Goal: Transaction & Acquisition: Book appointment/travel/reservation

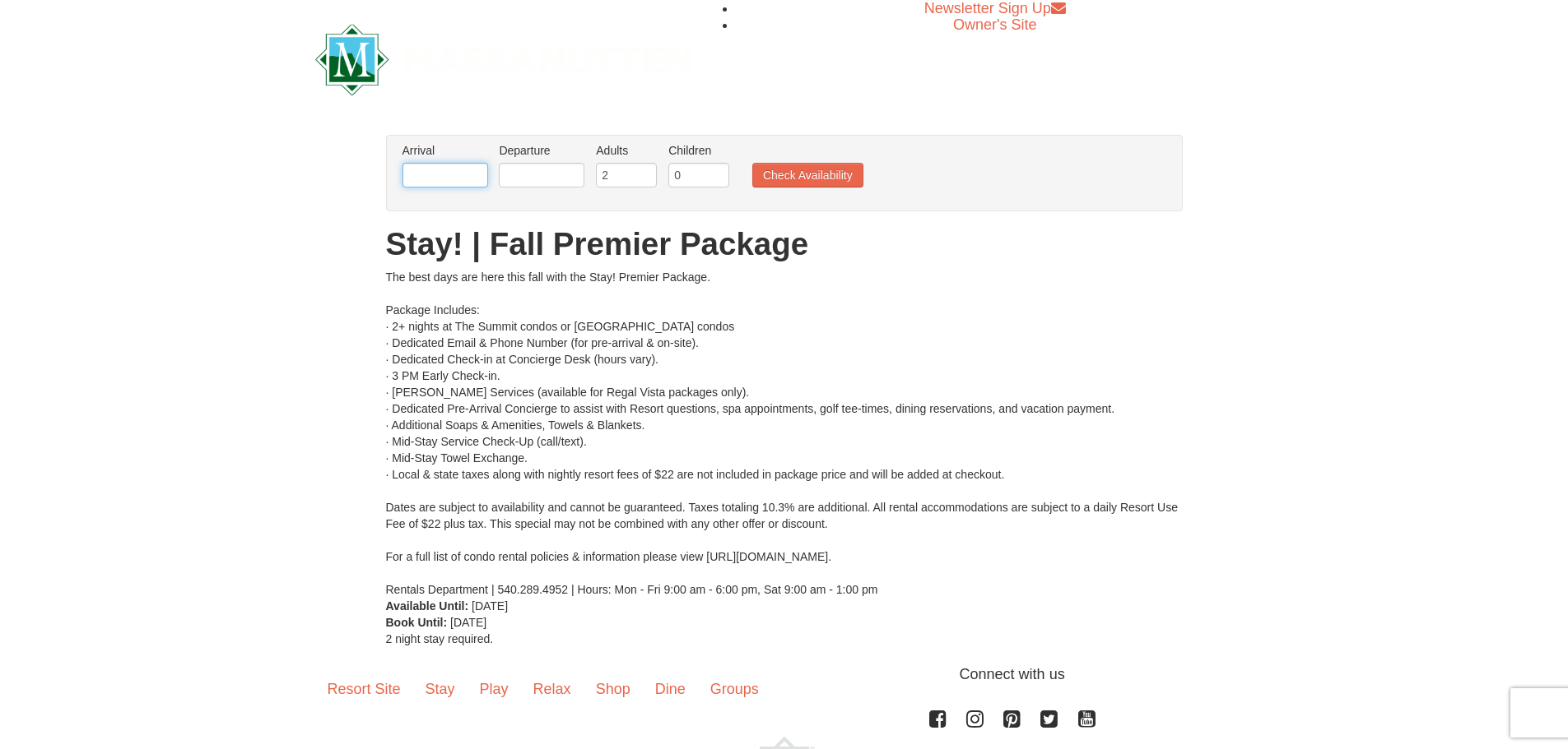
click at [467, 176] on input "text" at bounding box center [446, 175] width 85 height 25
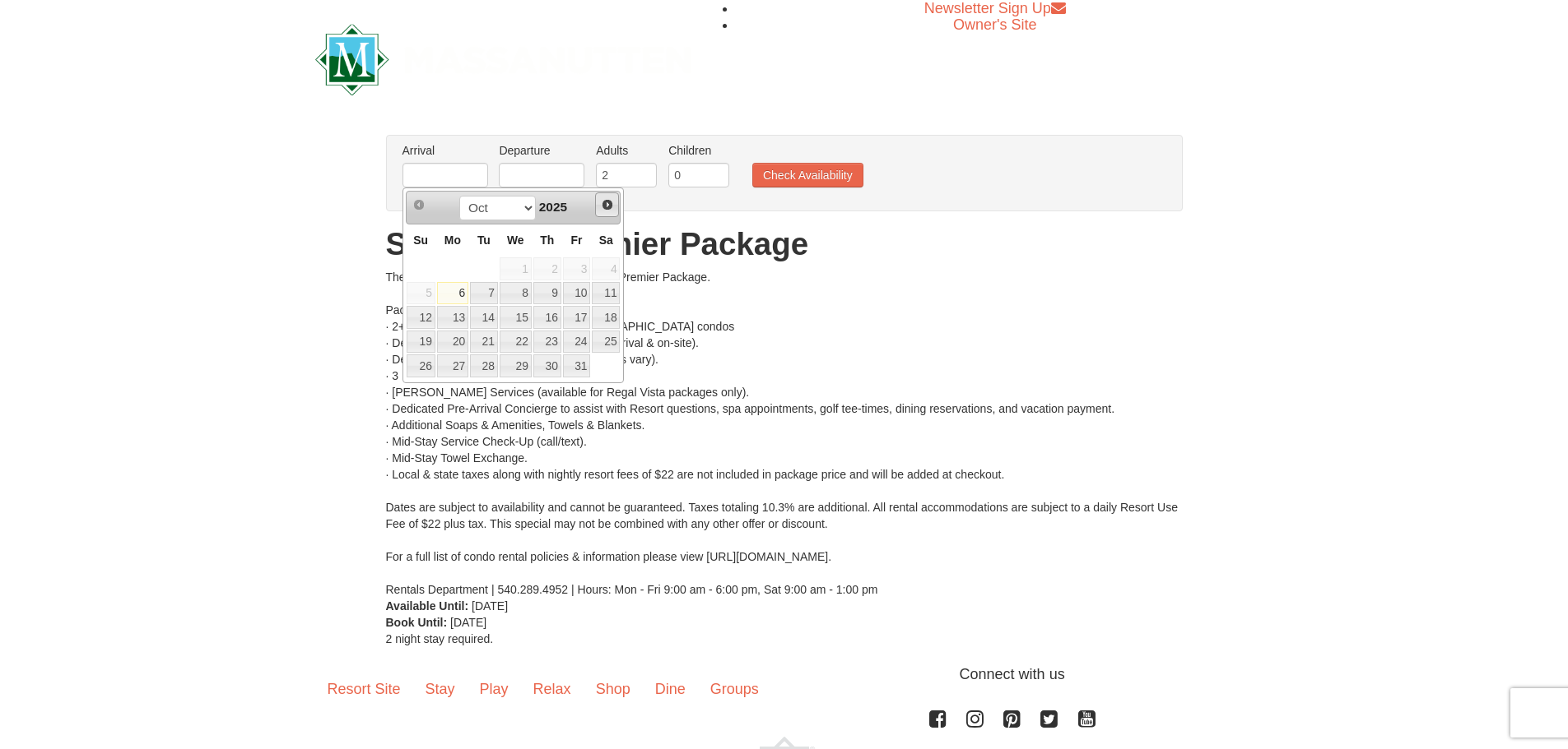
click at [609, 204] on span "Next" at bounding box center [607, 204] width 13 height 13
click at [609, 203] on span "Next" at bounding box center [607, 204] width 13 height 13
click at [608, 203] on span "Next" at bounding box center [607, 204] width 13 height 13
click at [607, 210] on span "Next" at bounding box center [607, 204] width 13 height 13
click at [609, 208] on span "Next" at bounding box center [607, 204] width 13 height 13
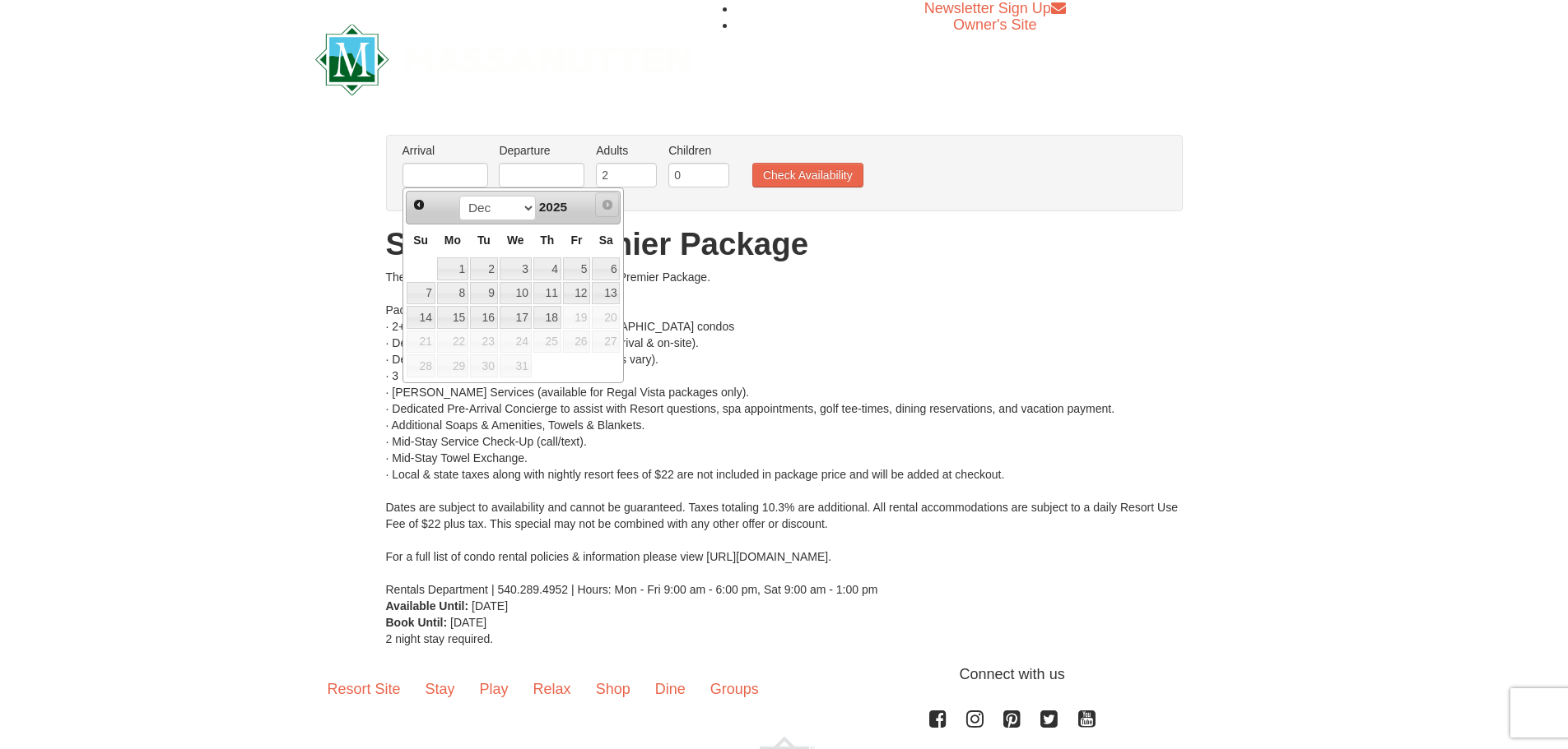
click at [611, 206] on span "Next" at bounding box center [607, 204] width 13 height 13
click at [614, 206] on link "Next" at bounding box center [607, 205] width 25 height 25
click at [615, 204] on link "Next" at bounding box center [607, 205] width 25 height 25
click at [615, 203] on link "Next" at bounding box center [607, 205] width 25 height 25
click at [615, 203] on link "Next" at bounding box center [607, 205] width 25 height 25
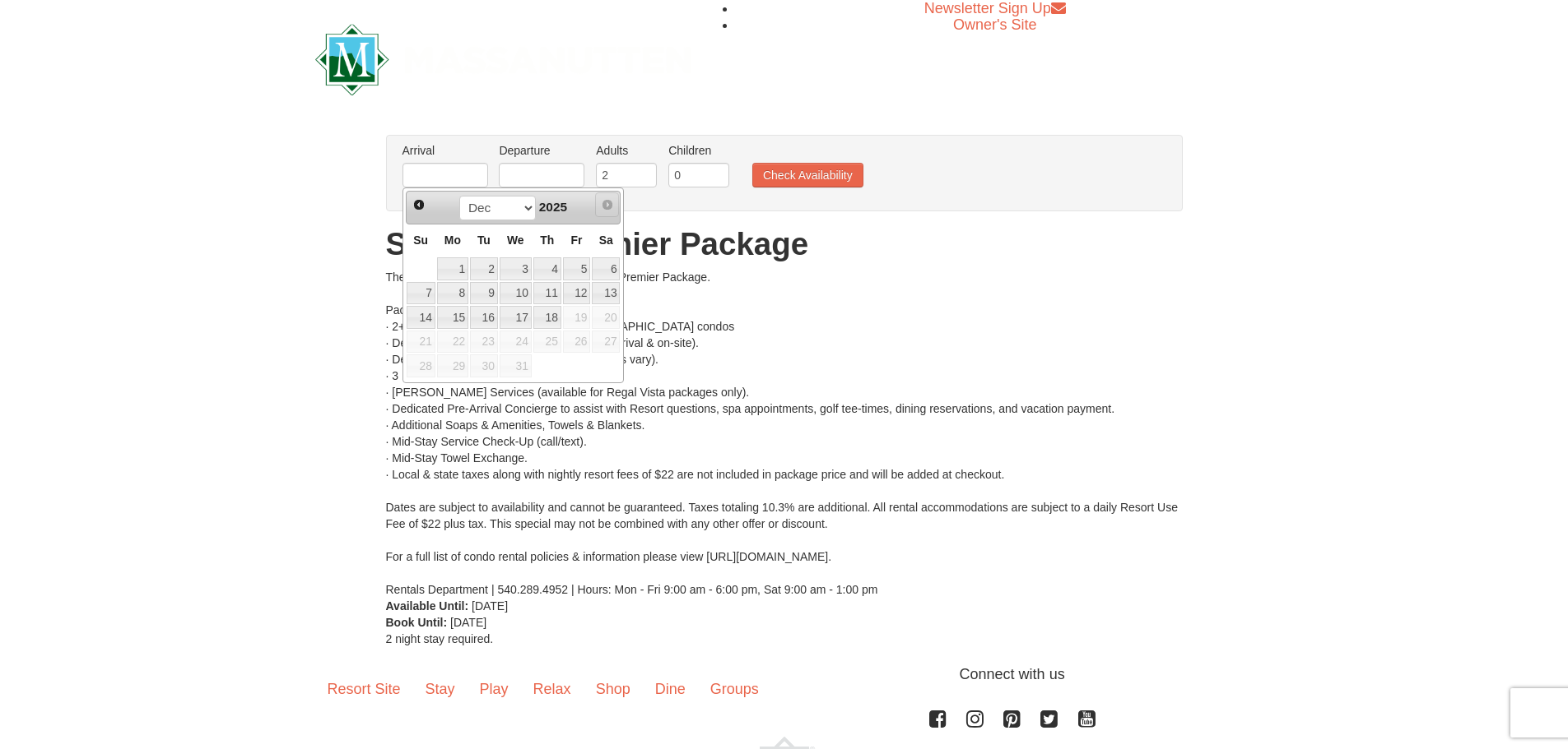
click at [611, 200] on link "Next" at bounding box center [607, 205] width 25 height 25
click at [611, 200] on span "Next" at bounding box center [607, 204] width 13 height 13
click at [613, 200] on span "Next" at bounding box center [607, 204] width 13 height 13
click at [614, 200] on link "Next" at bounding box center [607, 205] width 25 height 25
click at [609, 199] on span "Next" at bounding box center [607, 204] width 13 height 13
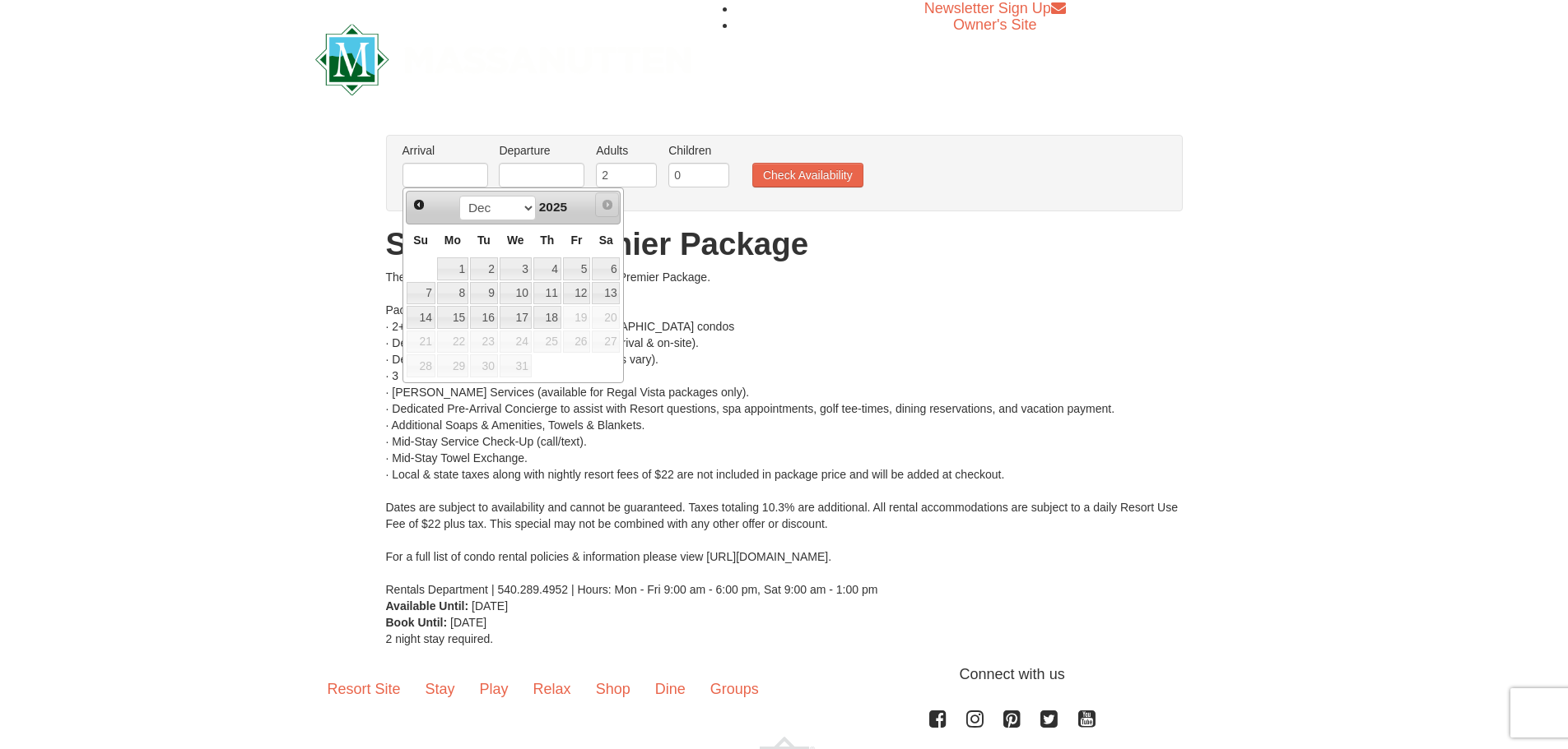
click at [608, 199] on span "Next" at bounding box center [607, 204] width 13 height 13
click at [606, 199] on link "Next" at bounding box center [607, 205] width 25 height 25
click at [522, 202] on select "Oct Nov Dec" at bounding box center [498, 208] width 77 height 25
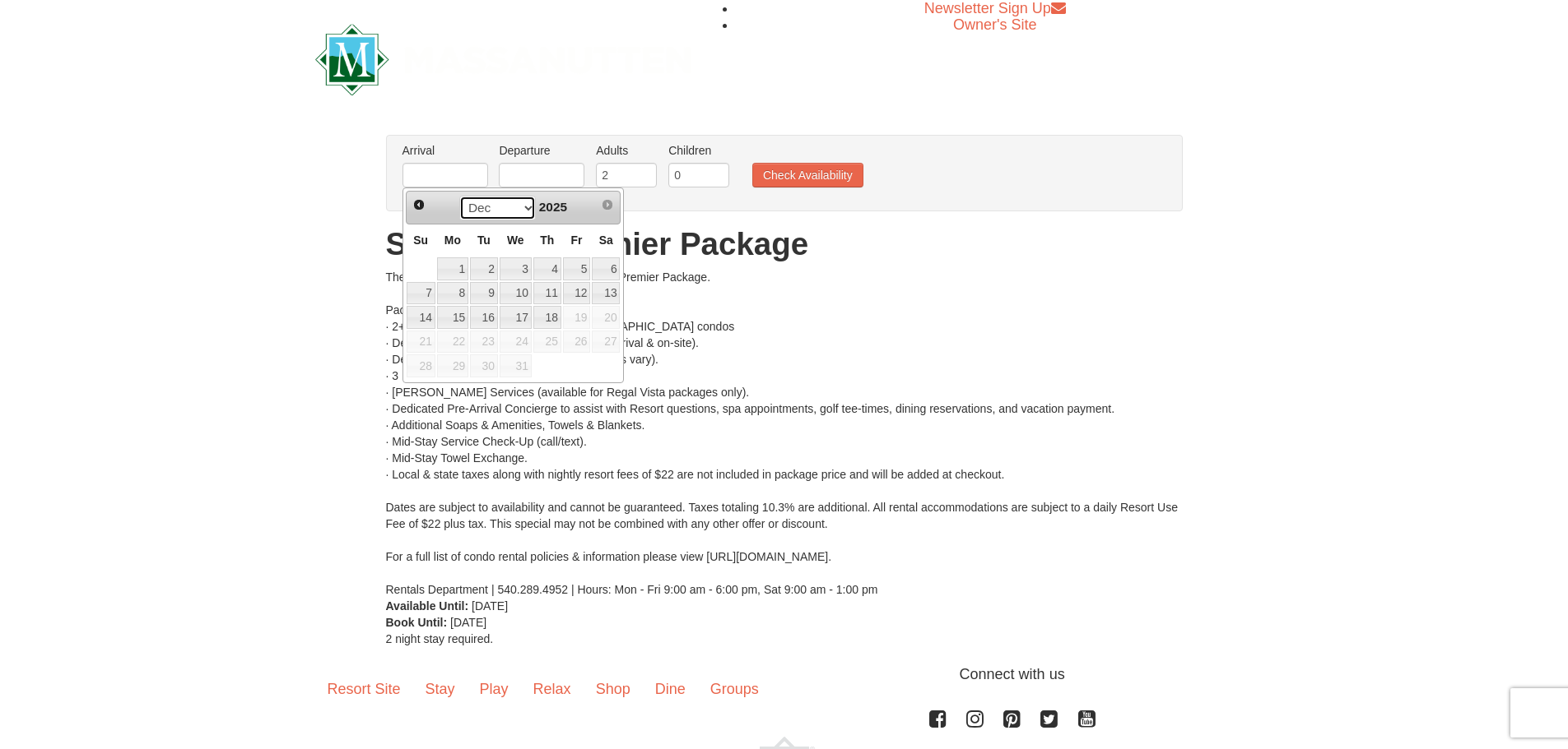
click at [521, 200] on select "Oct Nov Dec" at bounding box center [498, 208] width 77 height 25
click at [609, 203] on span "Next" at bounding box center [607, 204] width 13 height 13
click at [418, 291] on link "7" at bounding box center [421, 293] width 29 height 23
type input "12/07/2025"
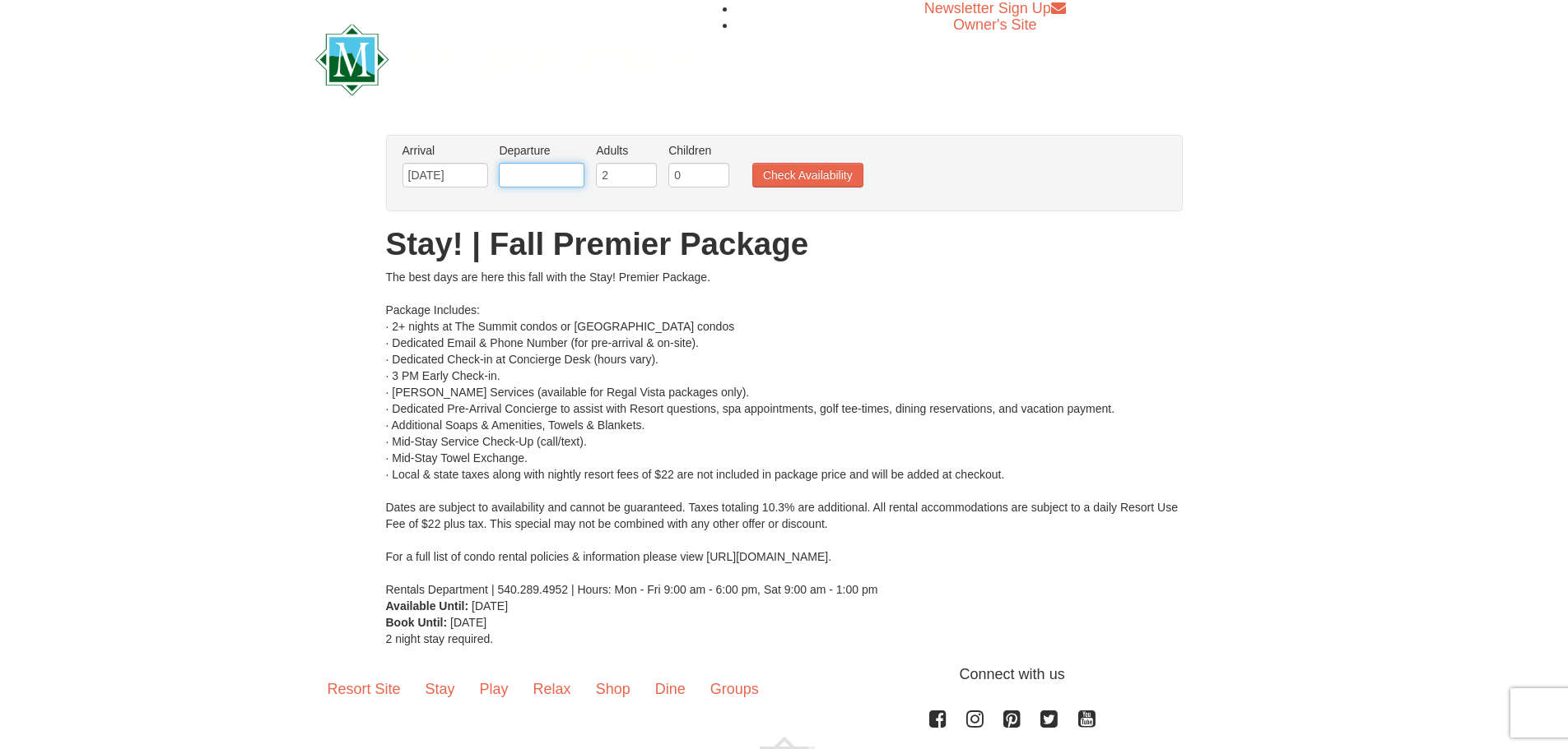
click at [545, 171] on input "text" at bounding box center [541, 175] width 85 height 25
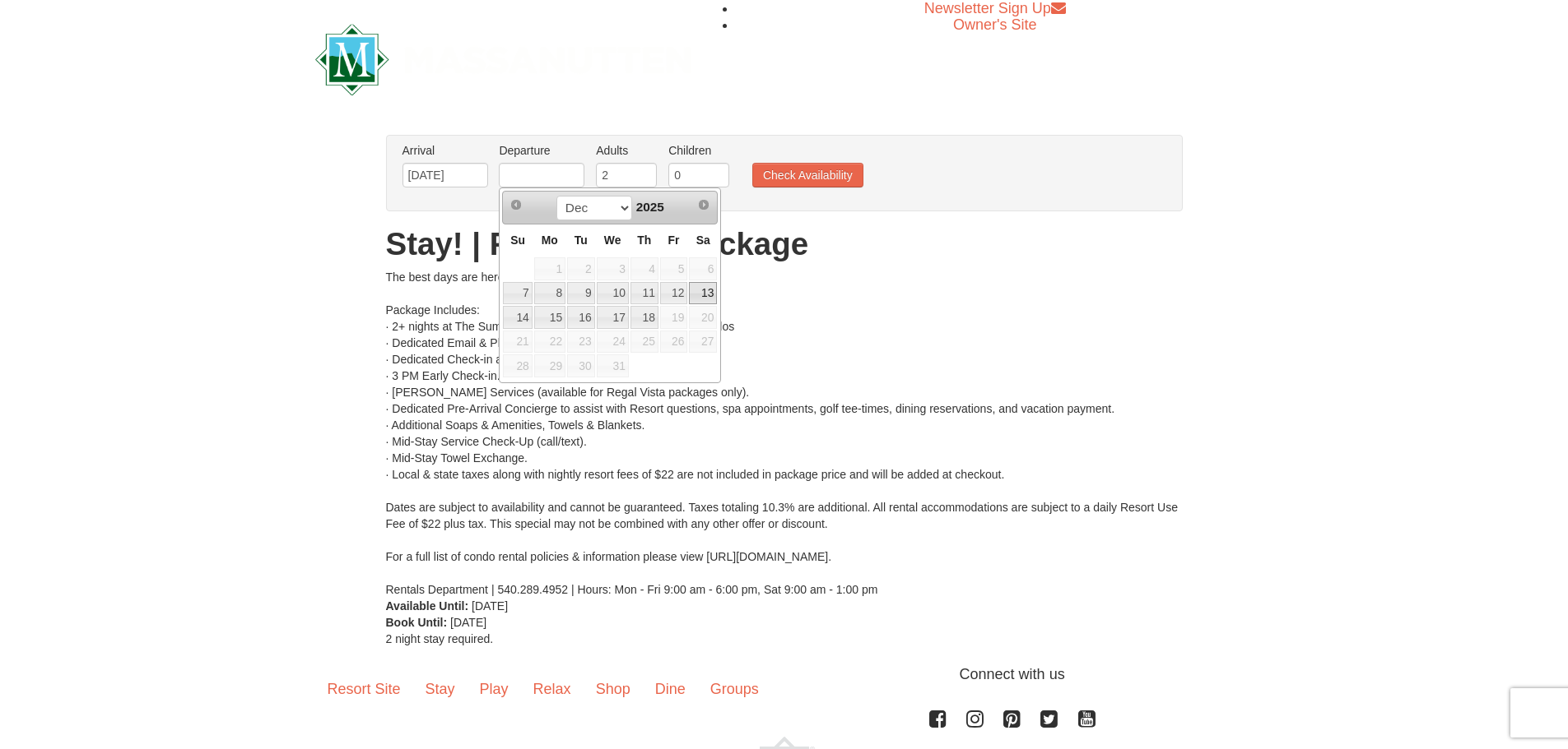
click at [702, 293] on link "13" at bounding box center [702, 293] width 28 height 23
type input "12/13/2025"
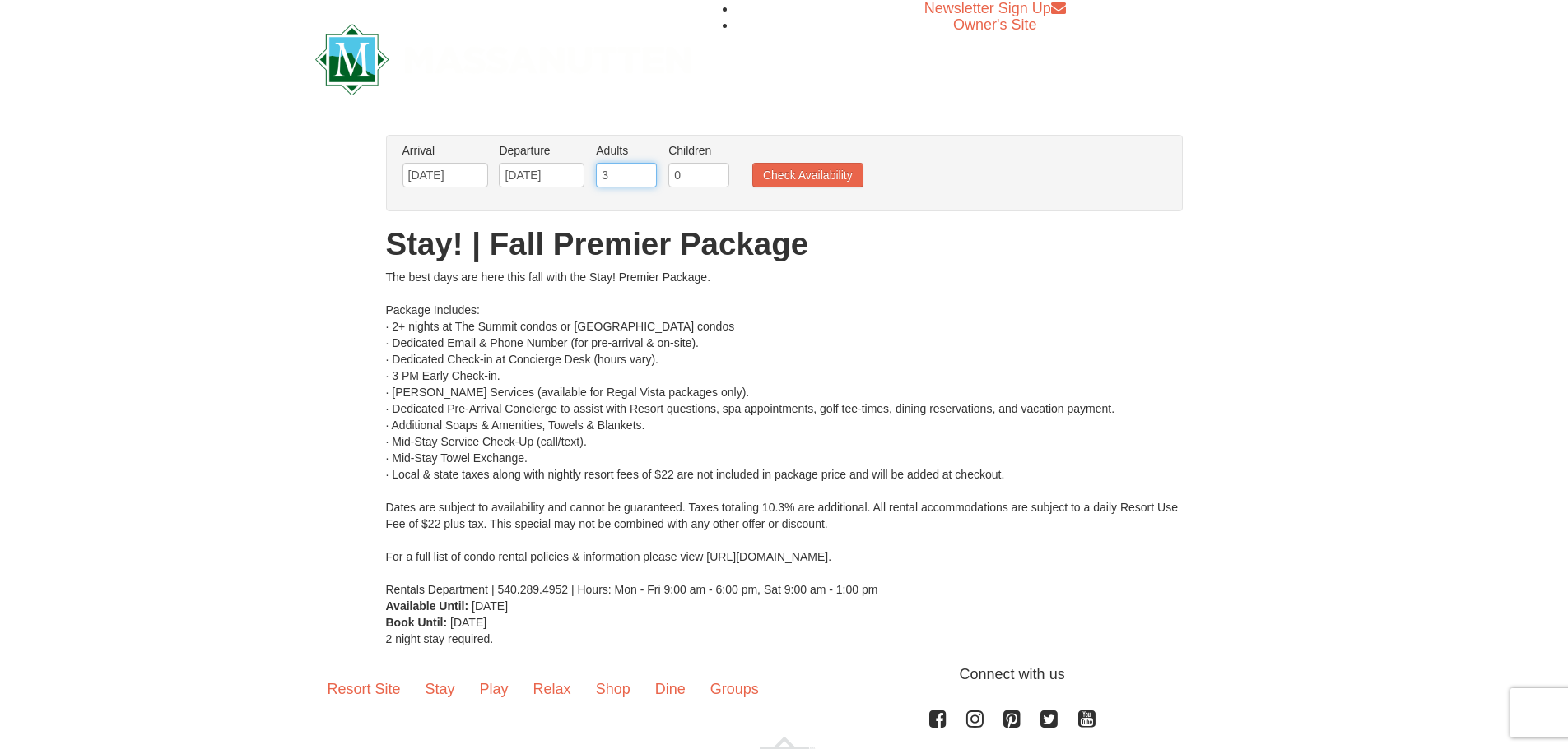
click at [642, 173] on input "3" at bounding box center [626, 175] width 61 height 25
type input "2"
click at [644, 183] on input "2" at bounding box center [626, 175] width 61 height 25
click at [676, 174] on input "0" at bounding box center [698, 175] width 61 height 25
type input "1"
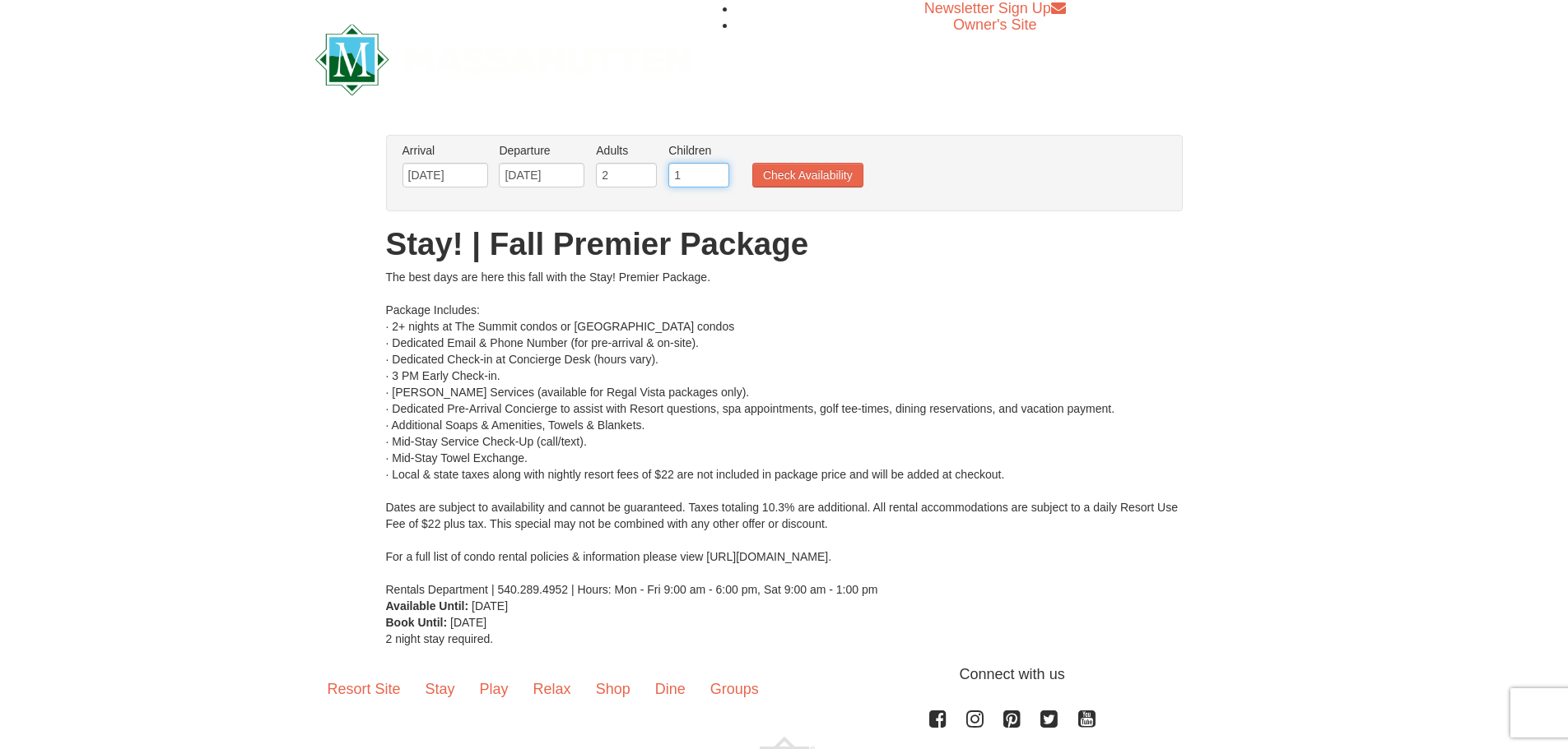
click at [718, 171] on input "1" at bounding box center [698, 175] width 61 height 25
click at [810, 173] on button "Check Availability" at bounding box center [807, 175] width 111 height 25
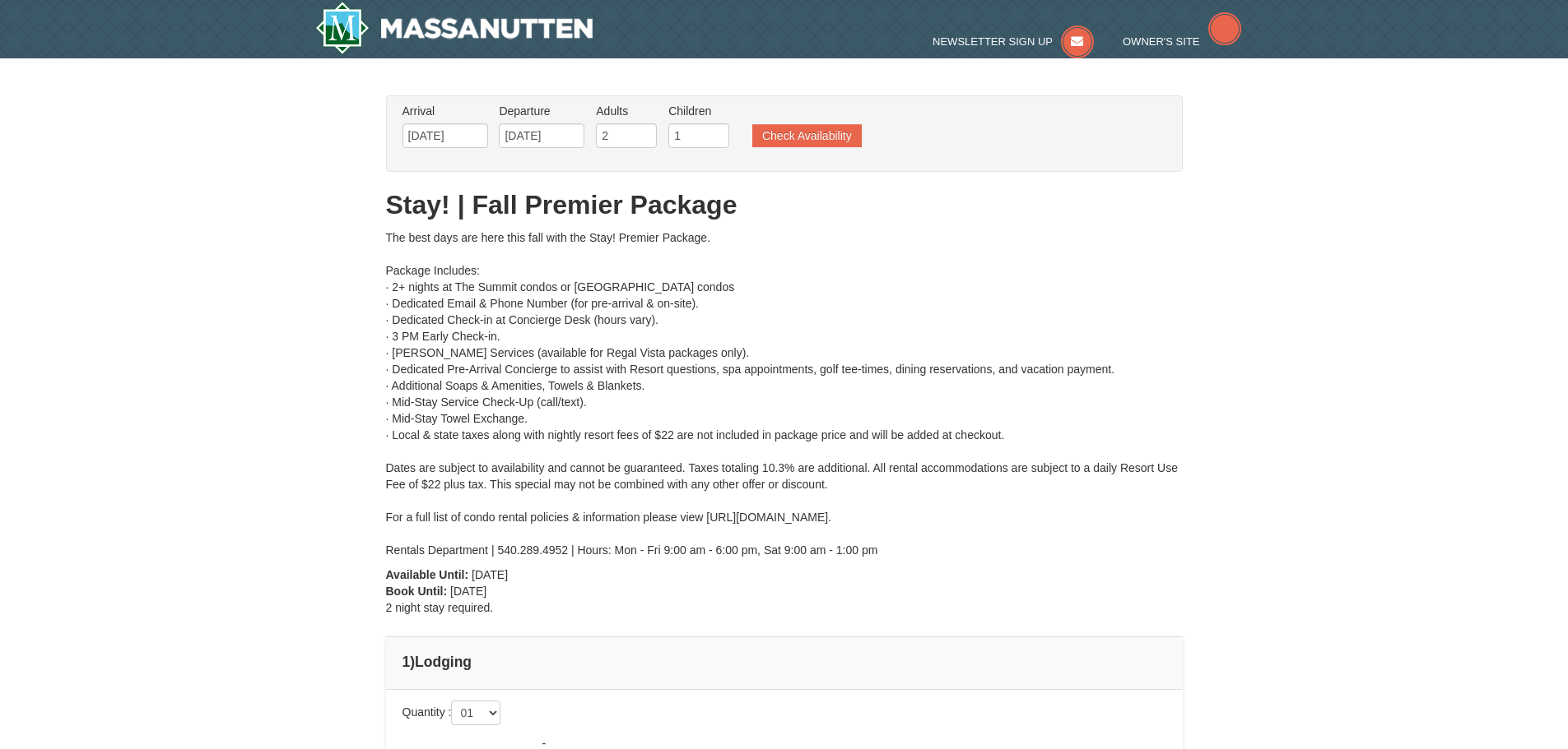
type input "[DATE]"
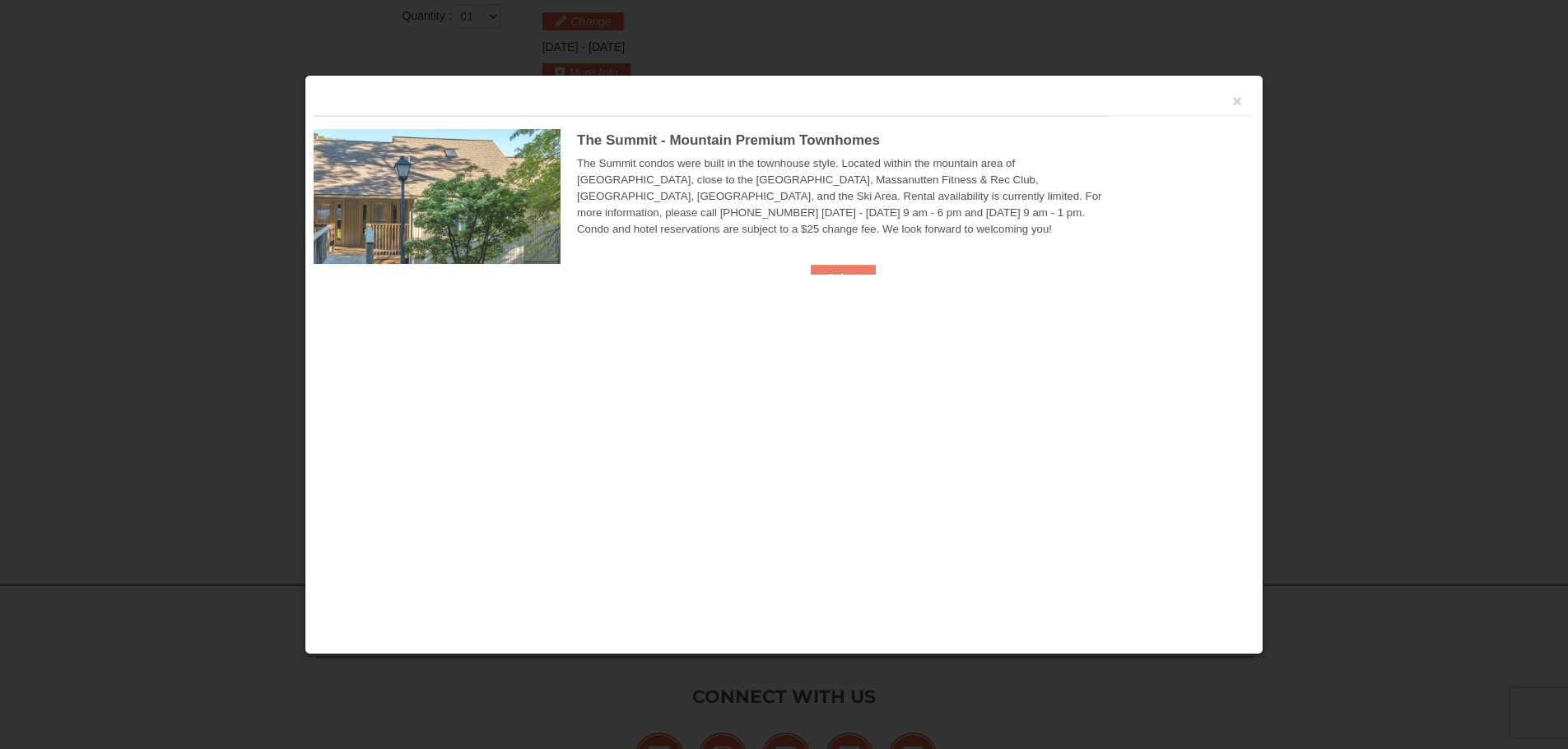
scroll to position [701, 0]
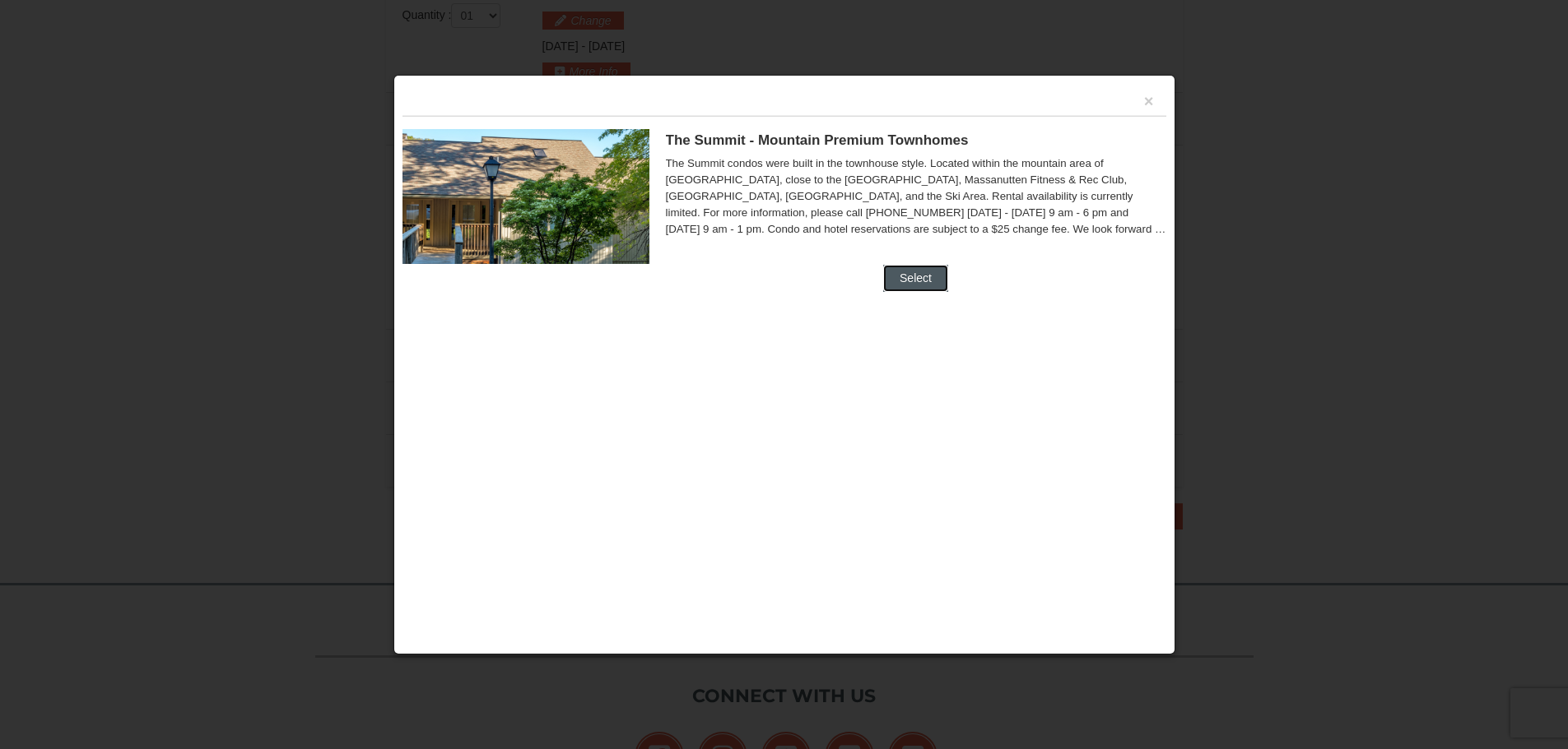
click at [925, 273] on button "Select" at bounding box center [916, 278] width 65 height 26
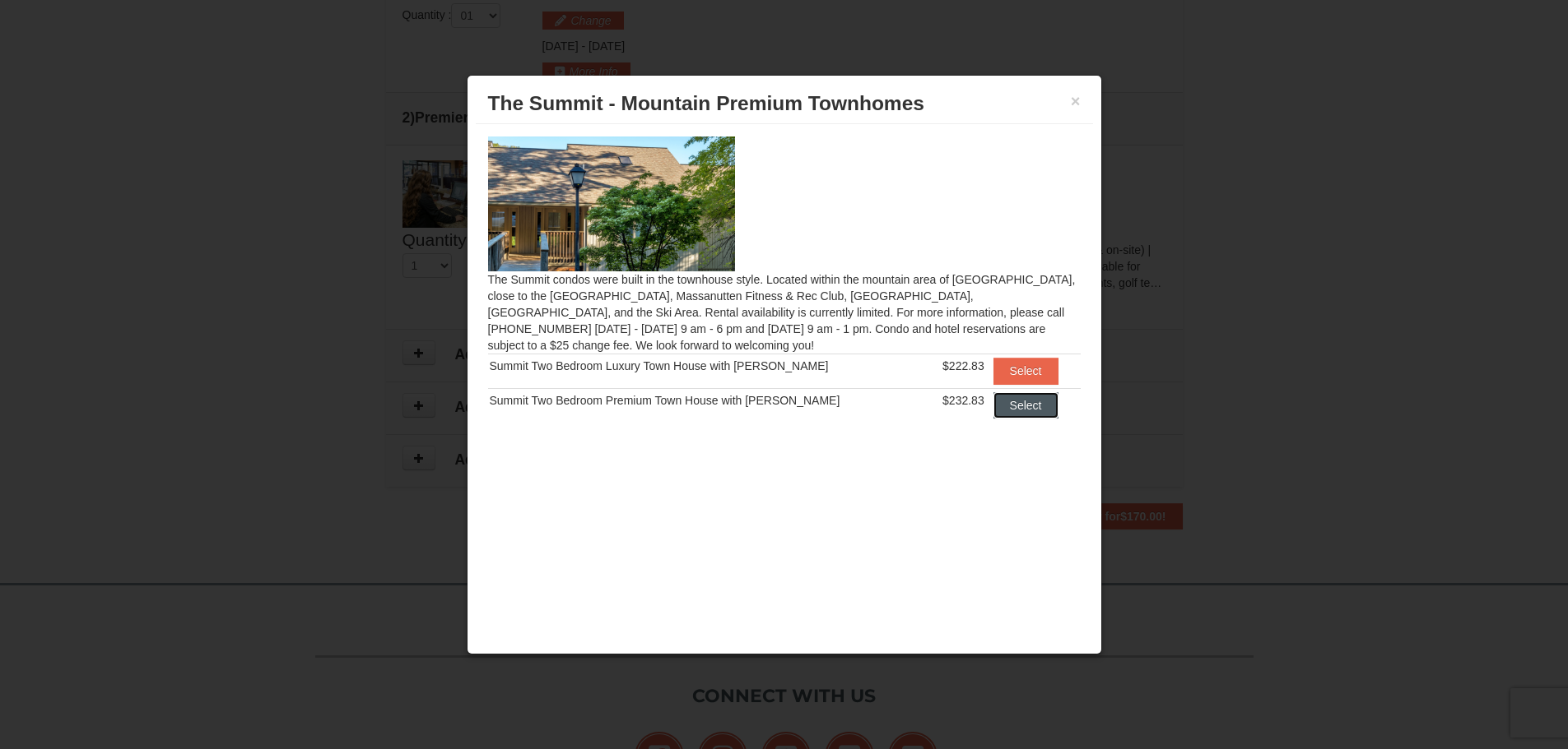
click at [1015, 407] on button "Select" at bounding box center [1026, 405] width 65 height 26
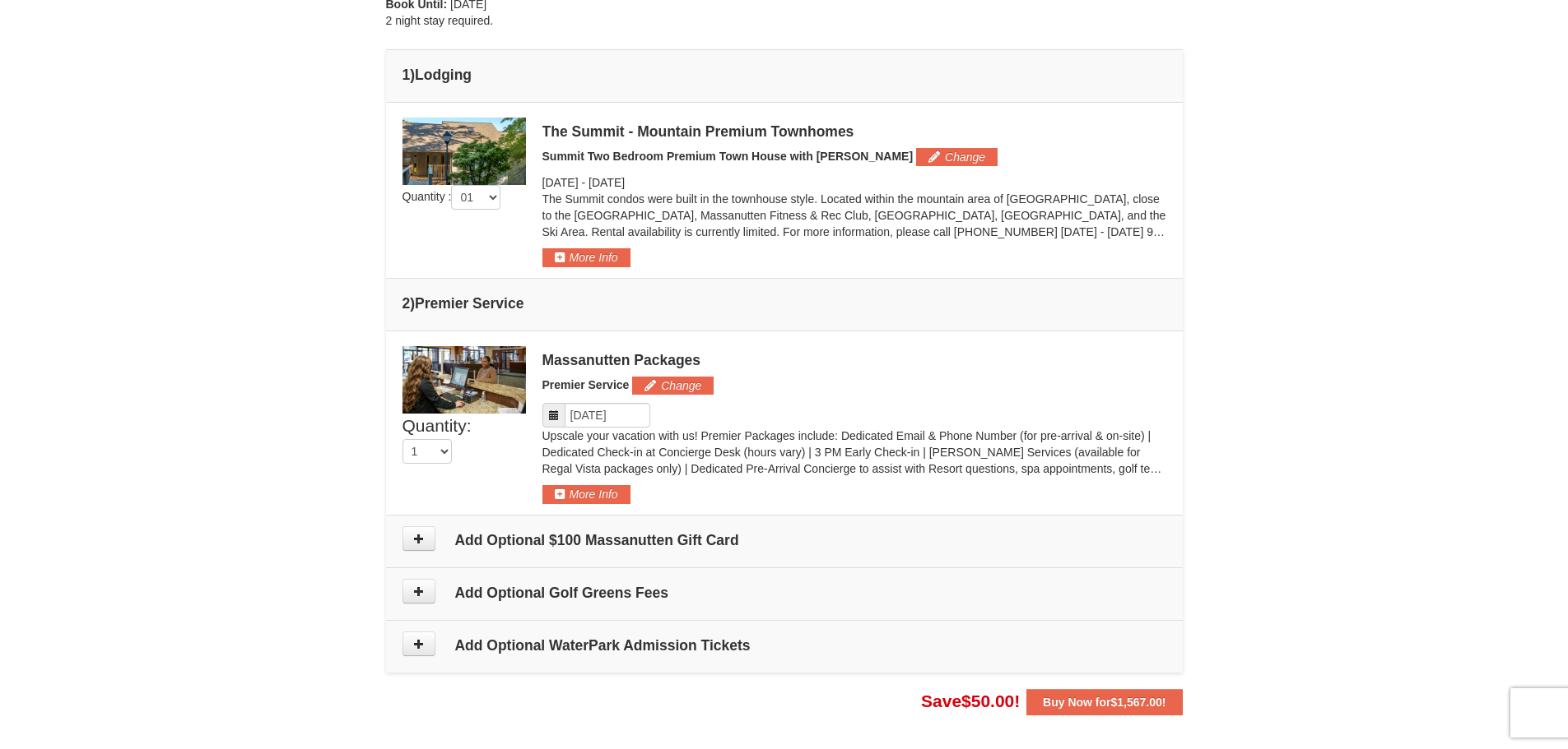
scroll to position [537, 0]
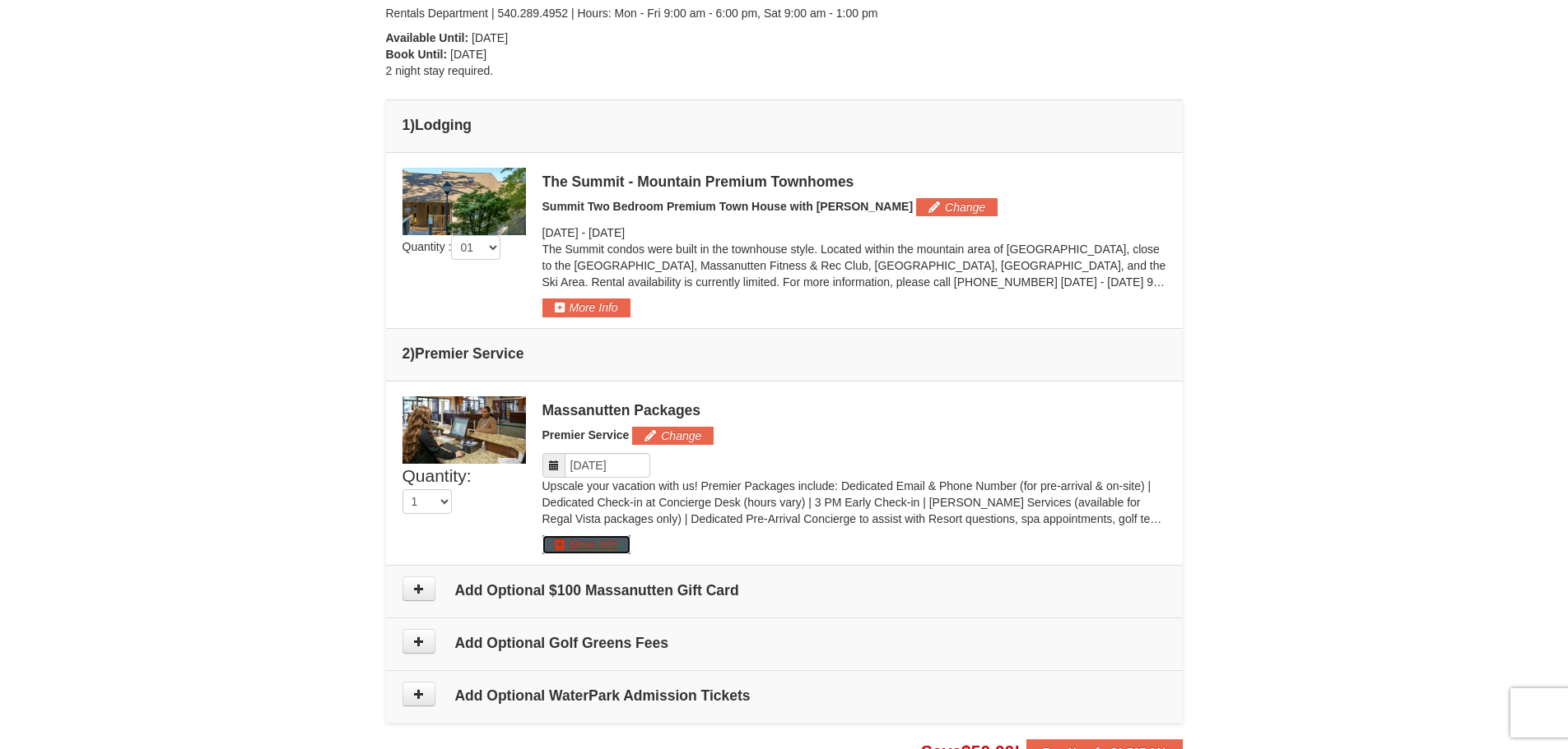
click at [584, 549] on button "More Info" at bounding box center [586, 544] width 88 height 18
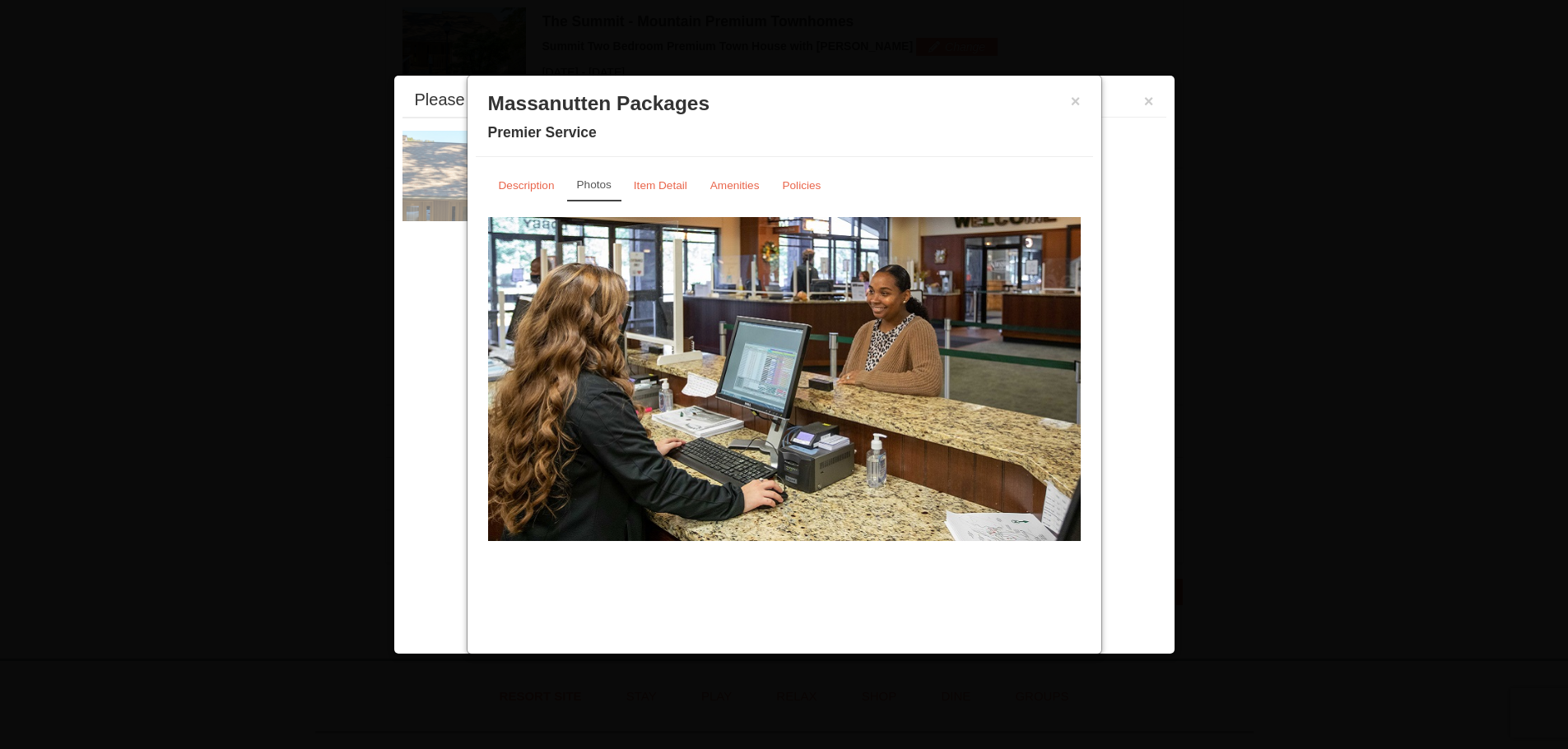
scroll to position [704, 0]
click at [674, 185] on small "Item Detail" at bounding box center [661, 185] width 54 height 12
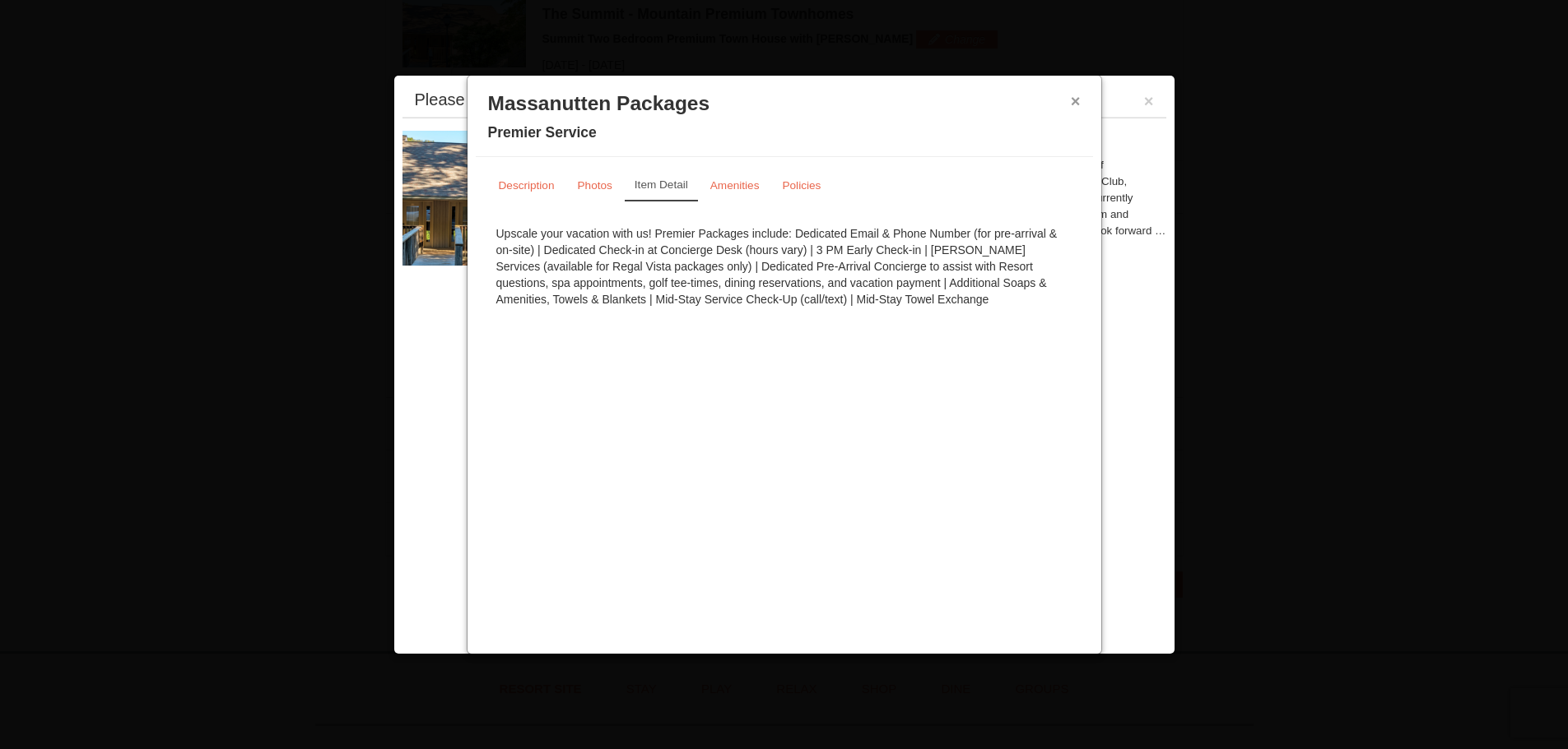
click at [1077, 96] on button "×" at bounding box center [1076, 101] width 10 height 16
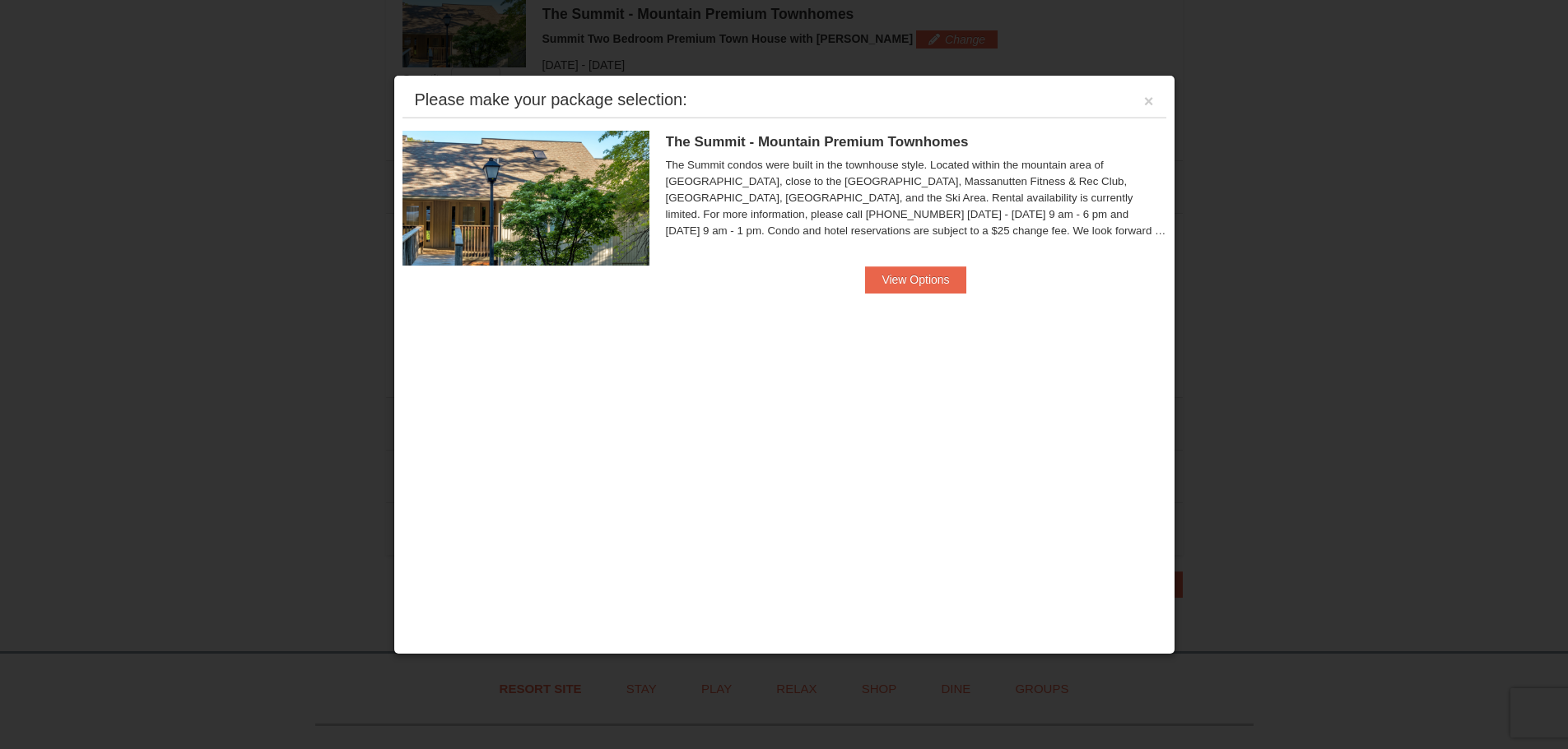
click at [1154, 97] on div "Please make your package selection: ×" at bounding box center [784, 101] width 764 height 34
click at [1141, 97] on div "Please make your package selection: ×" at bounding box center [784, 101] width 764 height 34
click at [1154, 98] on div "Please make your package selection: ×" at bounding box center [784, 101] width 764 height 34
click at [1149, 106] on button "×" at bounding box center [1149, 101] width 10 height 16
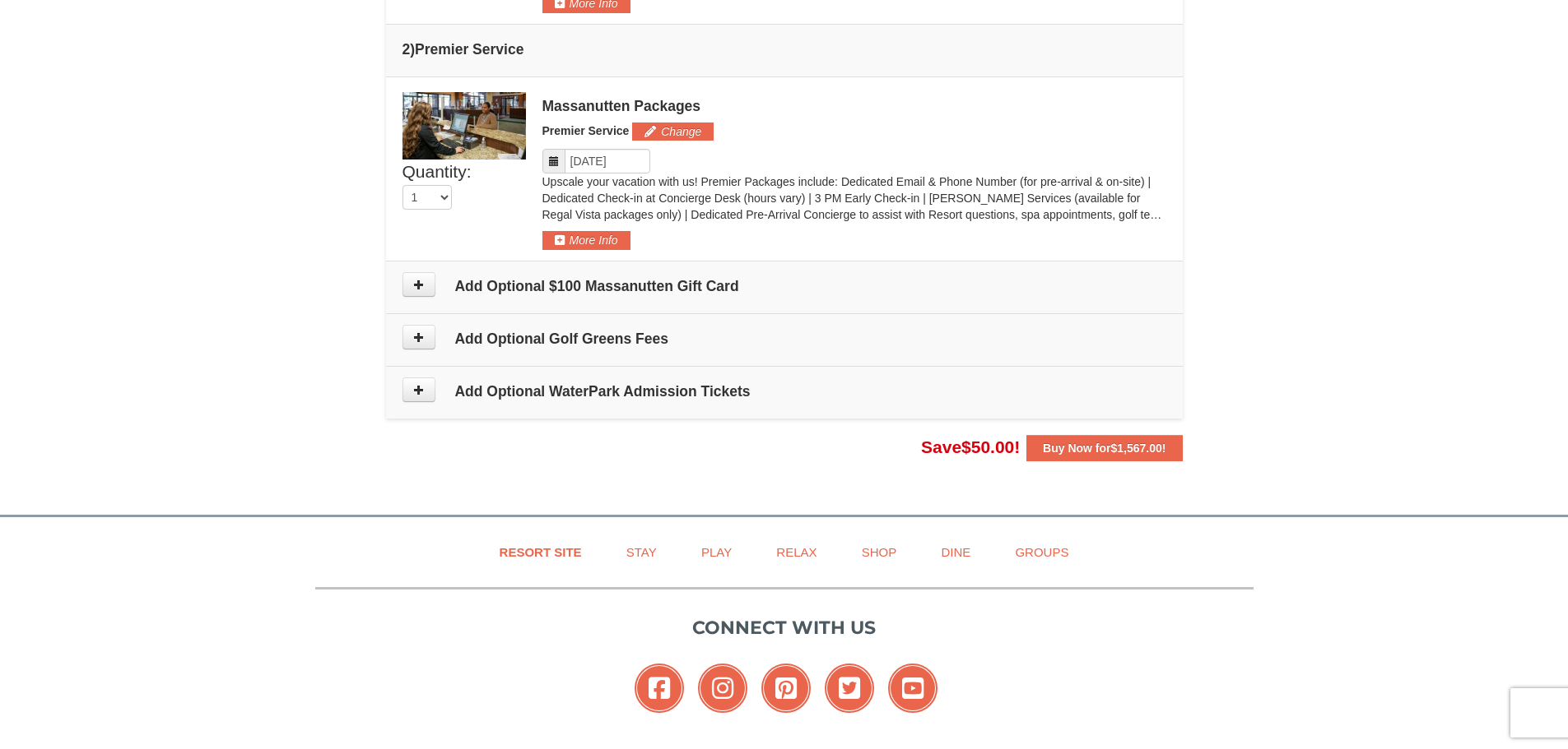
scroll to position [868, 0]
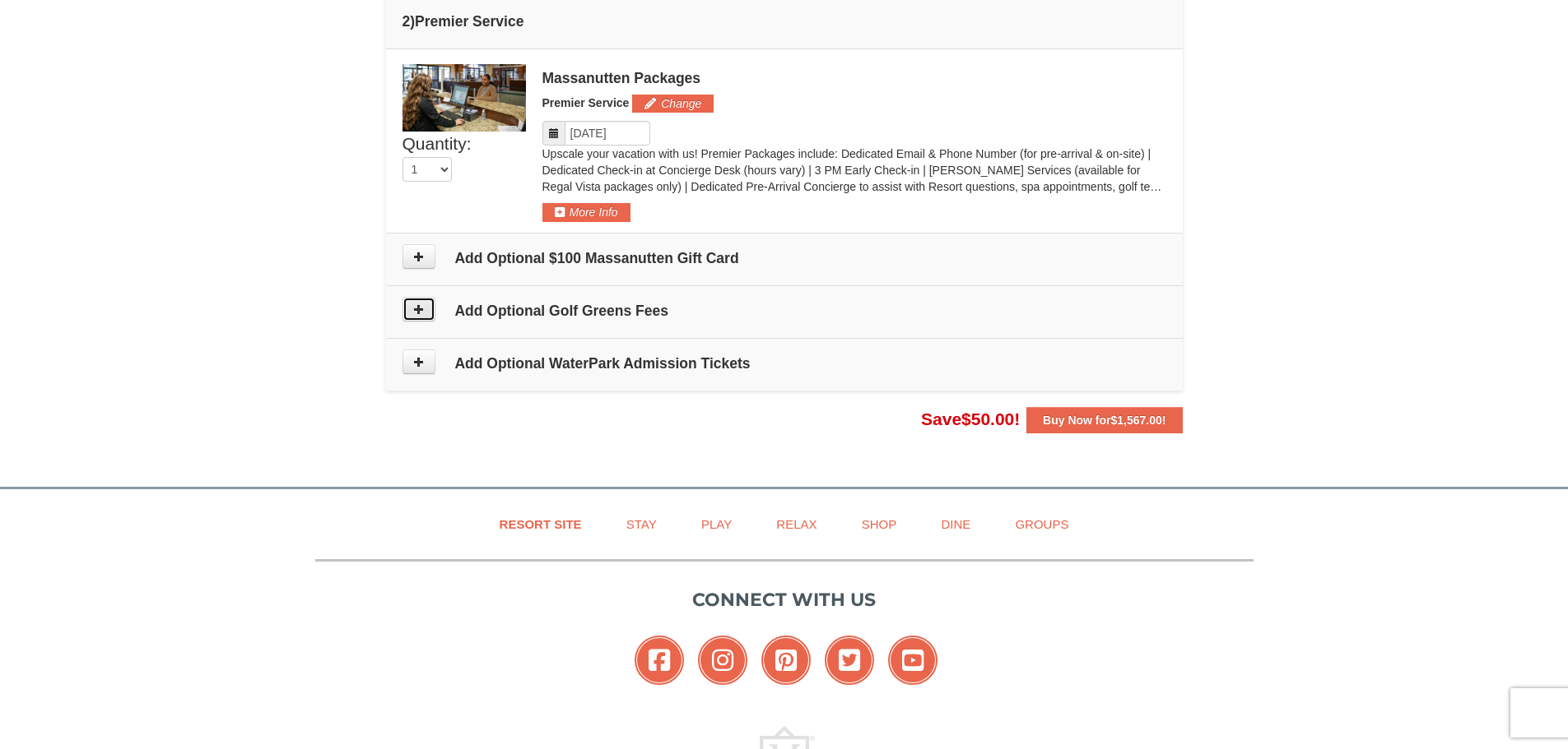
click at [425, 312] on button at bounding box center [419, 309] width 33 height 25
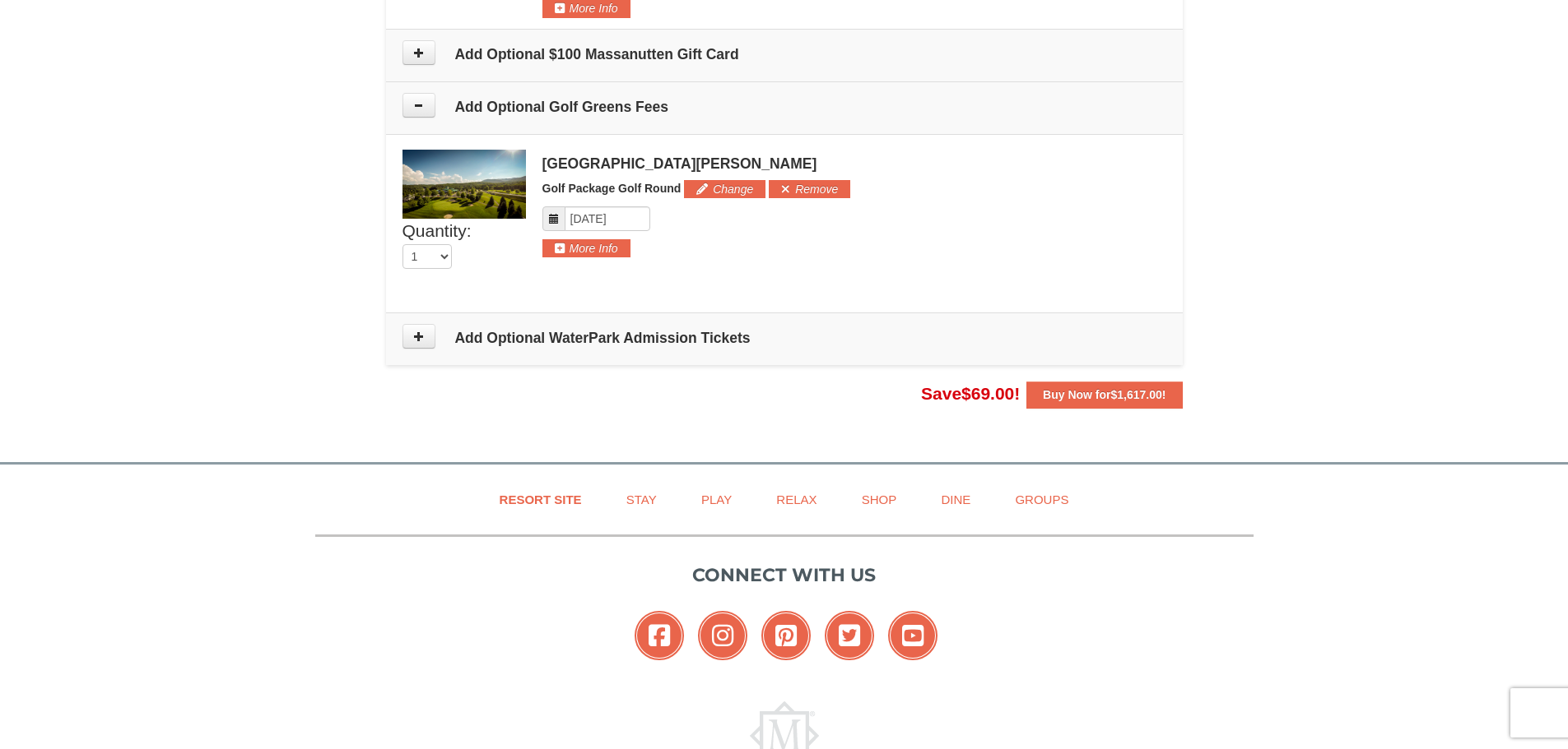
scroll to position [1071, 0]
click at [609, 224] on input "Please format dates MM/DD/YYYY" at bounding box center [608, 219] width 85 height 25
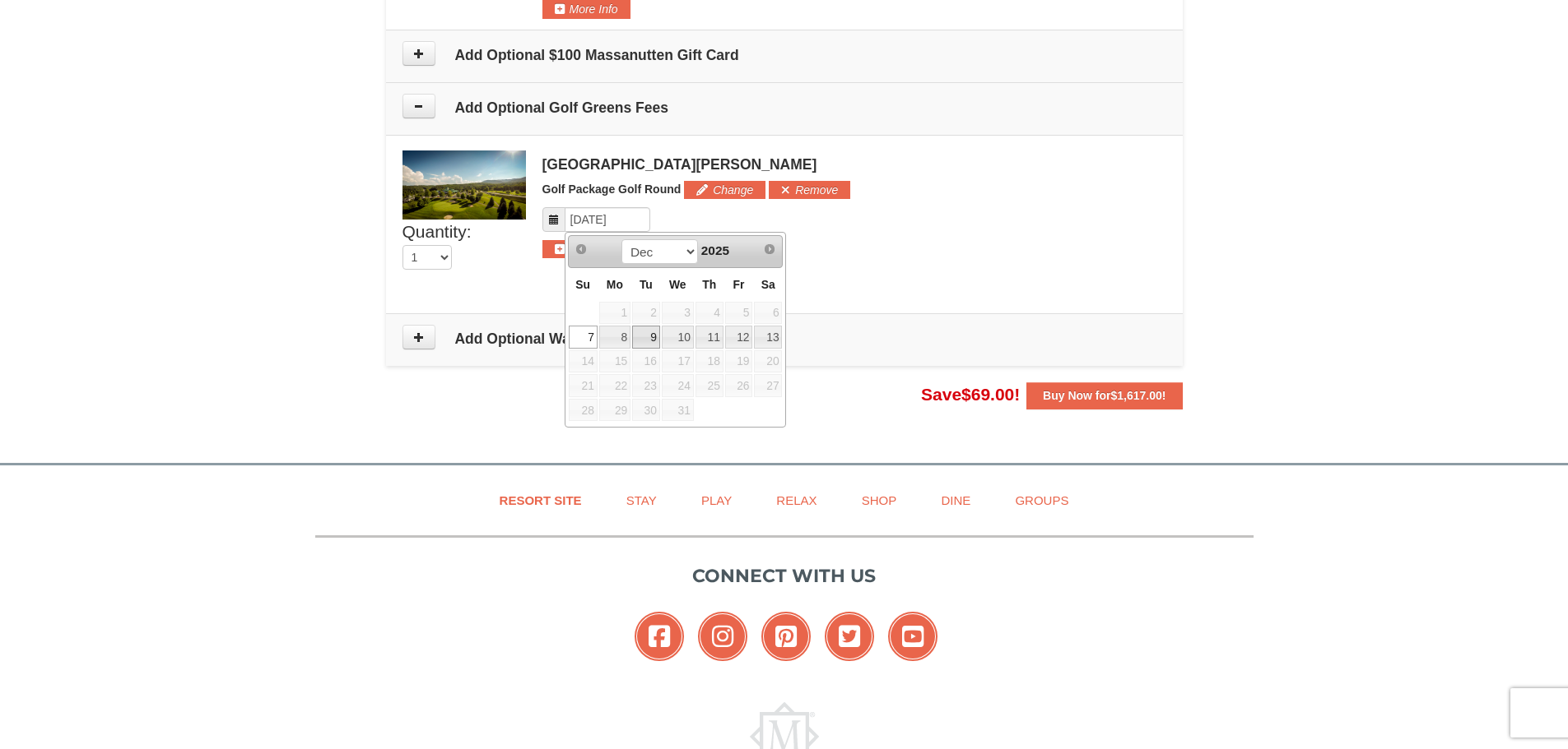
click at [658, 335] on link "9" at bounding box center [646, 337] width 28 height 23
type input "12/09/2025"
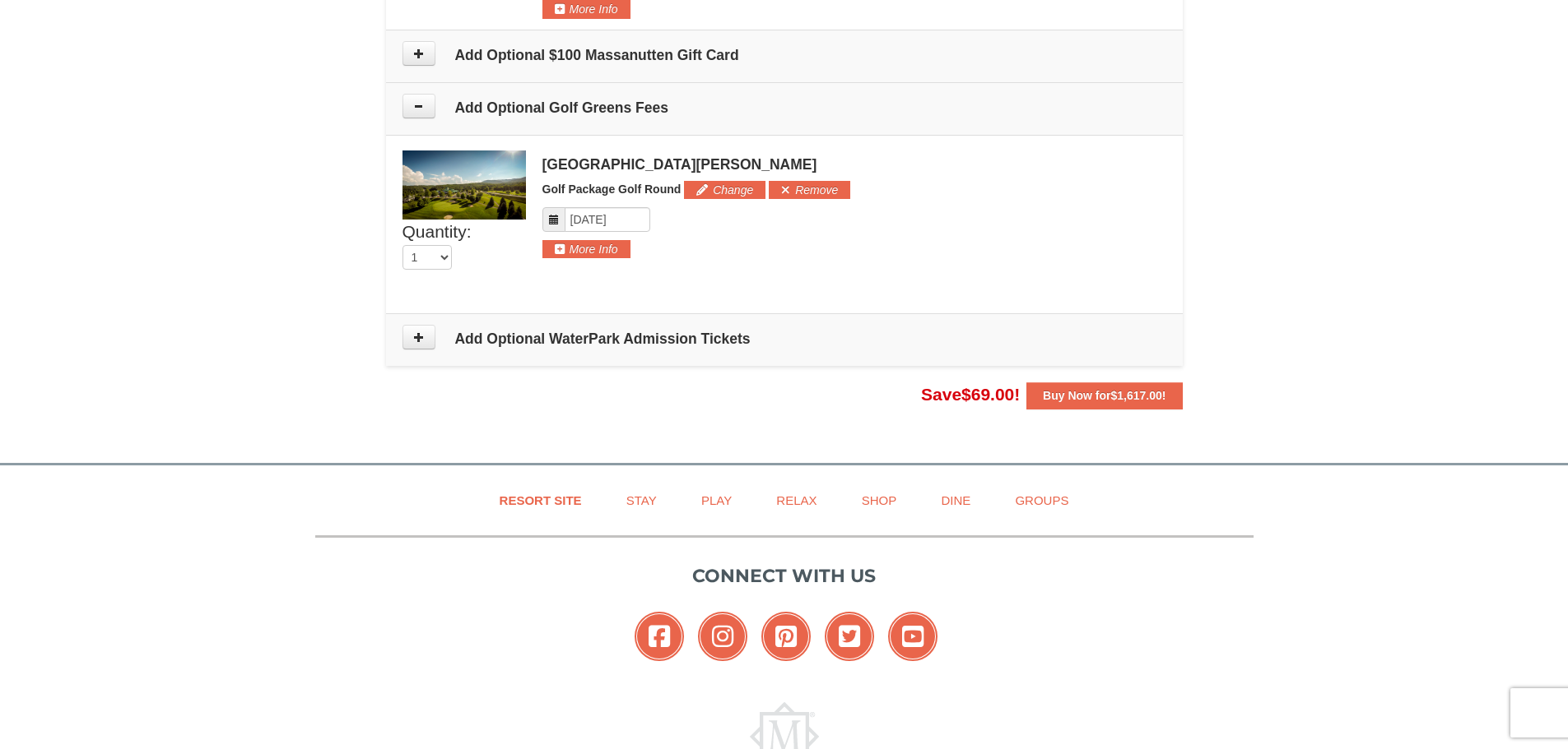
click at [982, 245] on div "Woodstone Meadows Golf Course Golf Package Golf Round Change Add Remove Please …" at bounding box center [854, 204] width 624 height 108
click at [423, 334] on icon at bounding box center [419, 338] width 12 height 12
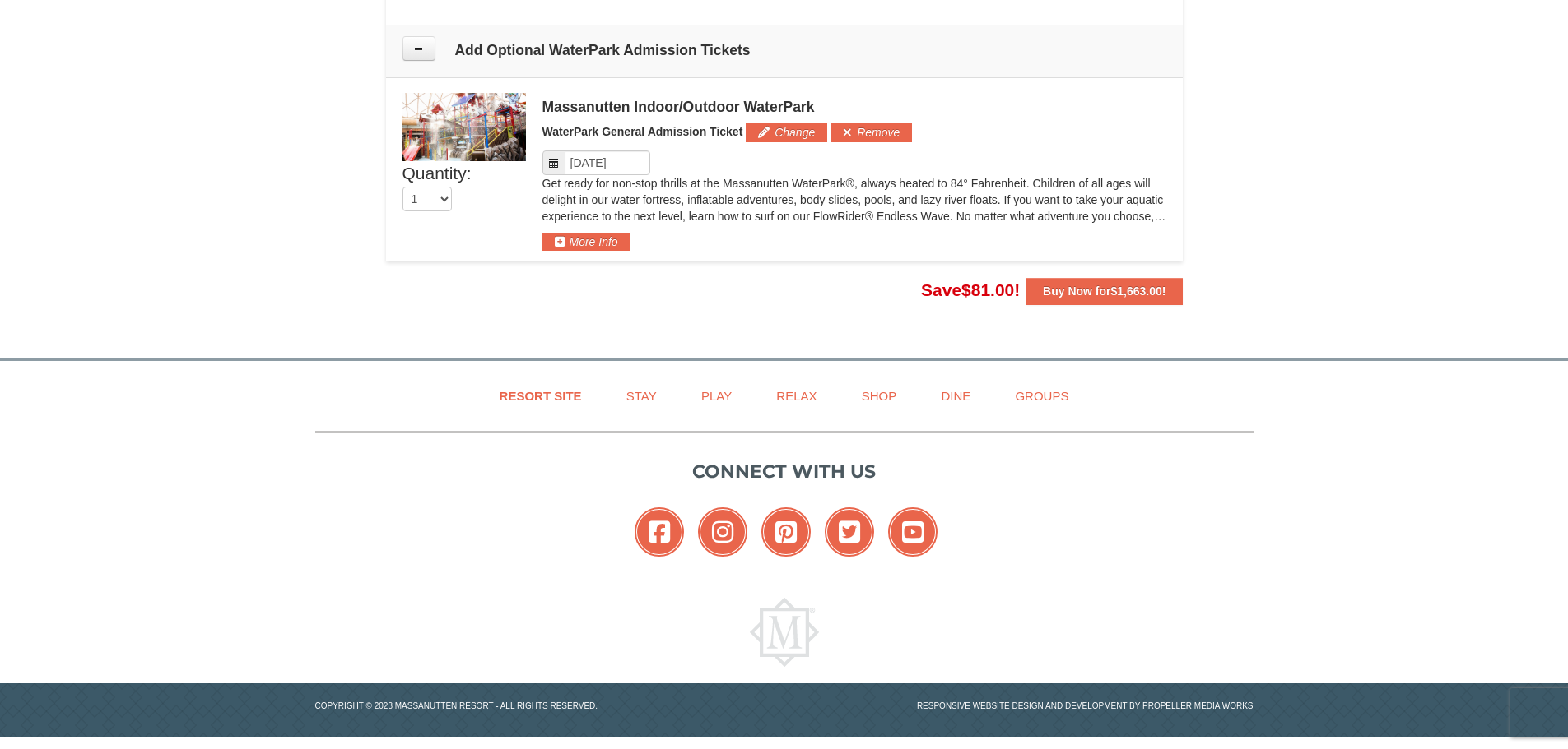
scroll to position [1365, 0]
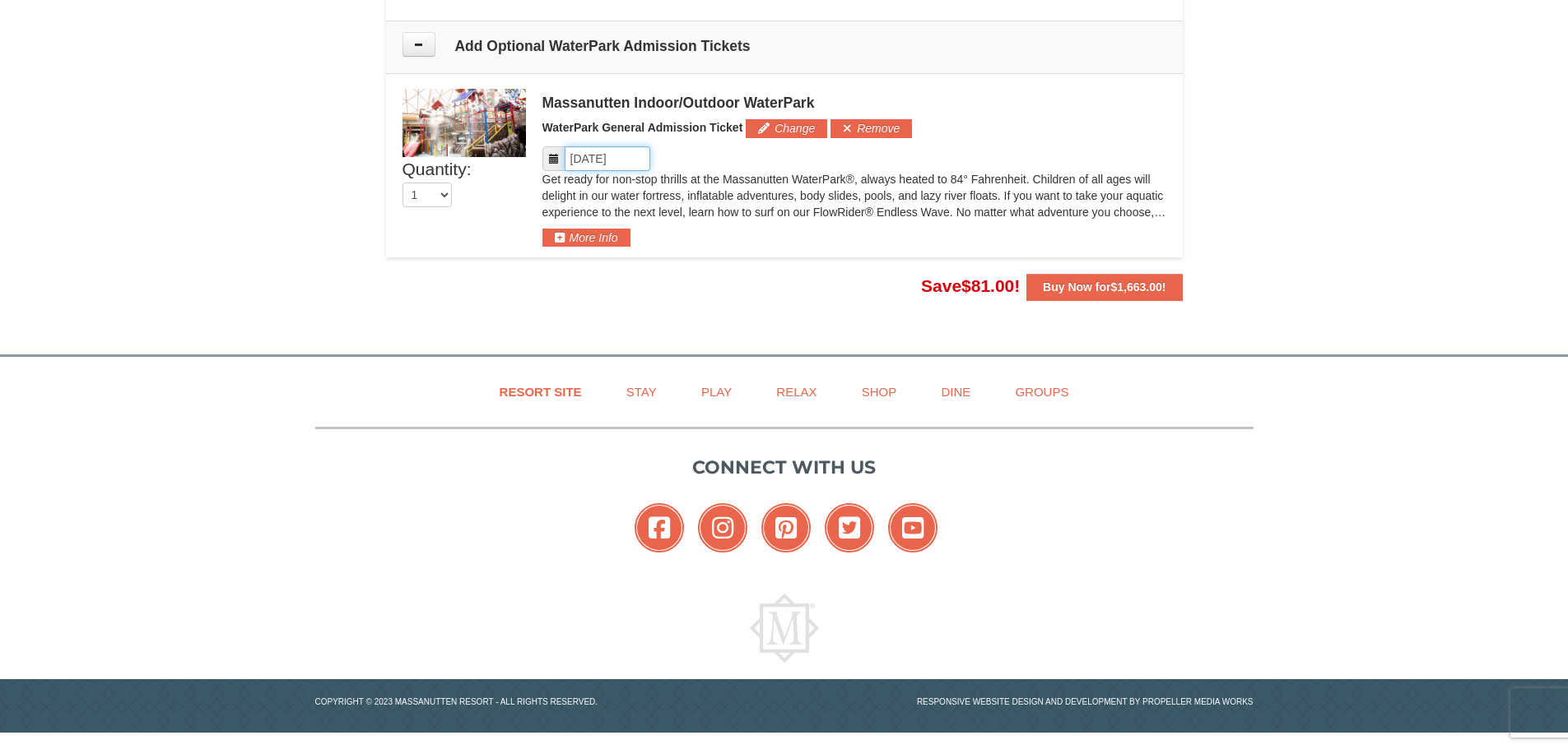
click at [615, 159] on input "Please format dates MM/DD/YYYY" at bounding box center [608, 159] width 85 height 25
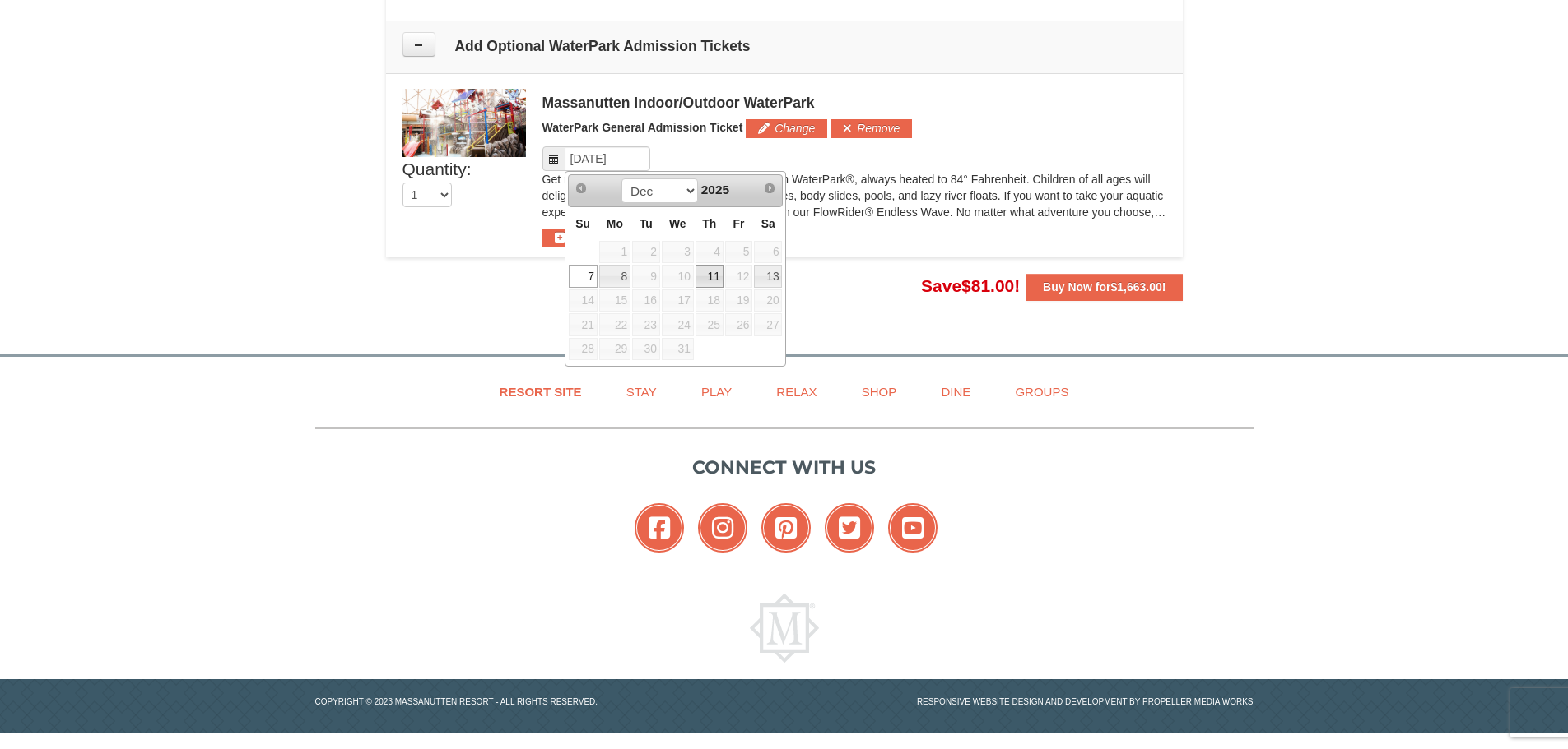
click at [714, 275] on link "11" at bounding box center [709, 276] width 28 height 23
type input "12/11/2025"
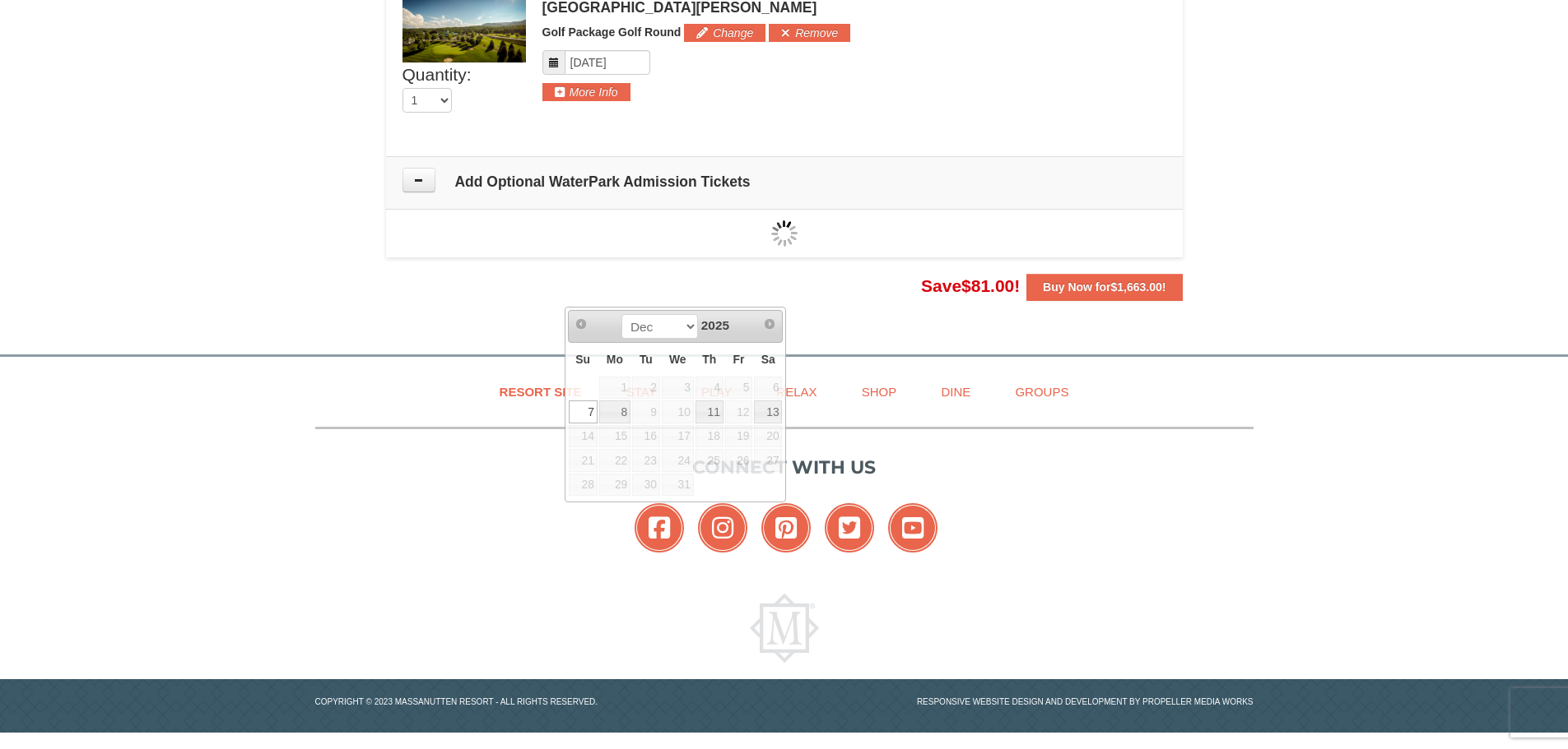
scroll to position [1361, 0]
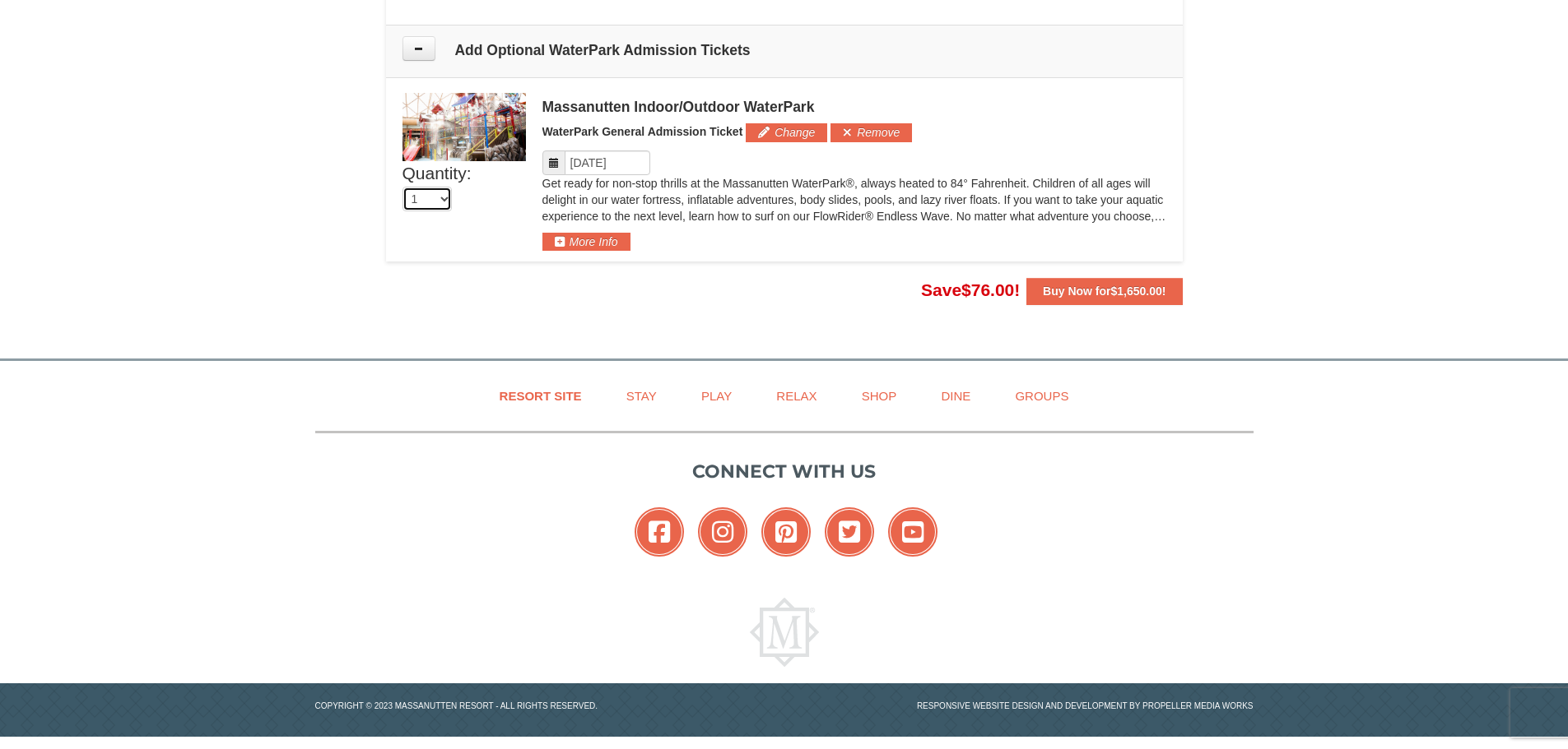
click at [440, 198] on select "0 1 2 3 4 5 6 7 8" at bounding box center [428, 199] width 50 height 25
select select "3"
click at [403, 187] on select "0 1 2 3 4 5 6 7 8" at bounding box center [428, 199] width 50 height 25
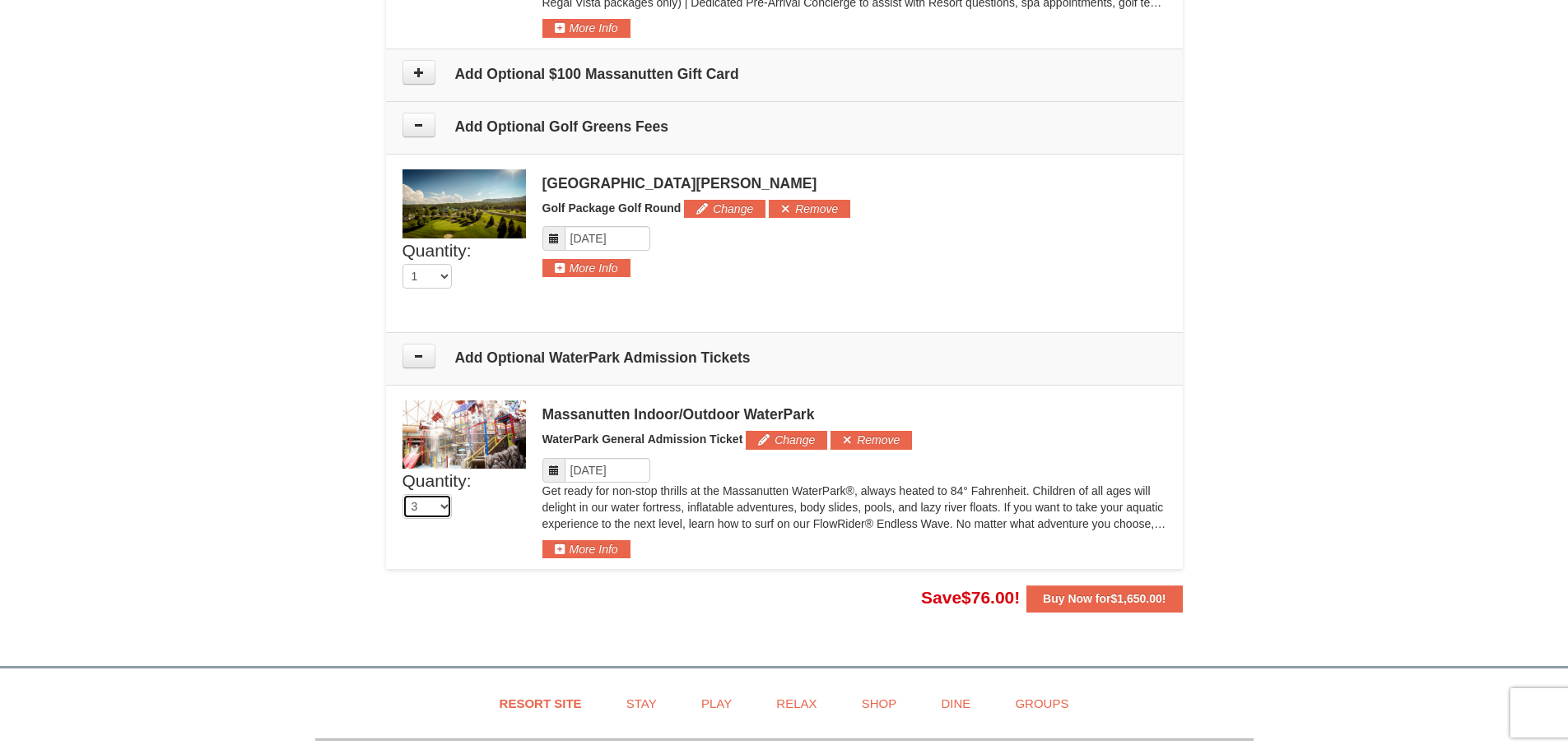
scroll to position [1031, 0]
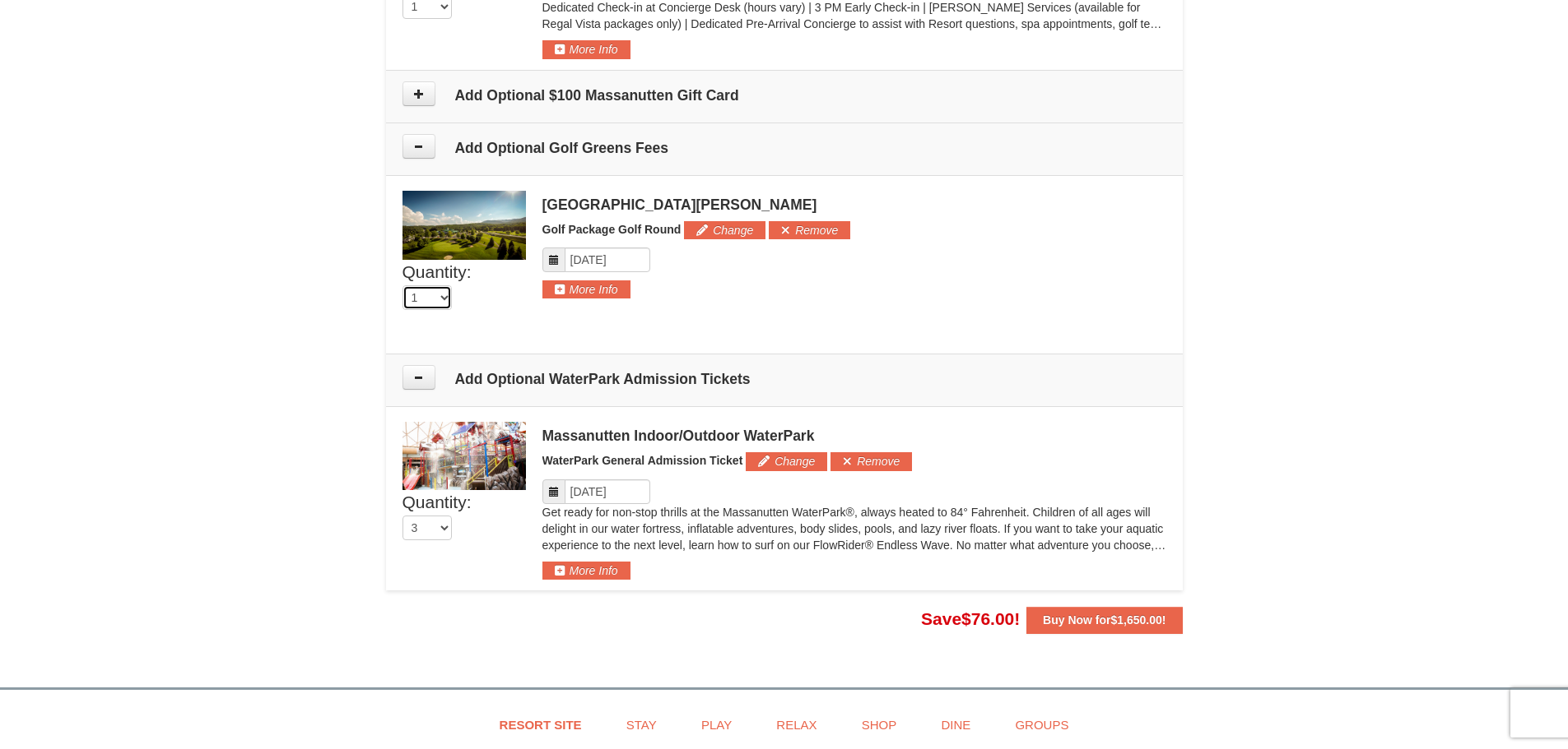
click at [446, 301] on select "0 1 2 3 4 5 6 7 8 9 10 11 12 13 14 15 16" at bounding box center [428, 298] width 50 height 25
select select "2"
click at [403, 286] on select "0 1 2 3 4 5 6 7 8 9 10 11 12 13 14 15 16" at bounding box center [428, 298] width 50 height 25
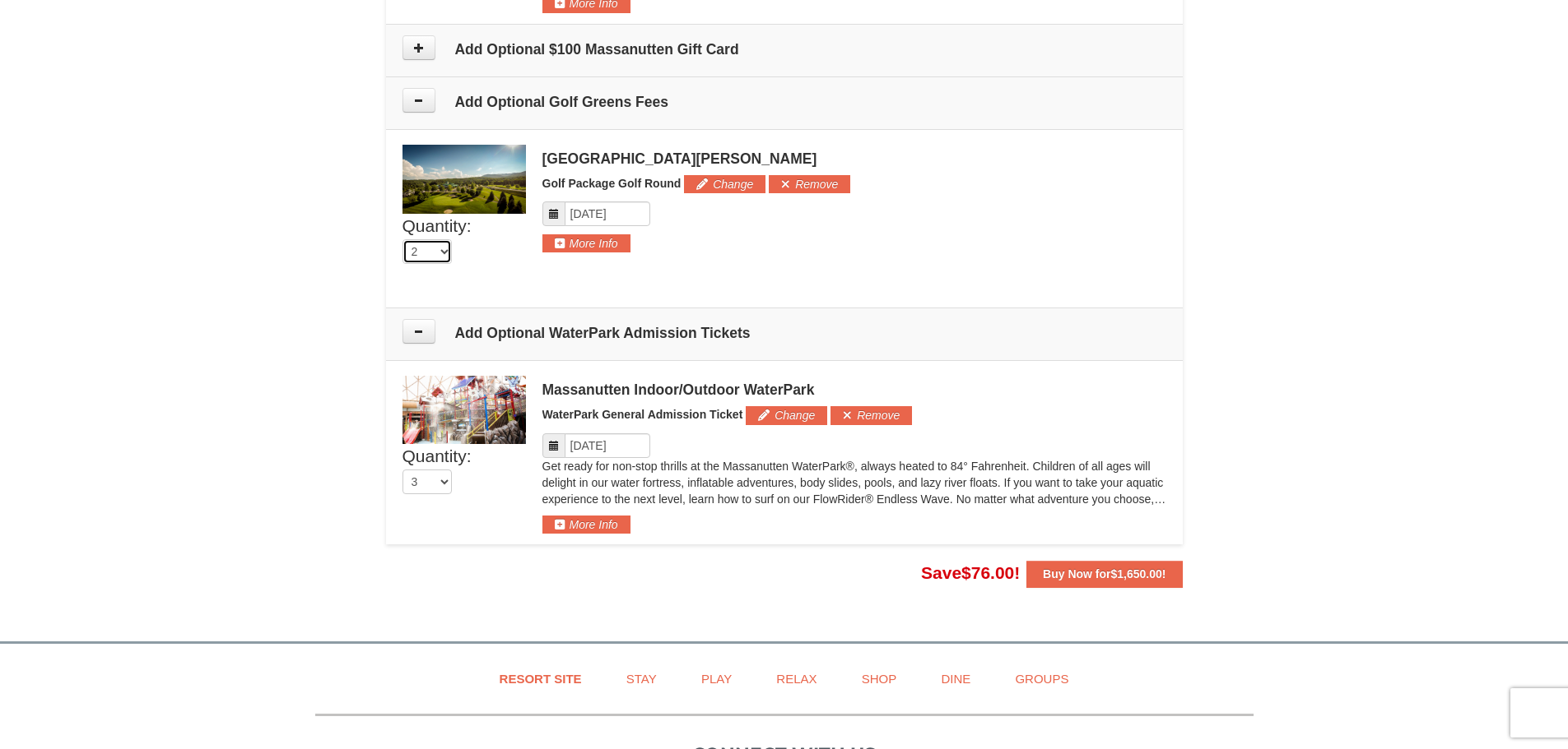
scroll to position [1114, 0]
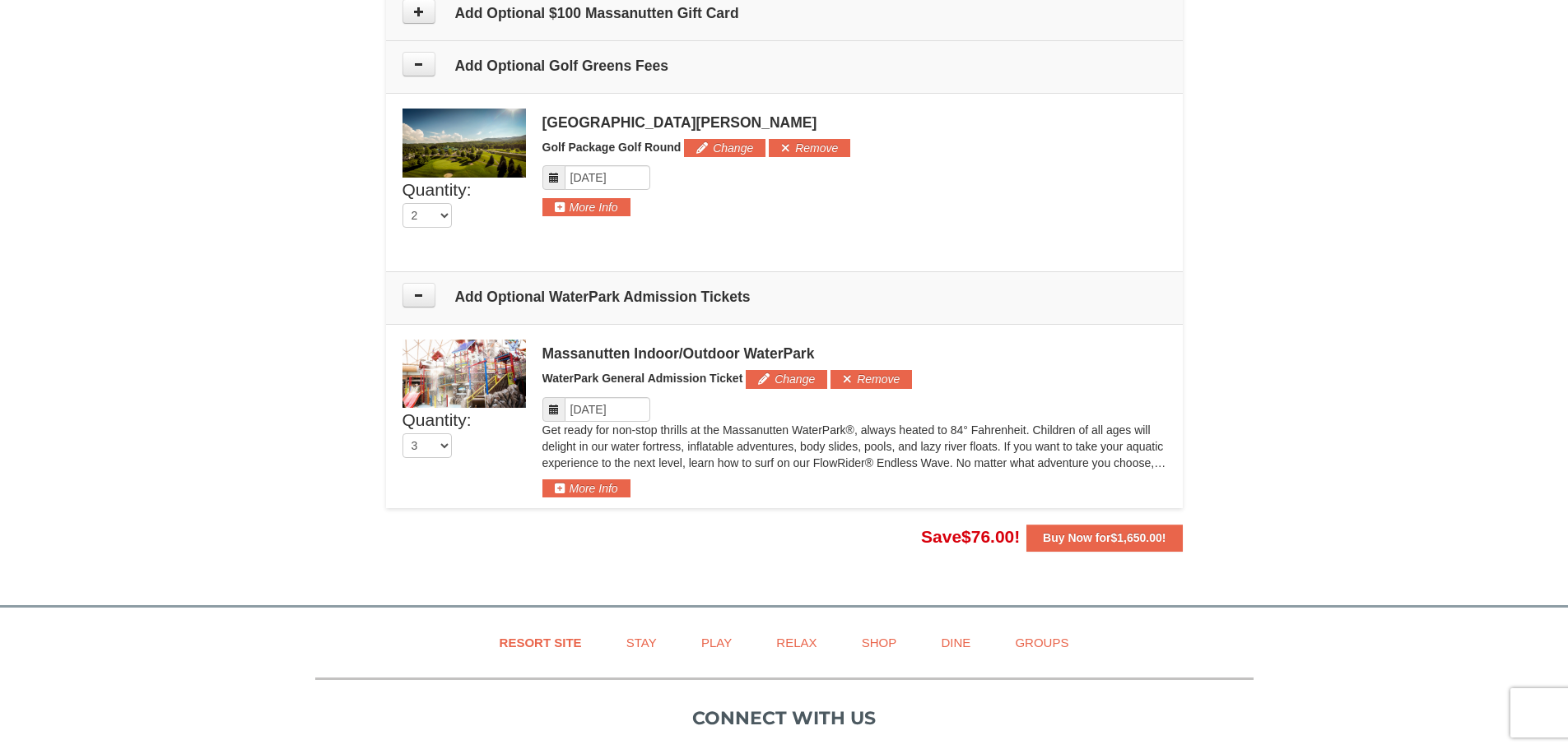
click at [1003, 235] on div "Quantity: 2 0 1 2 3 4 5 6 7 8 9 10 11 12 13 14 15 16 17" at bounding box center [784, 184] width 764 height 153
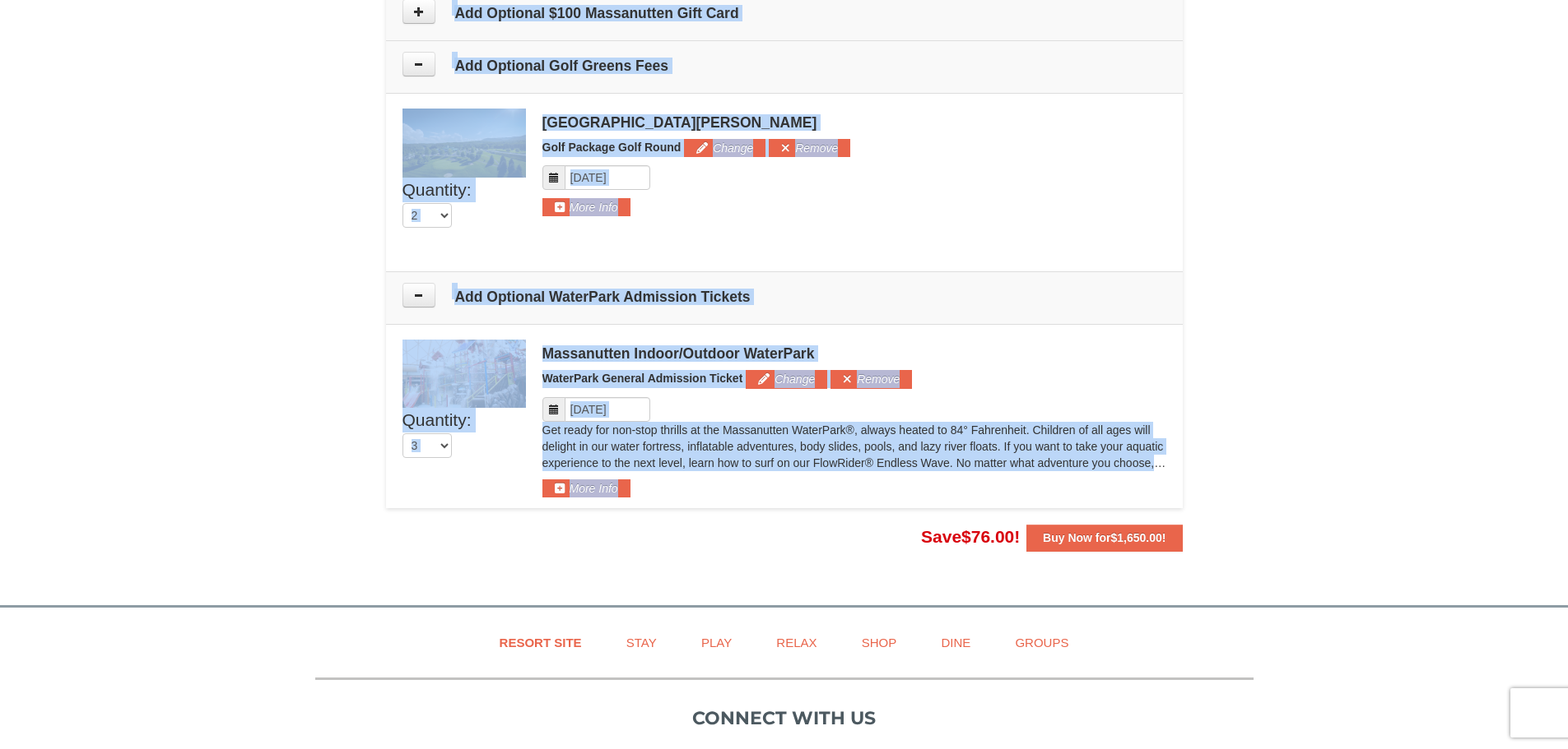
click at [983, 177] on div "Please format dates MM/DD/YYYY" at bounding box center [854, 177] width 624 height 25
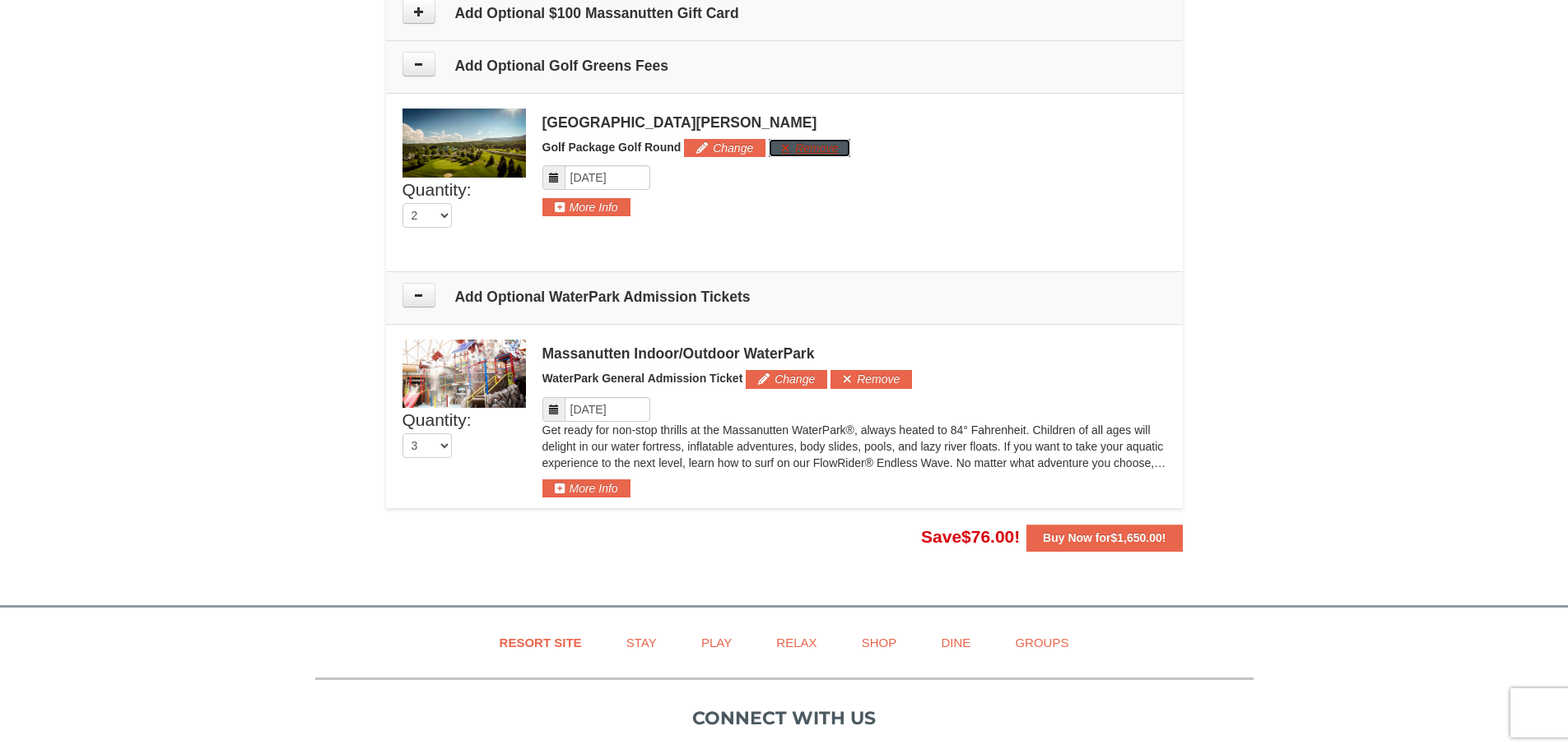
click at [814, 150] on button "Remove" at bounding box center [809, 148] width 81 height 18
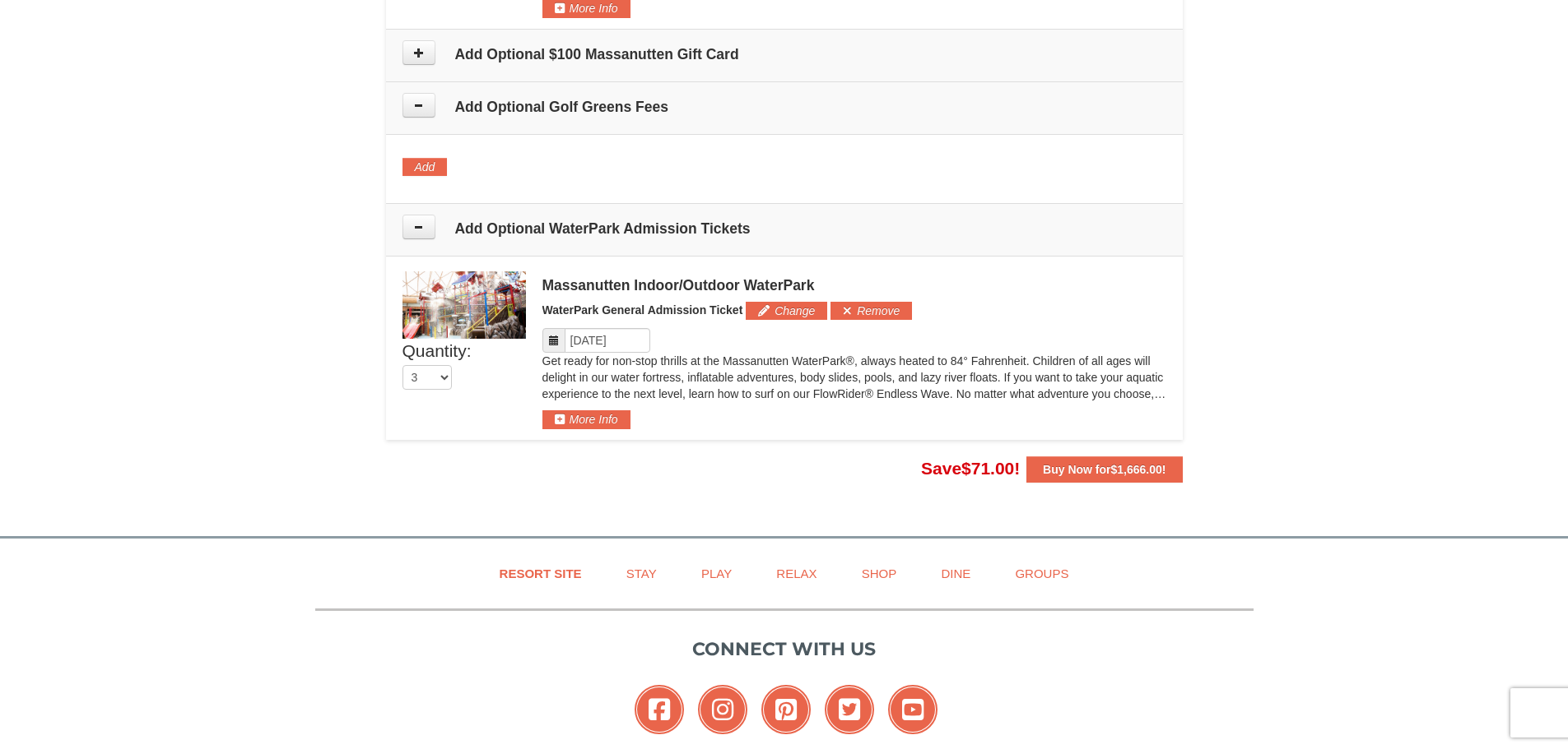
scroll to position [1031, 0]
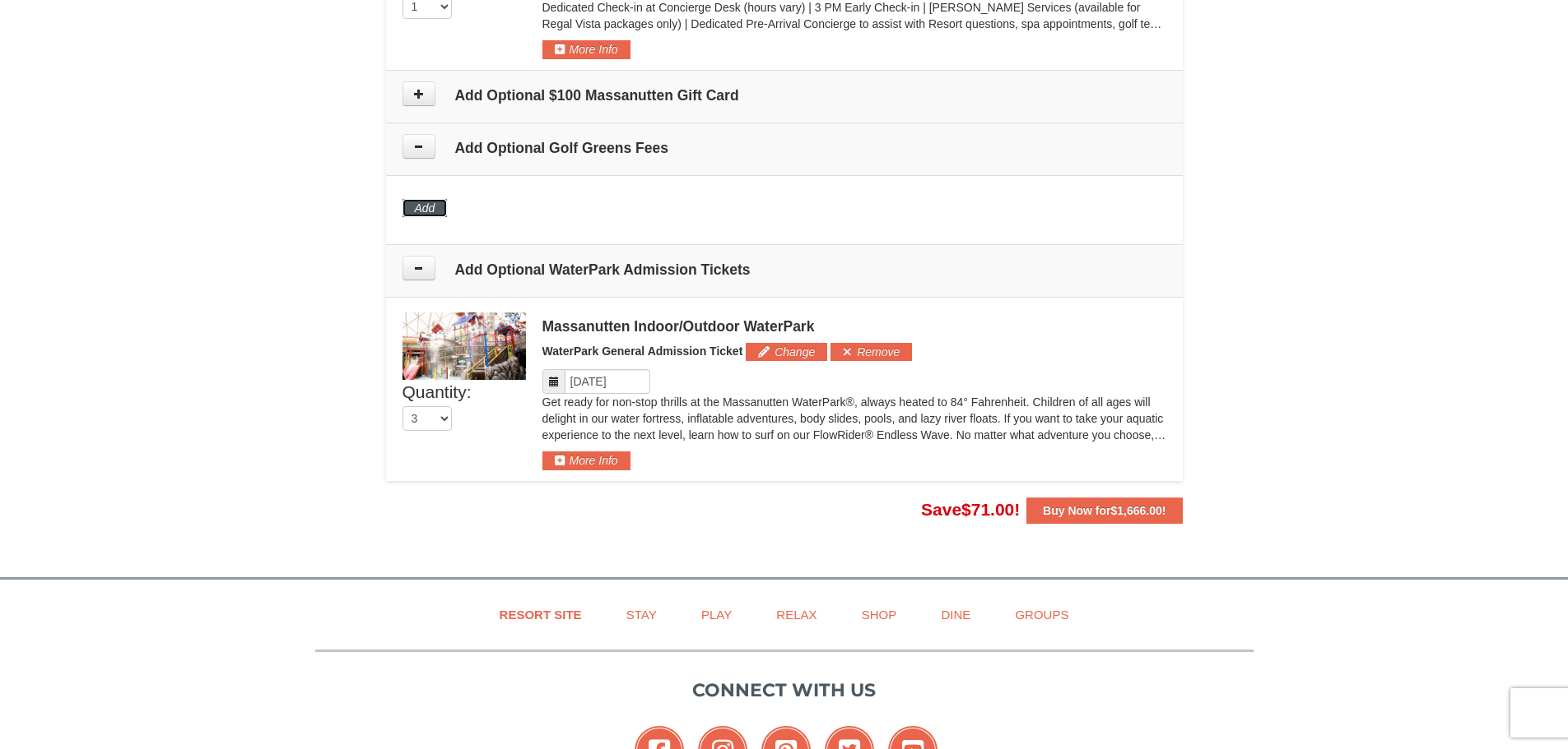
click at [423, 207] on button "Add" at bounding box center [425, 207] width 45 height 18
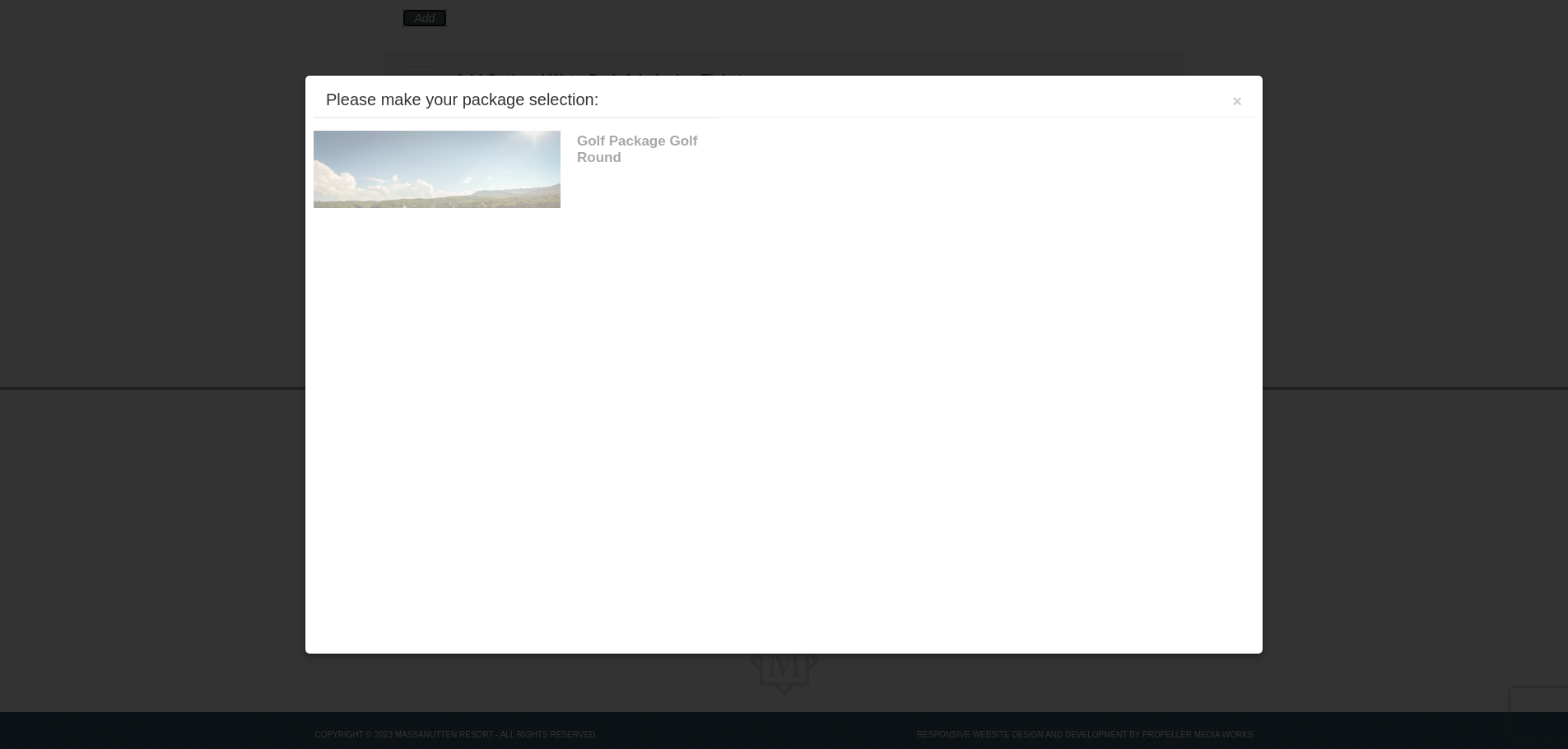
scroll to position [1222, 0]
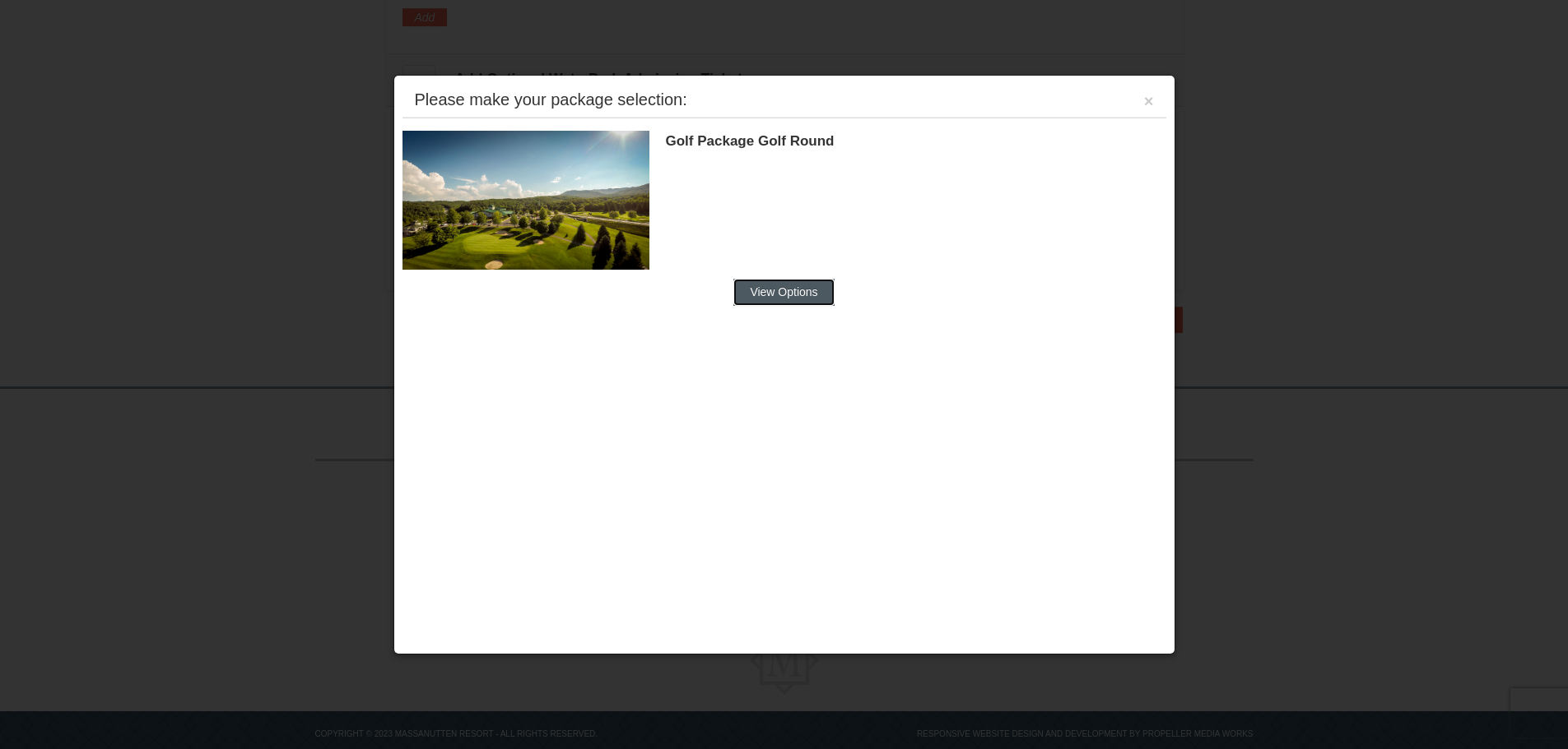
click at [792, 296] on button "View Options" at bounding box center [784, 292] width 101 height 26
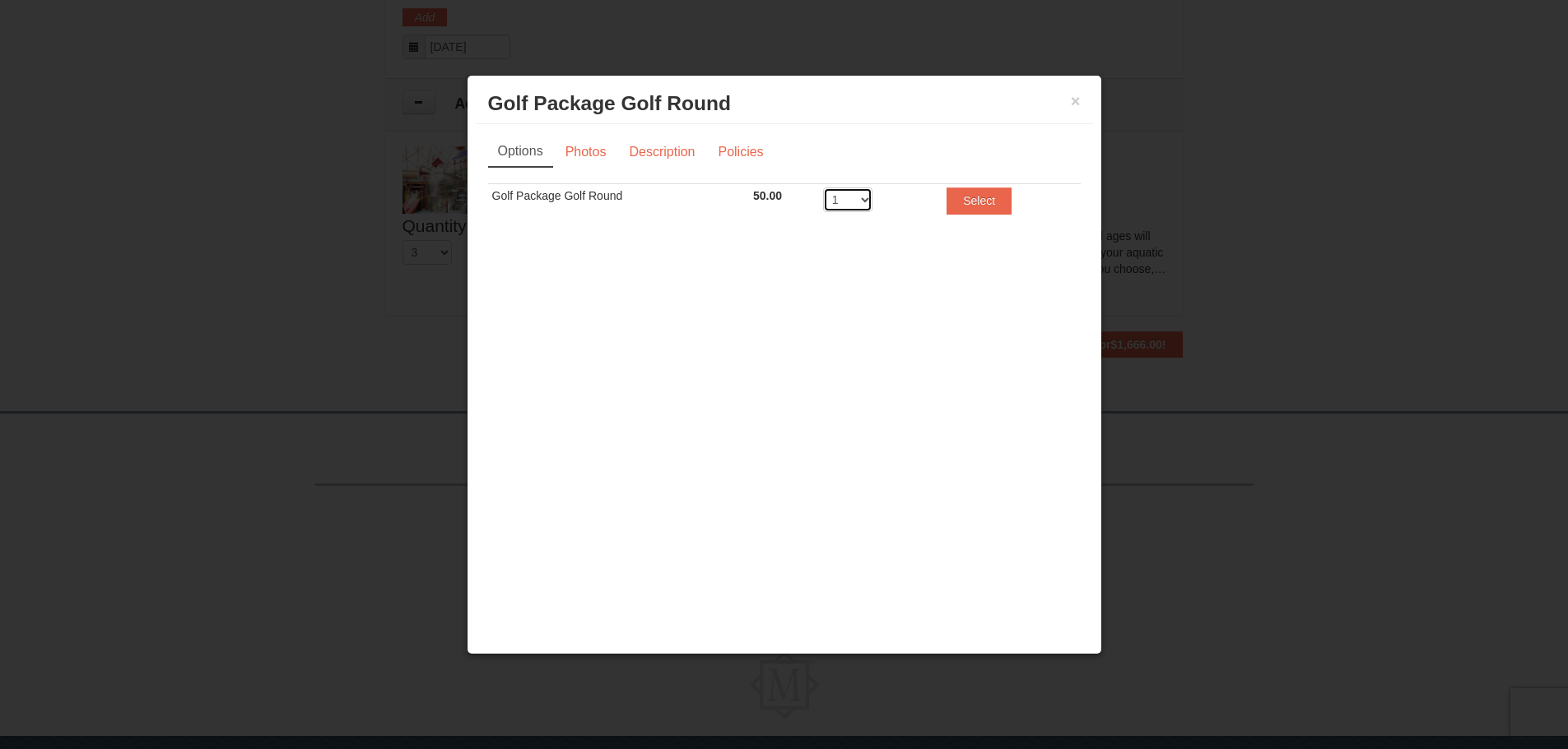
click at [870, 204] on select "1 2 3 4 5 6 7 8 9 10 11 12 13 14 15 16 17 18 19 20" at bounding box center [848, 200] width 50 height 25
select select "2"
click at [823, 188] on select "1 2 3 4 5 6 7 8 9 10 11 12 13 14 15 16 17 18 19 20" at bounding box center [848, 200] width 50 height 25
click at [972, 212] on button "Select" at bounding box center [979, 200] width 65 height 26
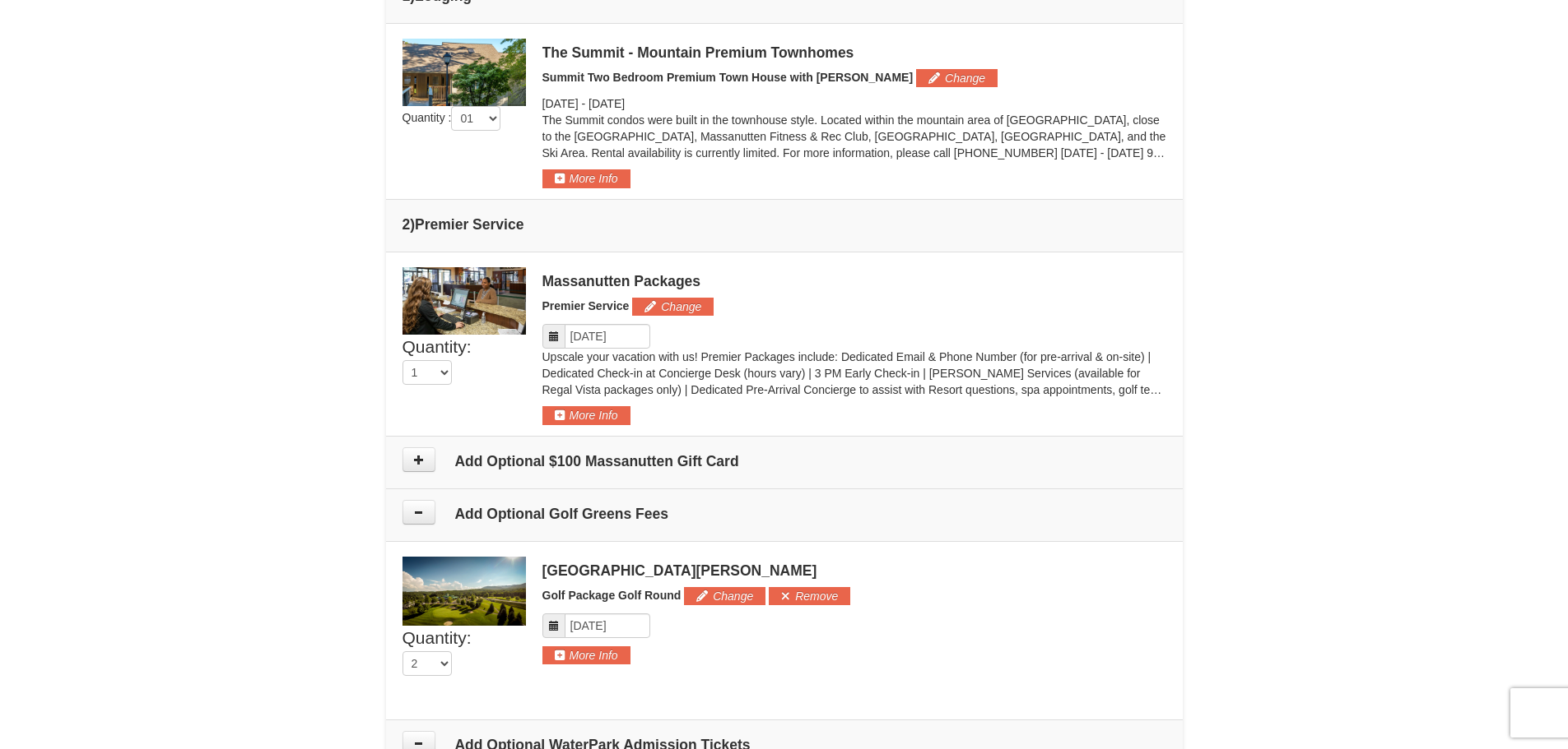
scroll to position [587, 0]
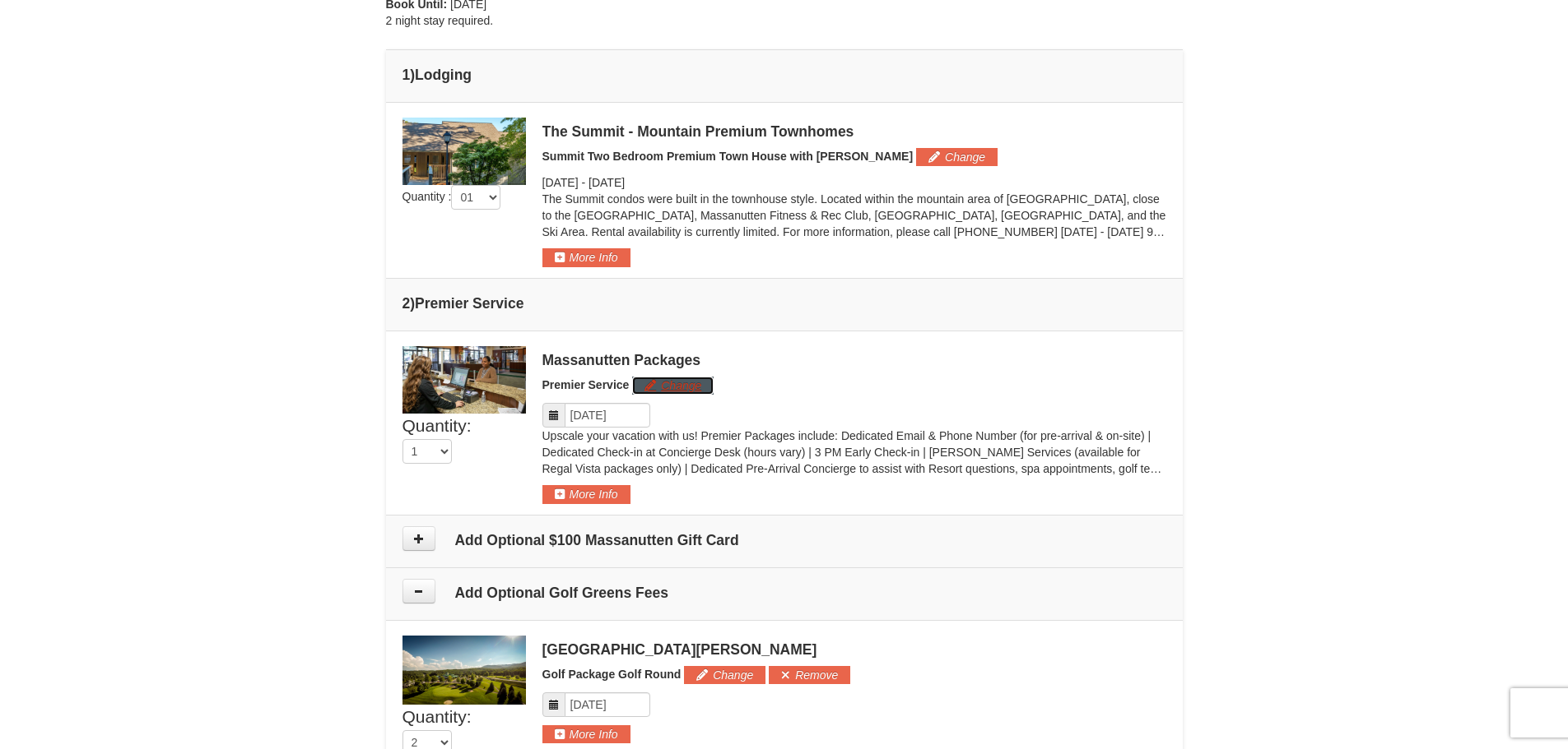
click at [687, 387] on button "Change" at bounding box center [673, 386] width 81 height 18
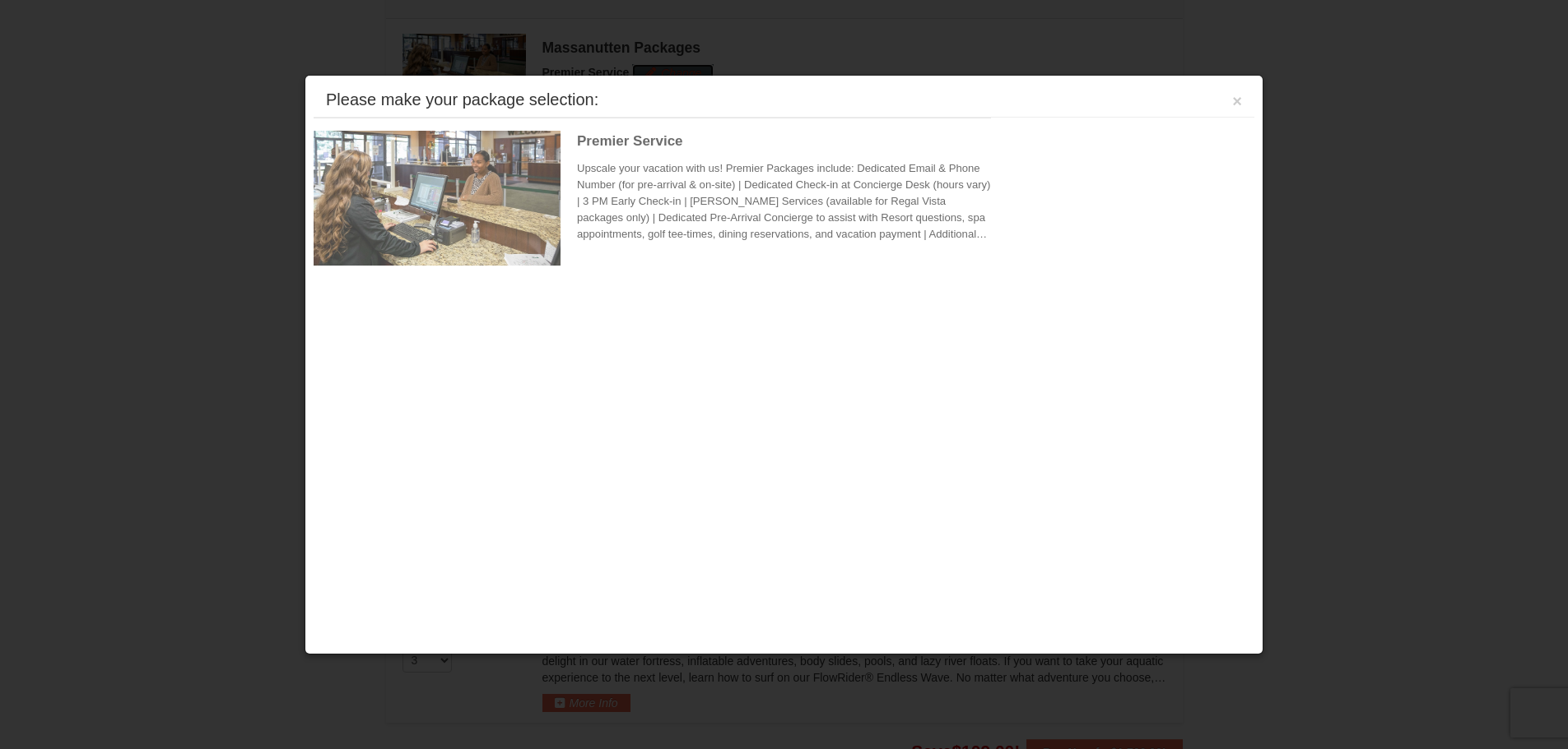
scroll to position [933, 0]
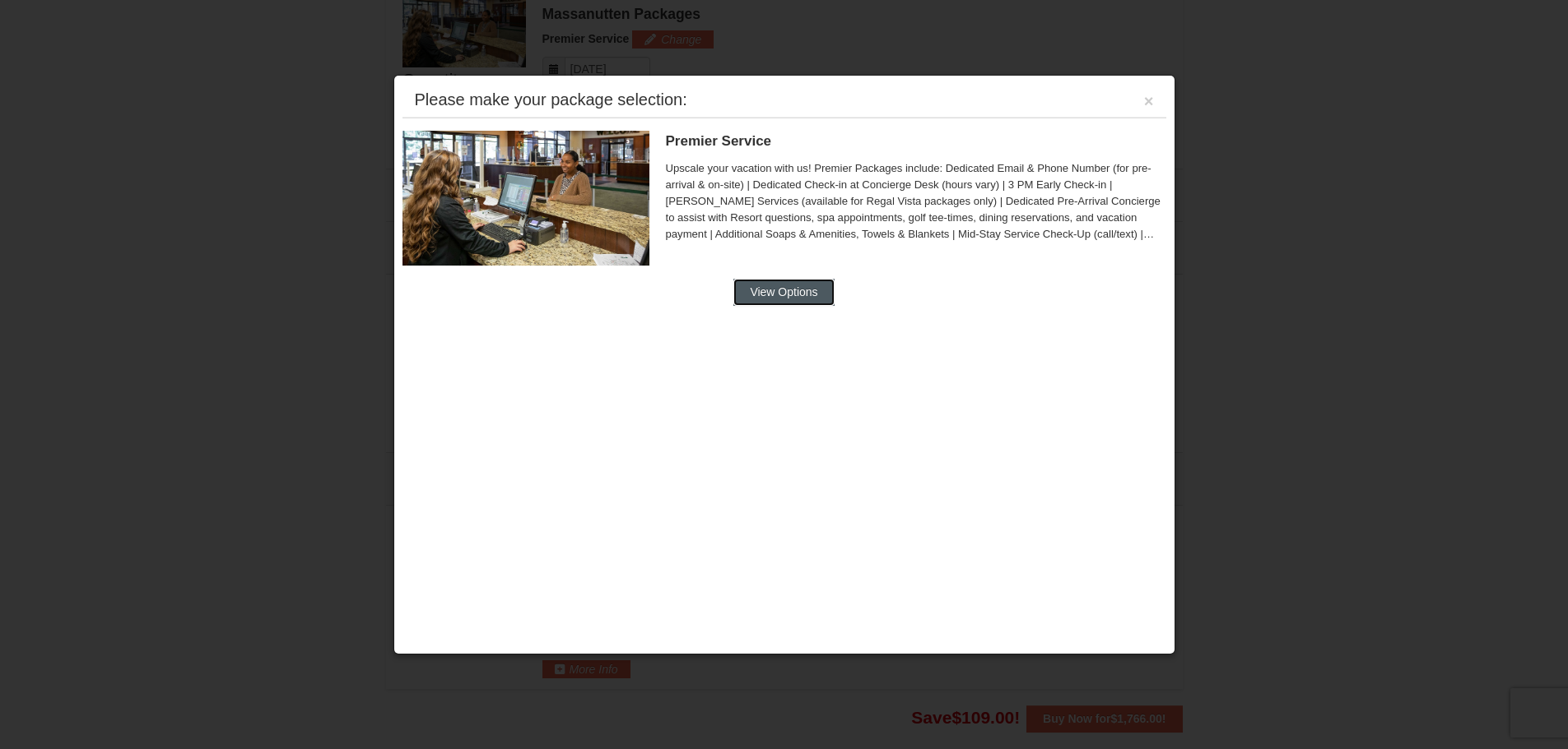
click at [789, 292] on button "View Options" at bounding box center [784, 292] width 101 height 26
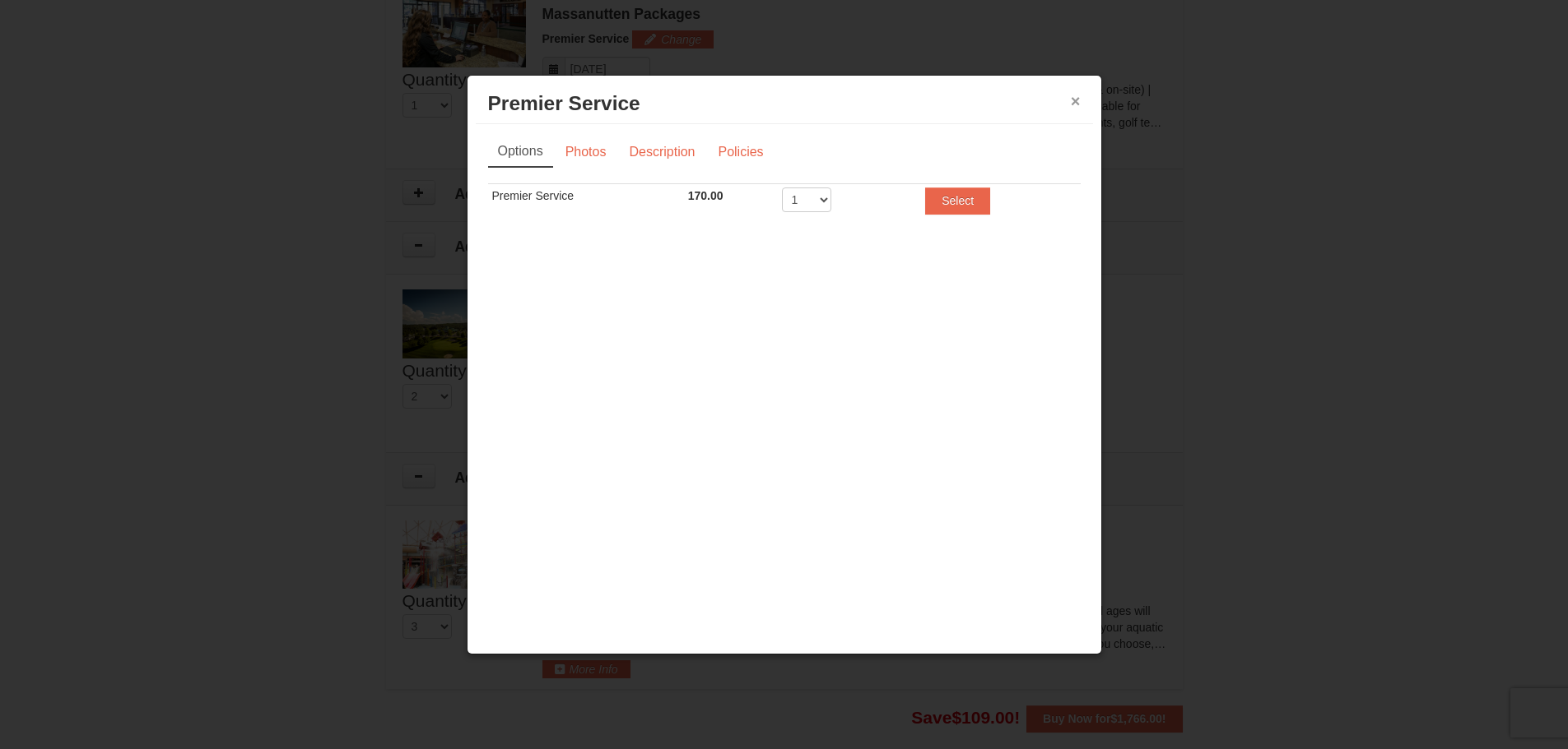
click at [1079, 97] on button "×" at bounding box center [1076, 101] width 10 height 16
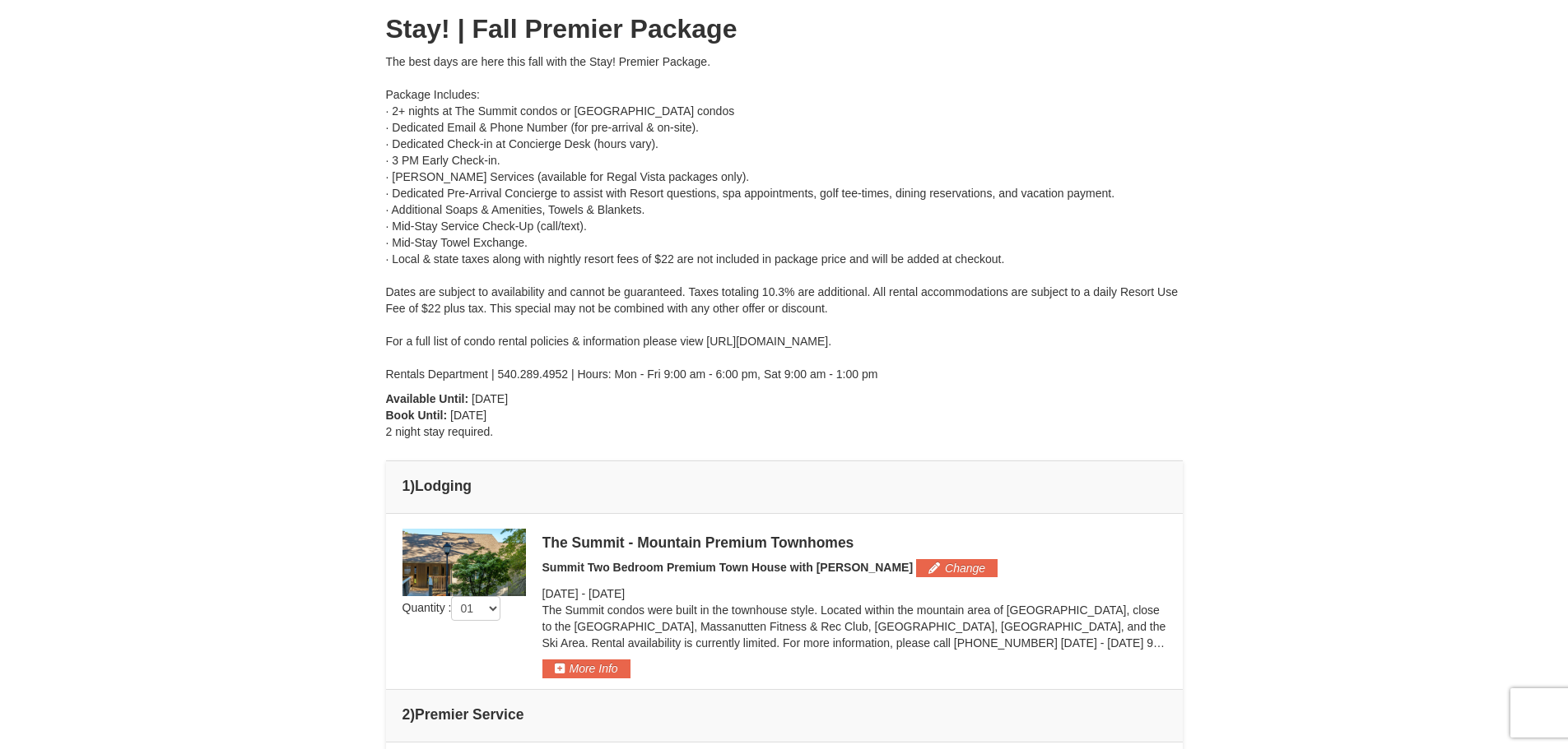
scroll to position [0, 0]
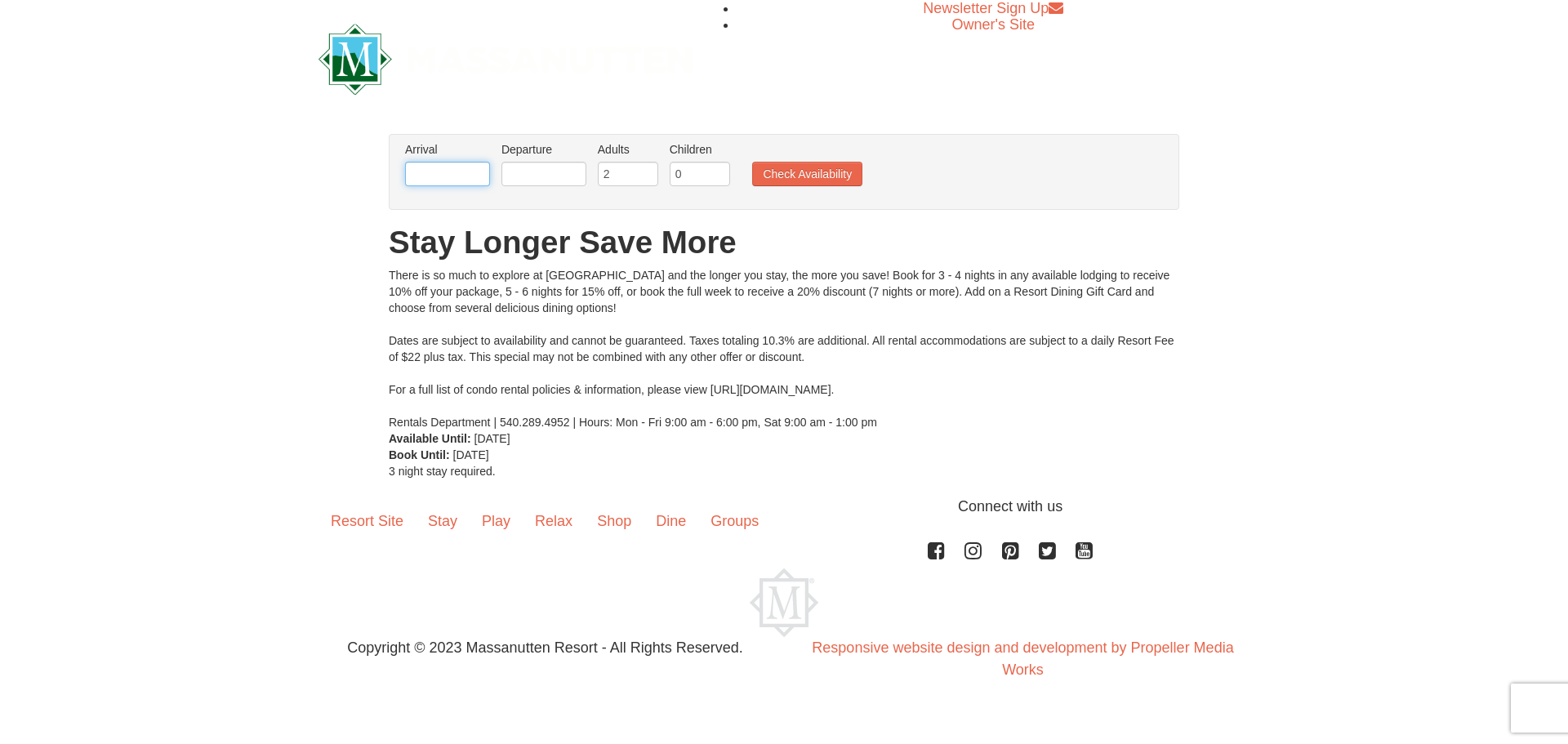
click at [440, 178] on input "text" at bounding box center [447, 174] width 85 height 25
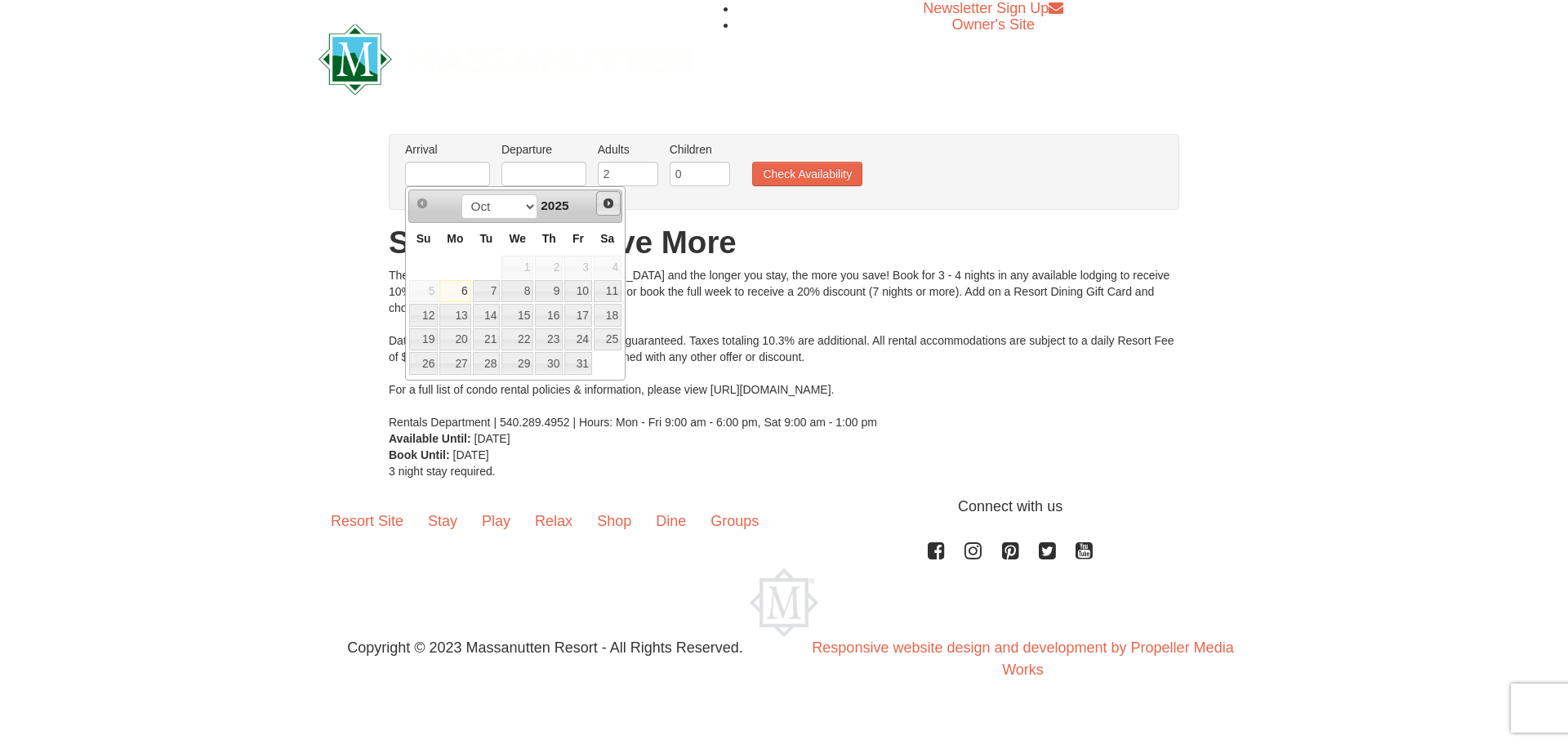
click at [606, 211] on link "Next" at bounding box center [608, 203] width 25 height 25
click at [613, 203] on span "Next" at bounding box center [608, 203] width 13 height 13
click at [612, 204] on span "Next" at bounding box center [608, 203] width 13 height 13
click at [425, 292] on link "8" at bounding box center [424, 291] width 29 height 23
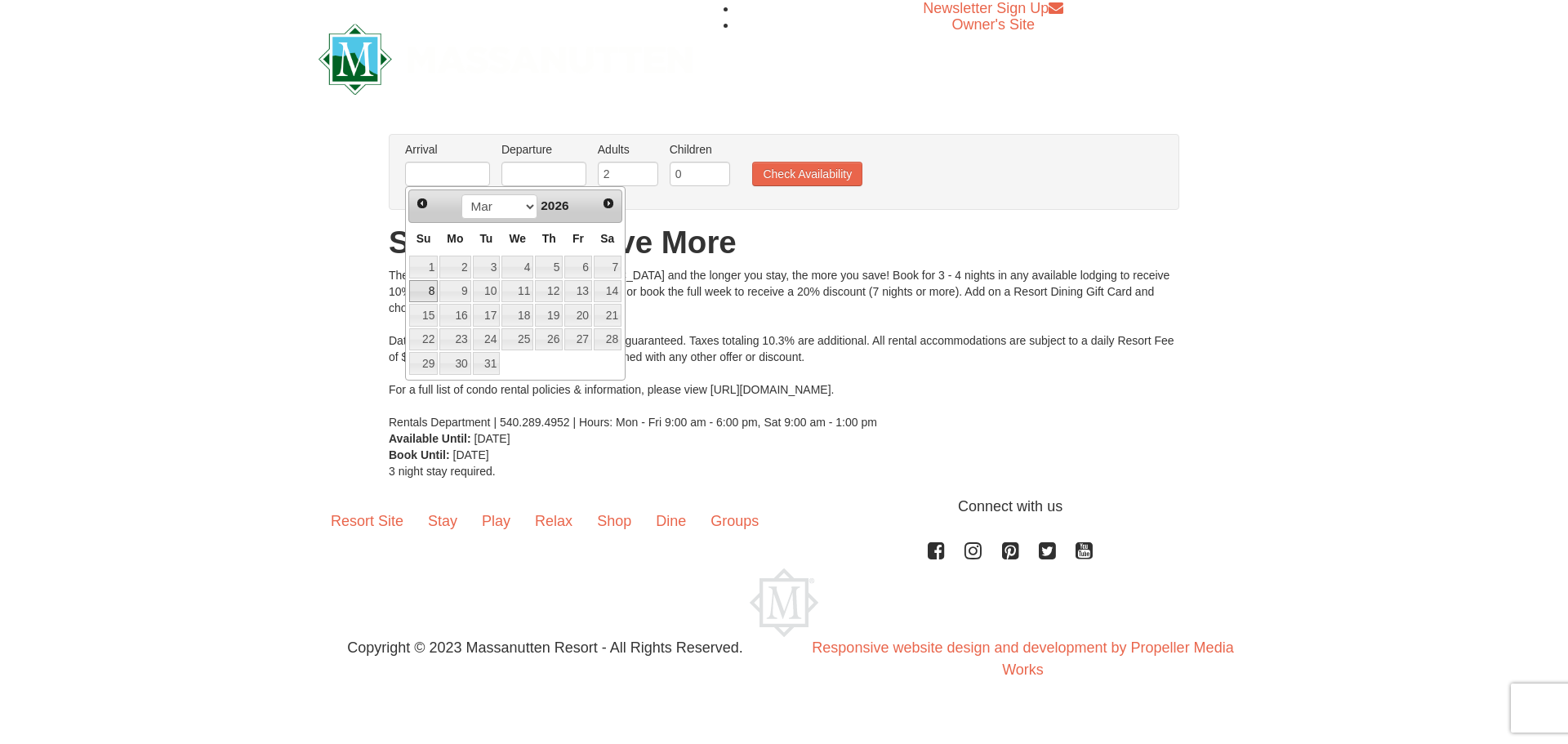
type input "03/08/2026"
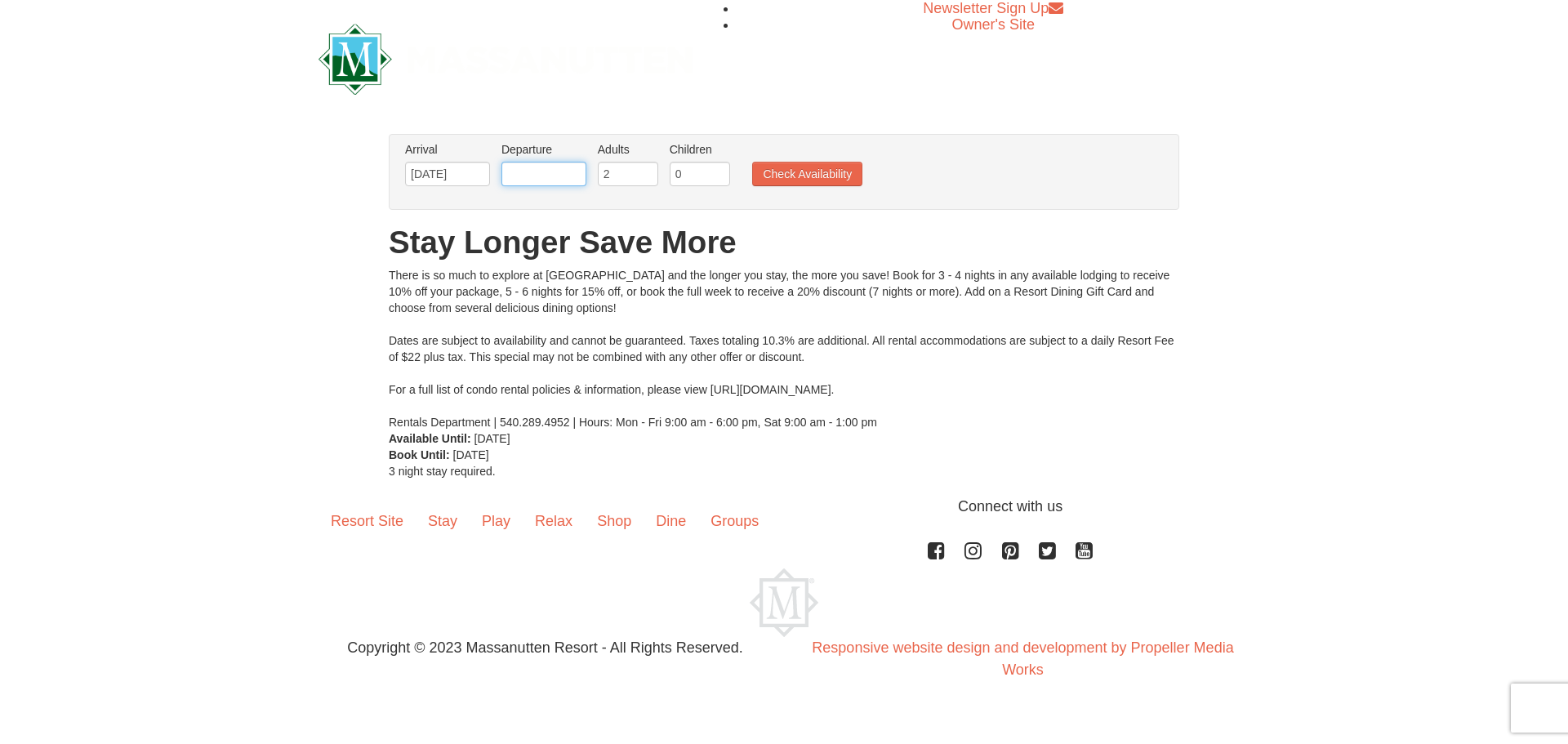
click at [544, 176] on input "text" at bounding box center [544, 174] width 85 height 25
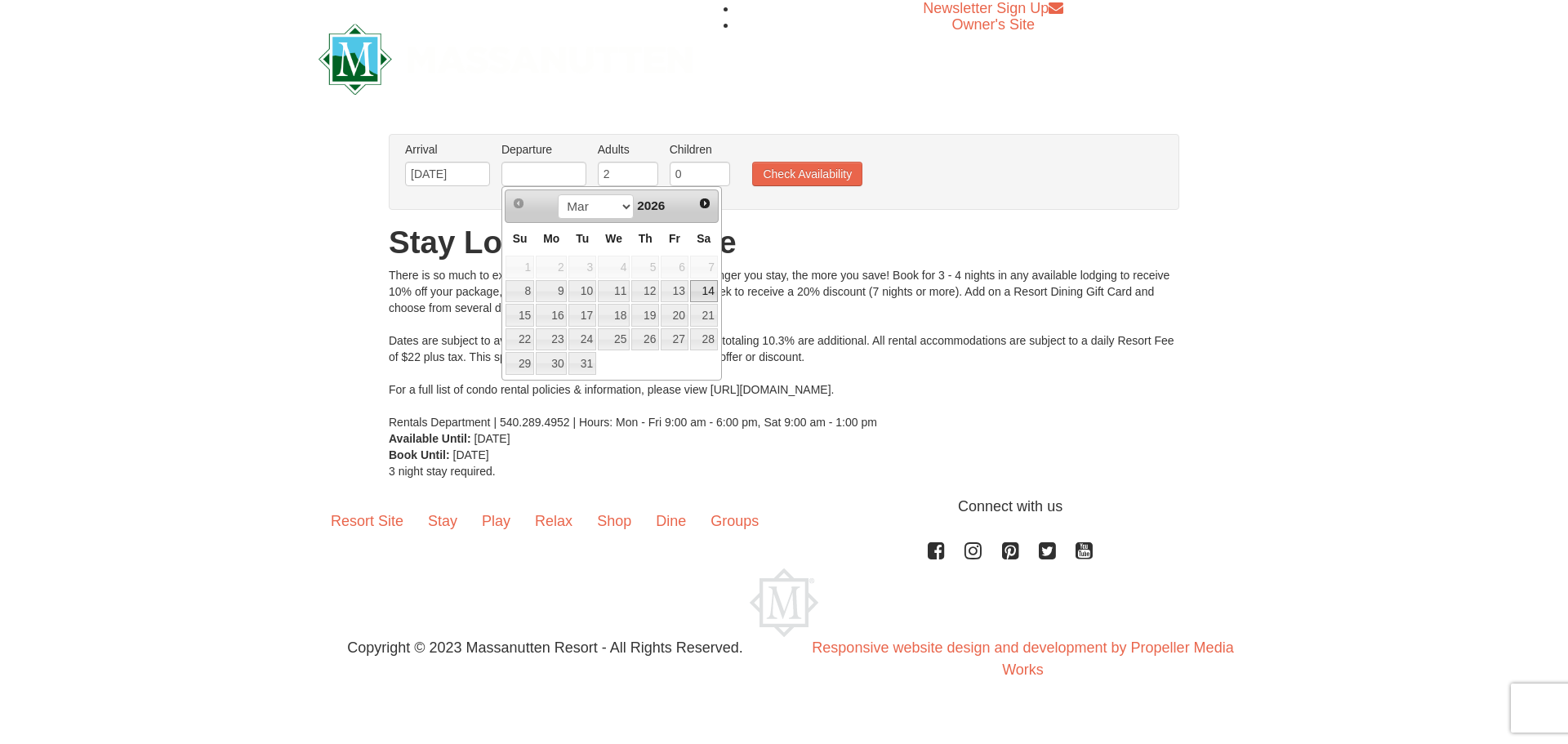
click at [706, 289] on link "14" at bounding box center [704, 291] width 28 height 23
type input "03/14/2026"
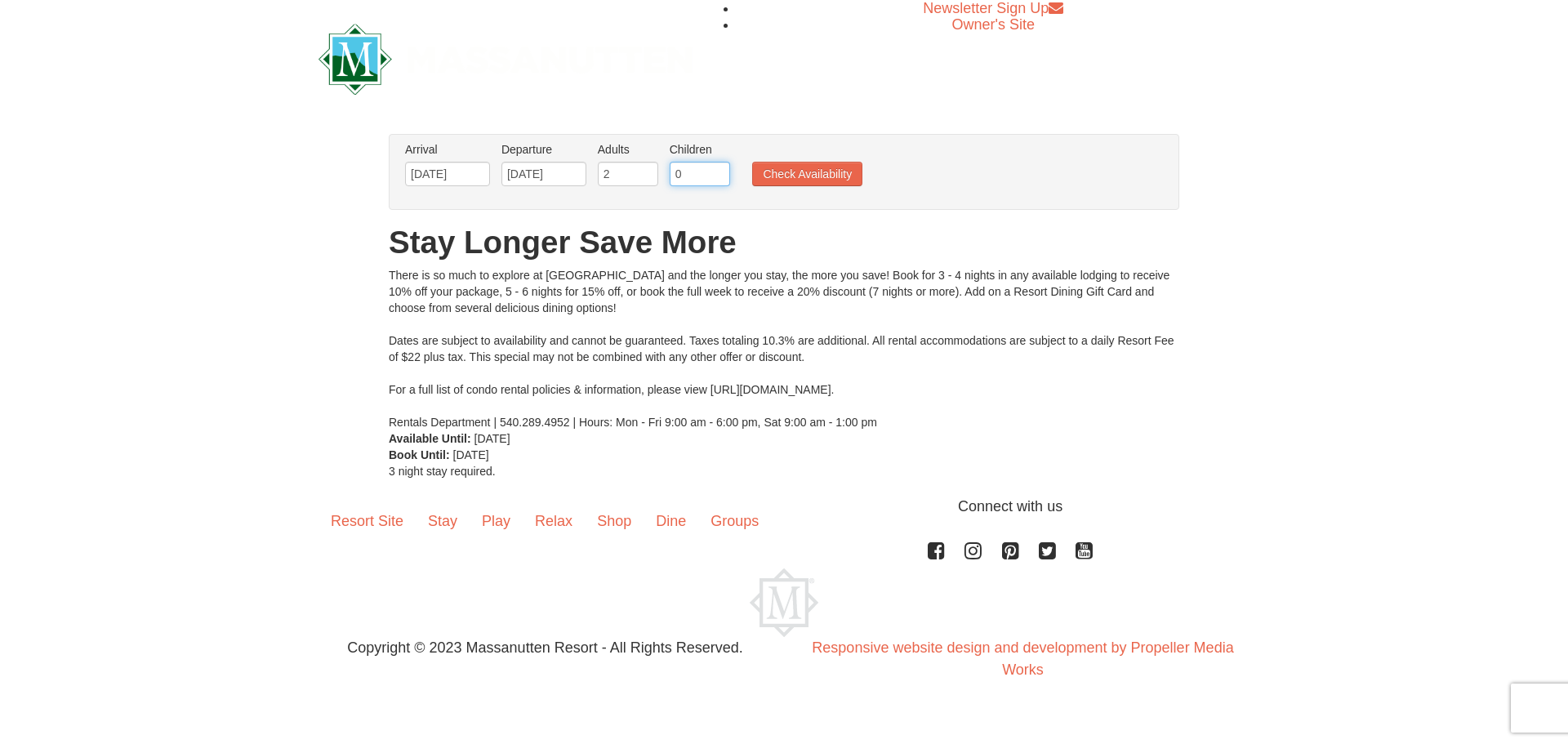
click at [709, 168] on input "0" at bounding box center [700, 174] width 60 height 25
type input "1"
click at [717, 168] on input "1" at bounding box center [700, 174] width 60 height 25
click at [776, 171] on button "Check Availability" at bounding box center [807, 174] width 110 height 25
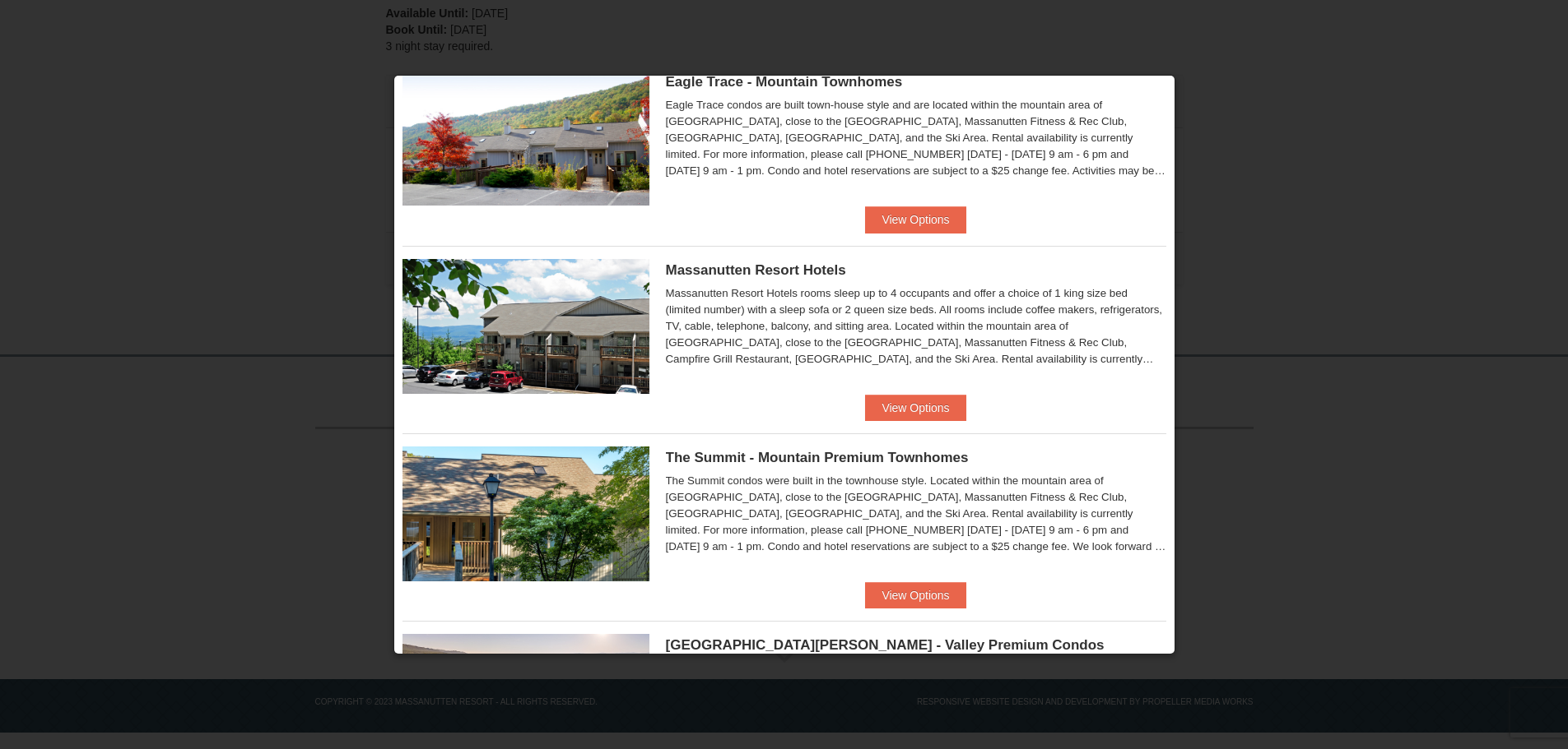
scroll to position [16, 0]
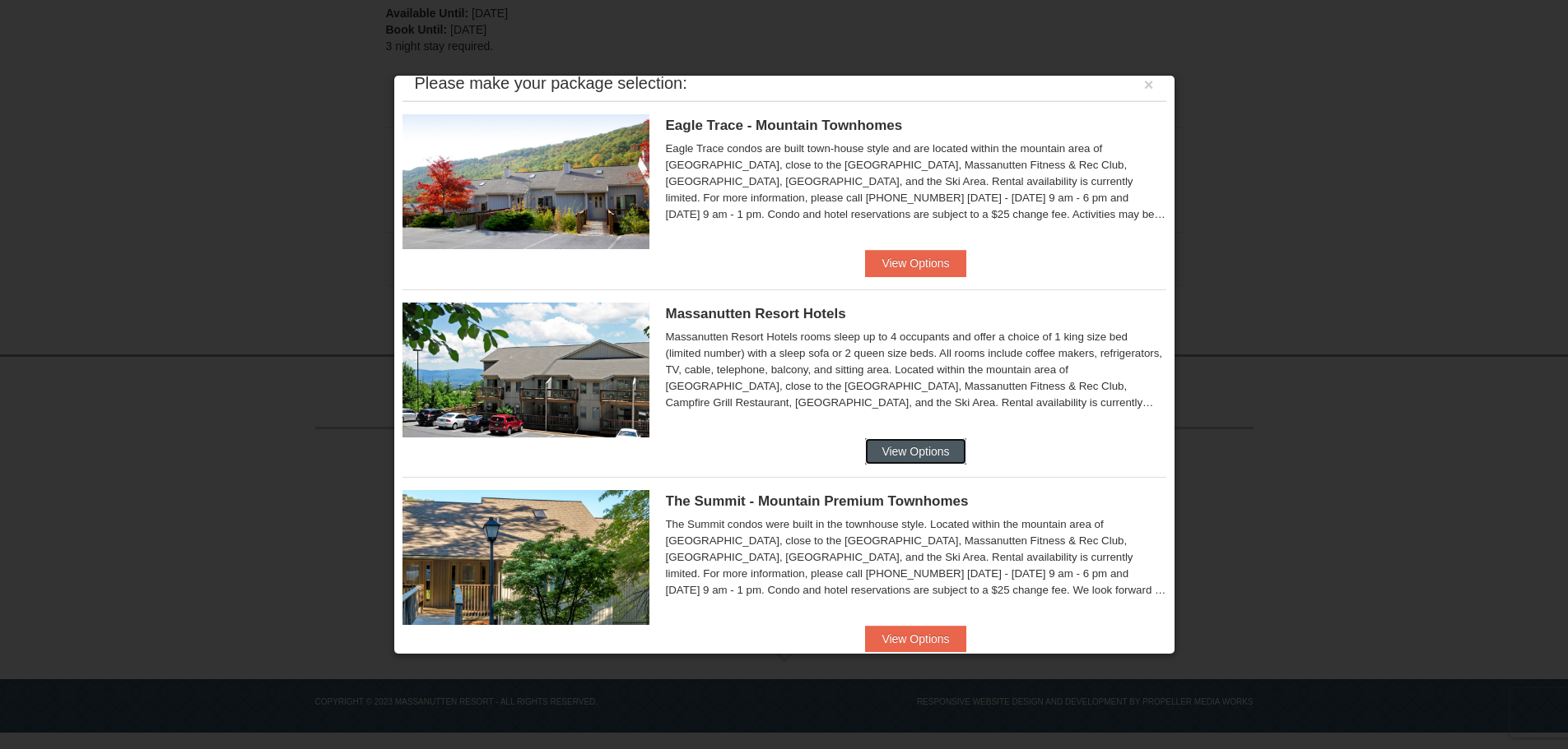
click at [911, 448] on button "View Options" at bounding box center [915, 451] width 101 height 26
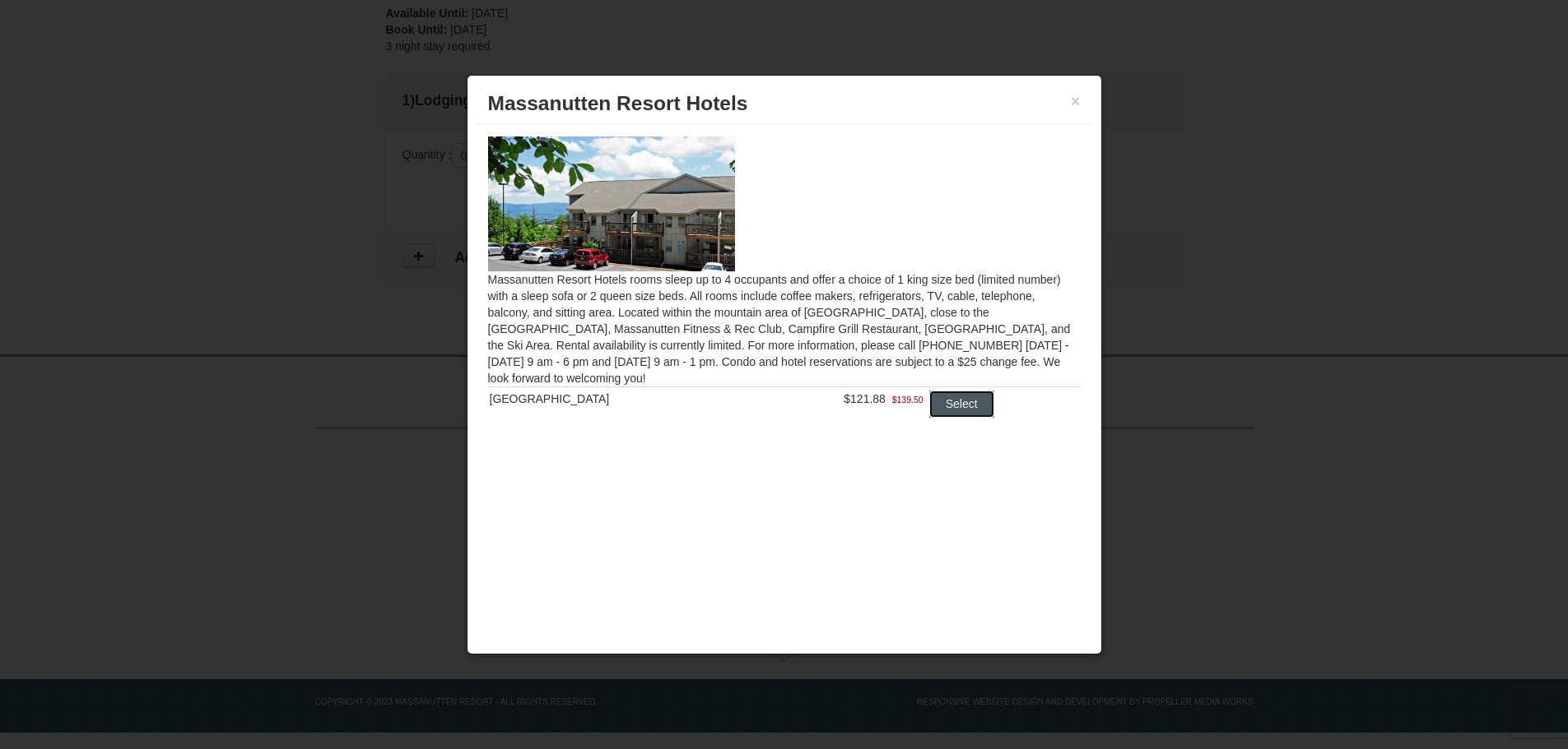
click at [960, 403] on button "Select" at bounding box center [962, 404] width 65 height 26
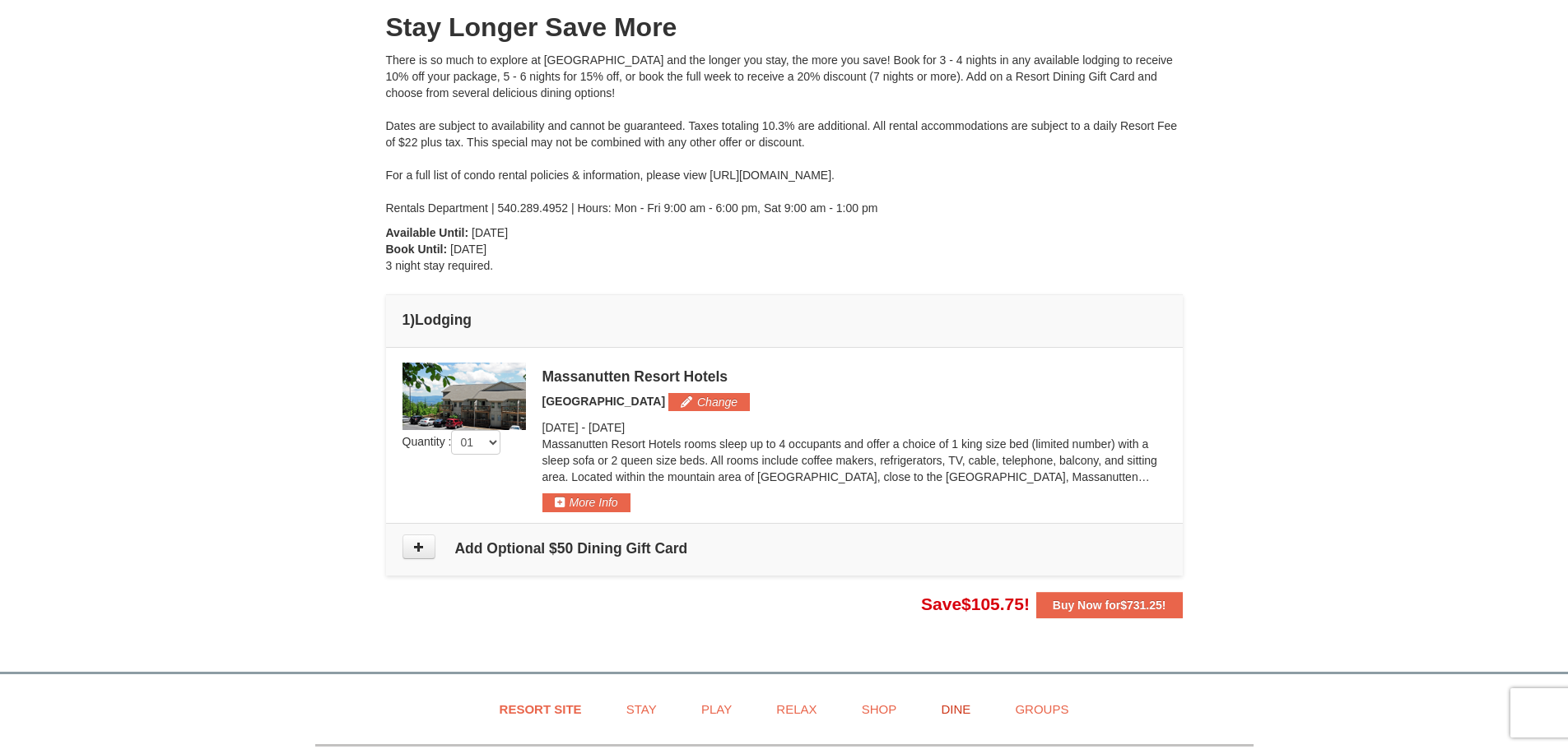
scroll to position [495, 0]
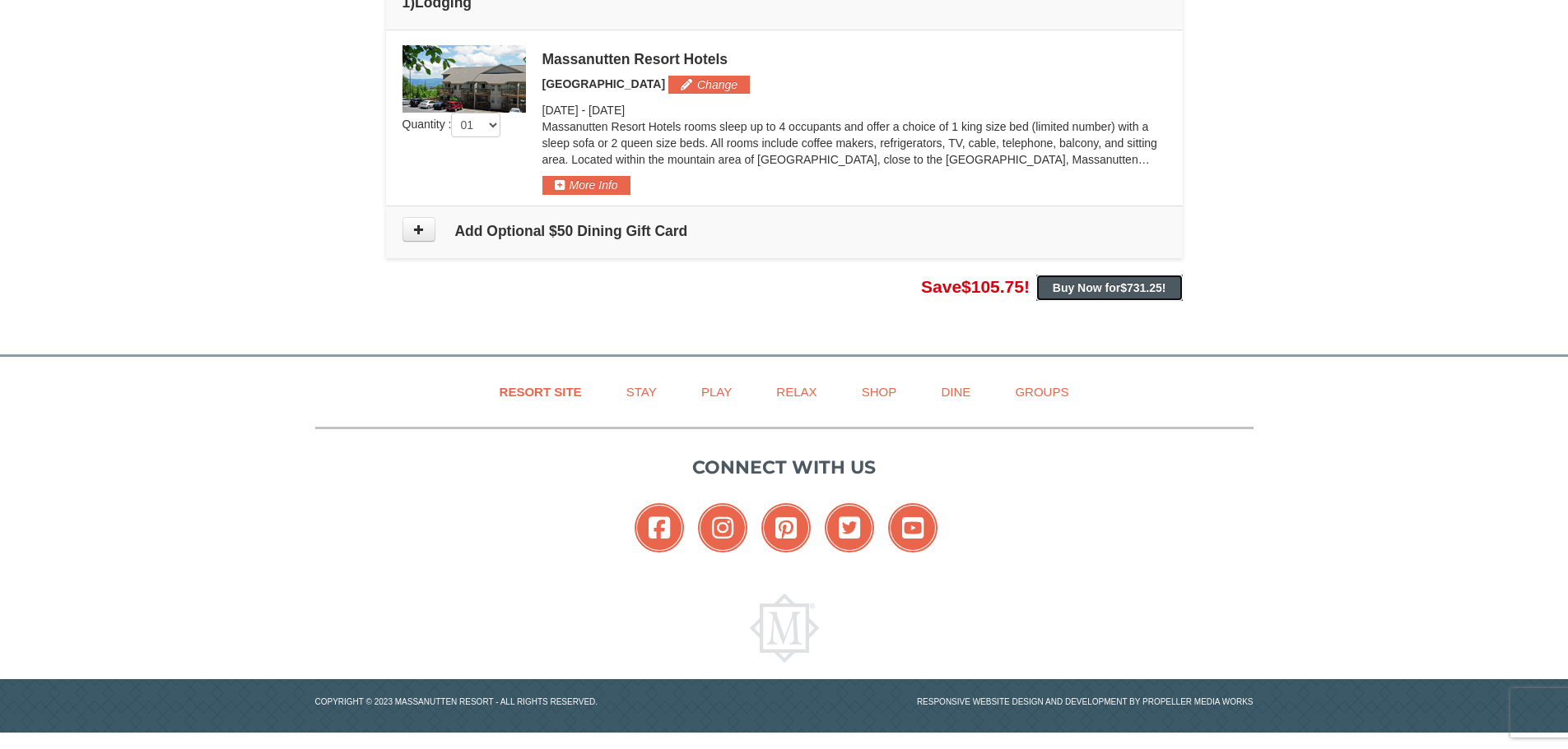
click at [1134, 295] on button "Buy Now for $731.25 !" at bounding box center [1110, 287] width 147 height 26
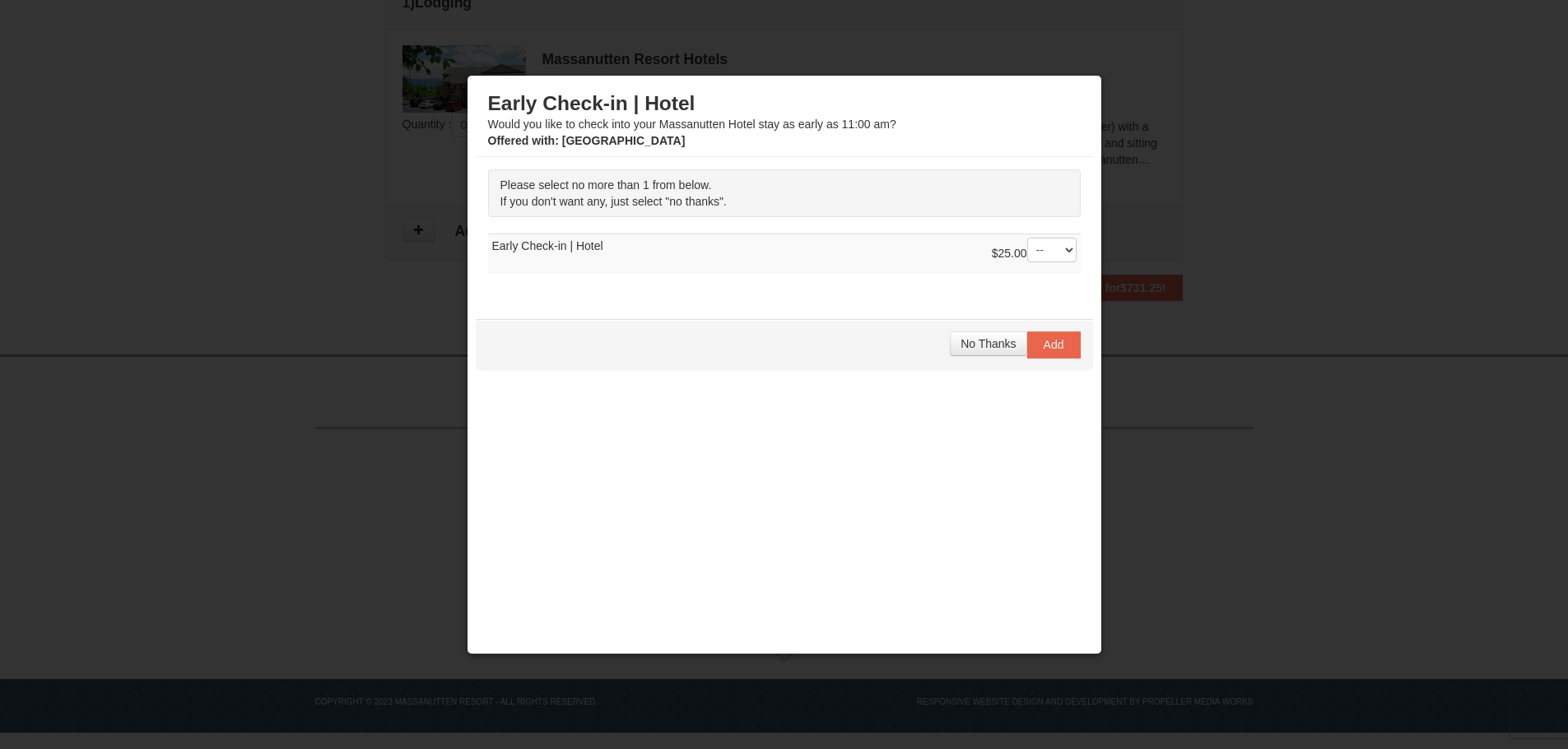
click at [668, 196] on span "If you don't want any, just select "no thanks"." at bounding box center [613, 201] width 226 height 13
click at [960, 340] on span "No Thanks" at bounding box center [988, 343] width 55 height 13
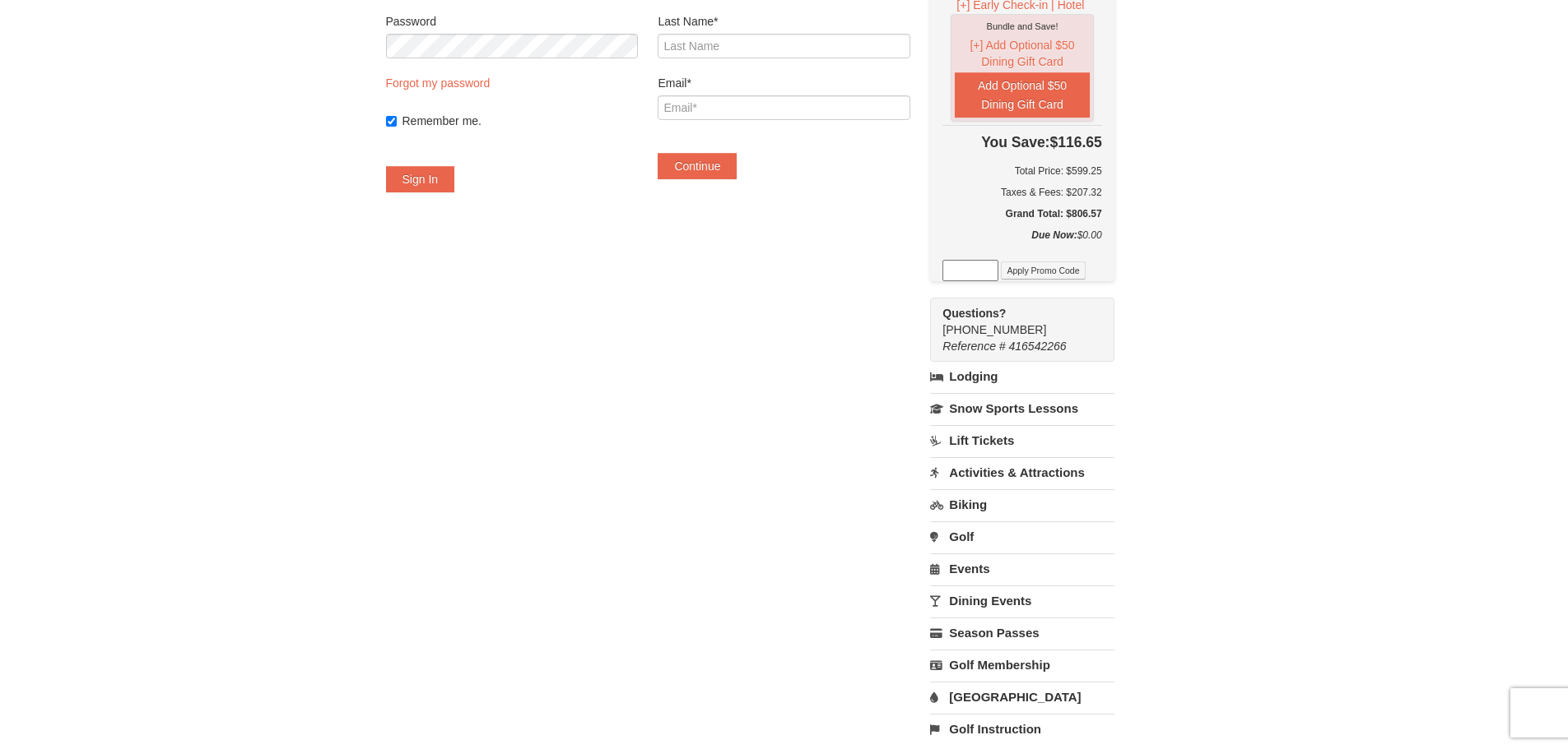
scroll to position [329, 0]
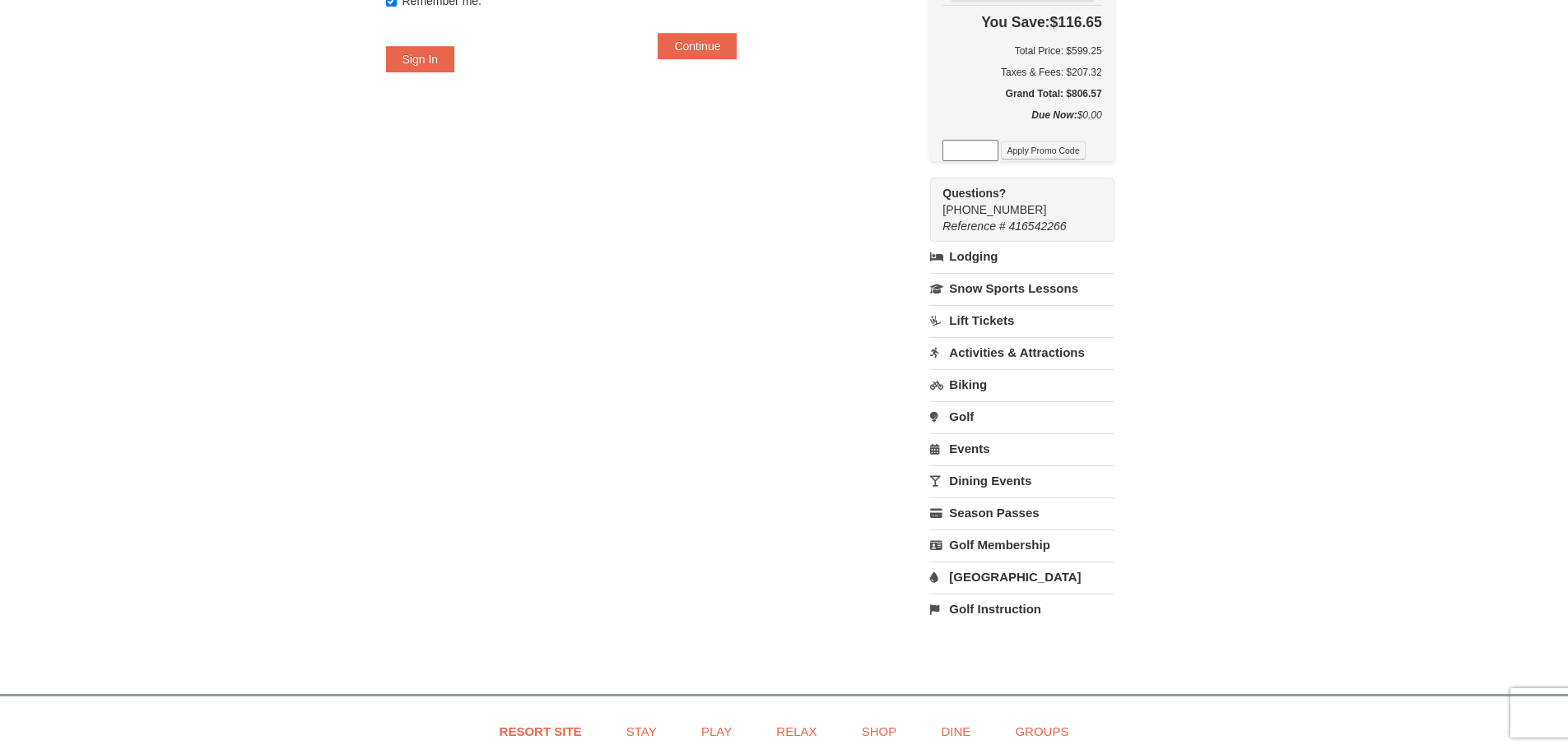
click at [1022, 322] on link "Lift Tickets" at bounding box center [1022, 321] width 184 height 31
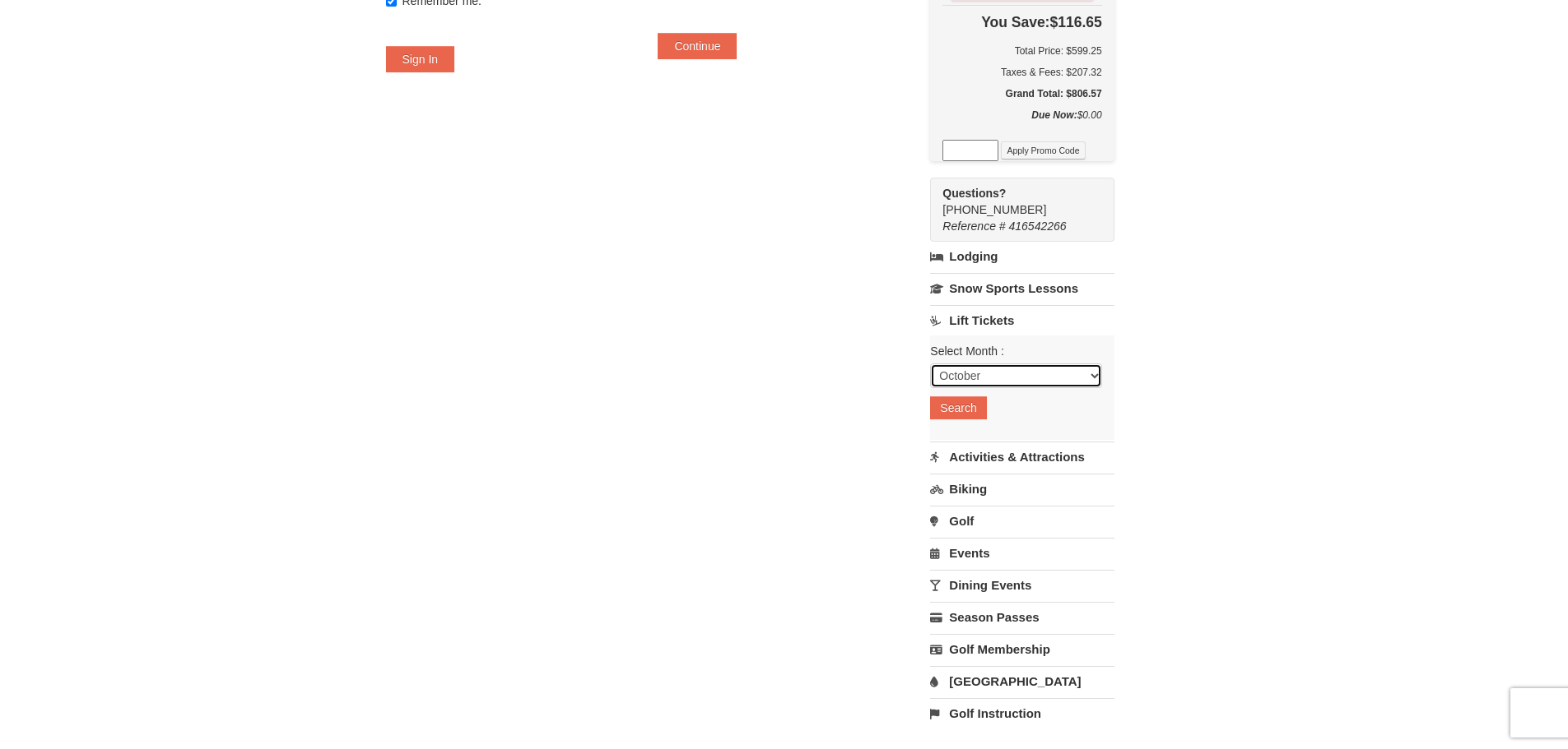
click at [1101, 378] on select "October November December January February March April May June July August Sep…" at bounding box center [1016, 375] width 172 height 25
select select "3"
click at [951, 364] on select "October November December January February March April May June July August Sep…" at bounding box center [1016, 375] width 172 height 25
click at [975, 409] on button "Search" at bounding box center [959, 408] width 56 height 23
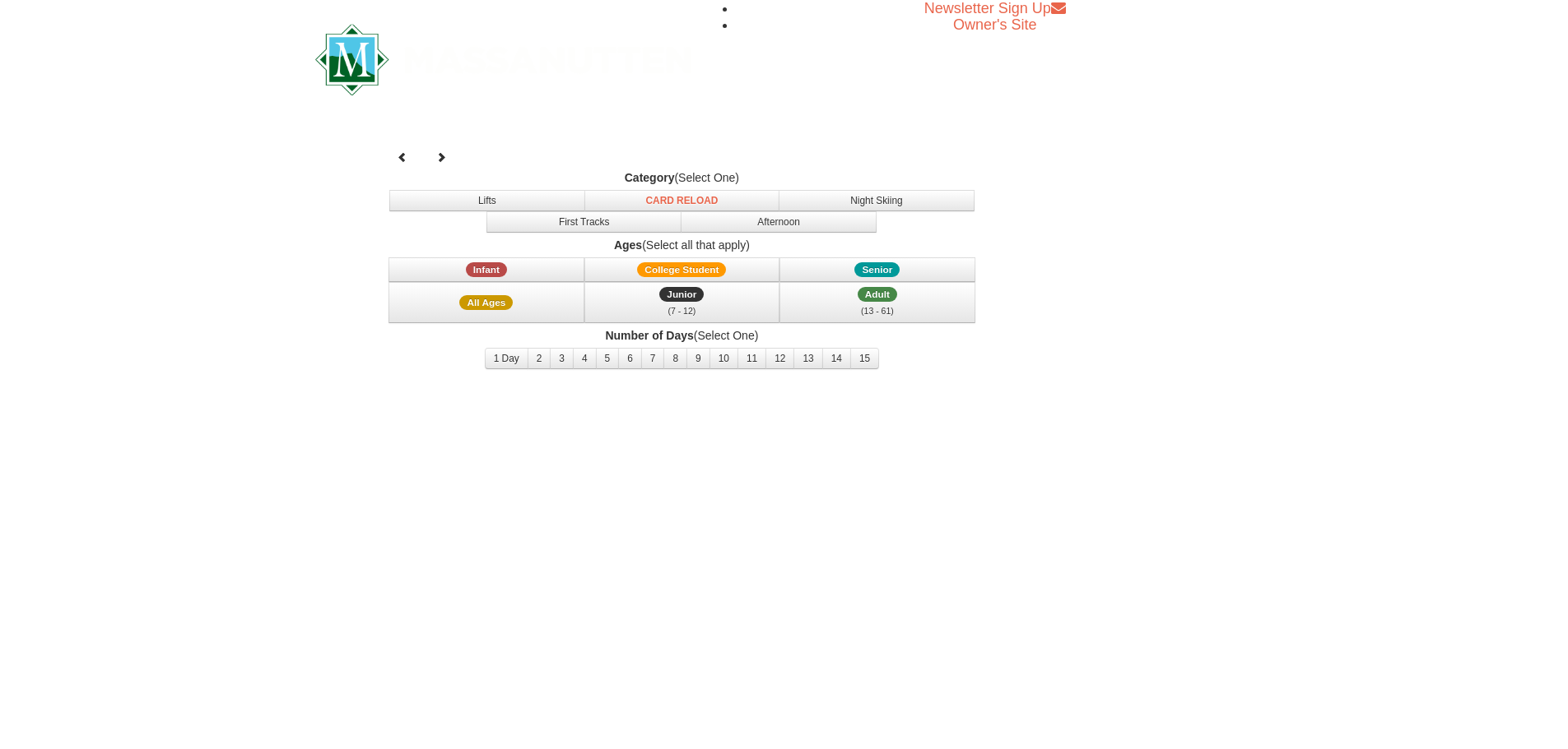
select select "3"
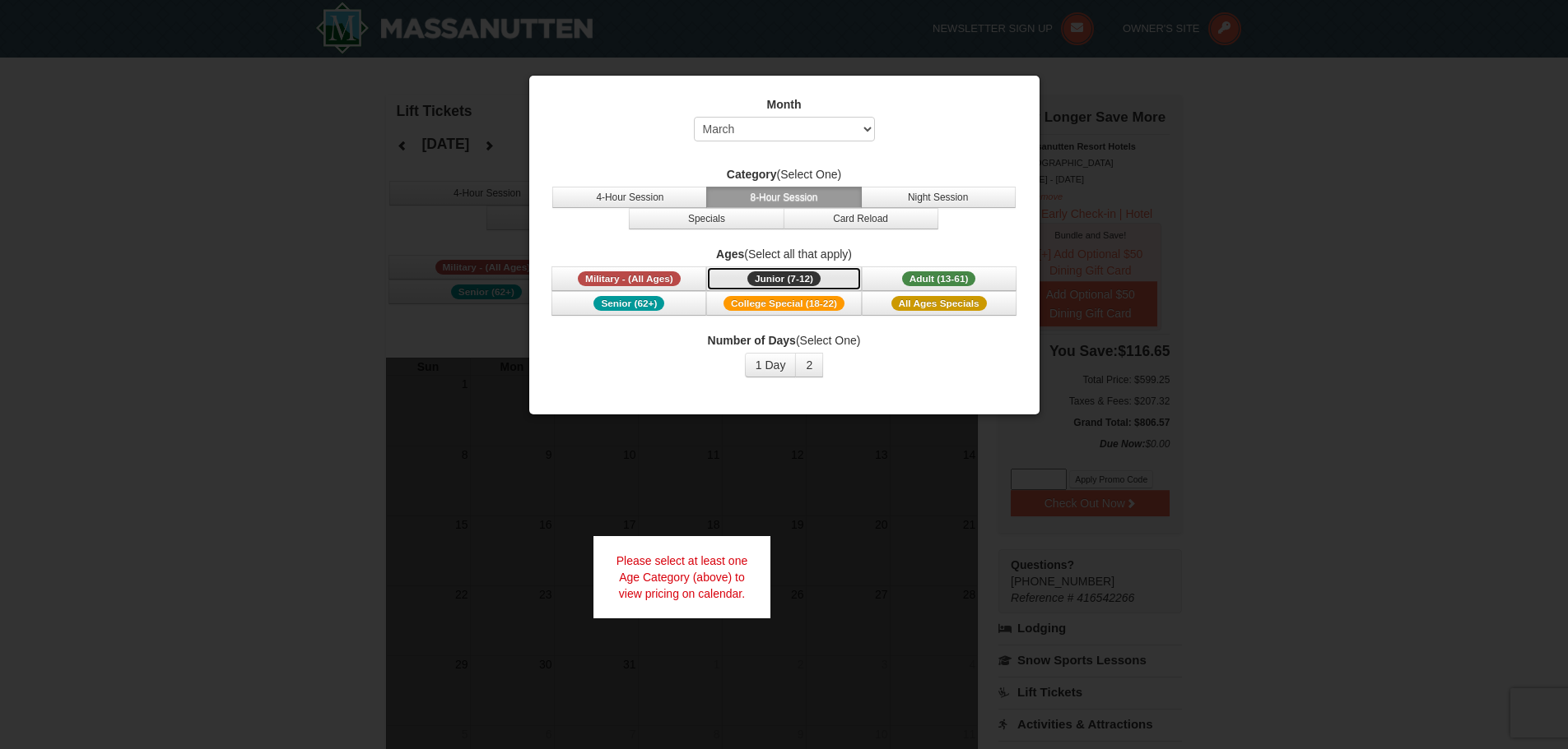
click at [806, 276] on span "Junior (7-12)" at bounding box center [784, 278] width 73 height 15
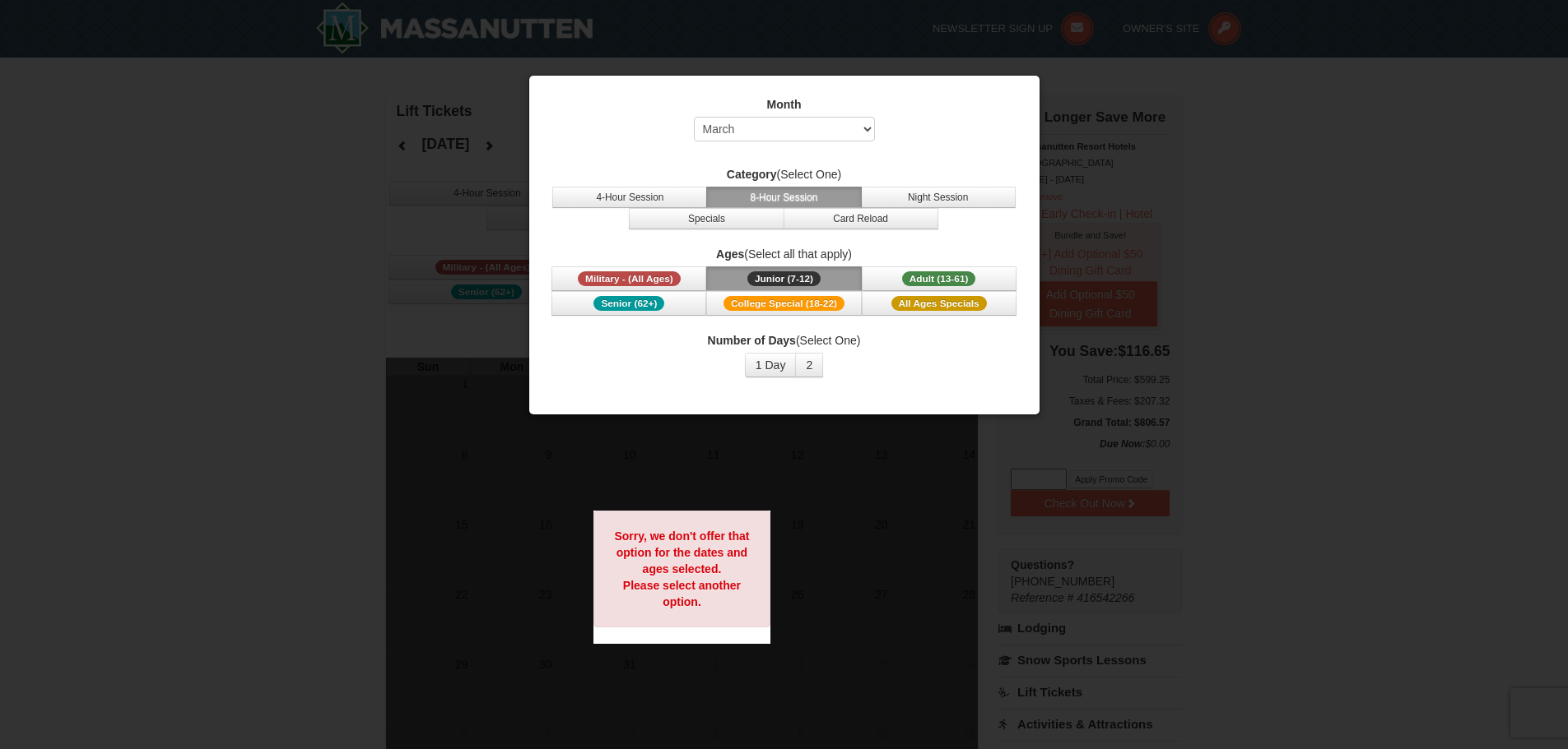
click at [1419, 218] on div at bounding box center [784, 374] width 1568 height 749
click at [1418, 149] on div at bounding box center [784, 374] width 1568 height 749
click at [287, 284] on div at bounding box center [784, 374] width 1568 height 749
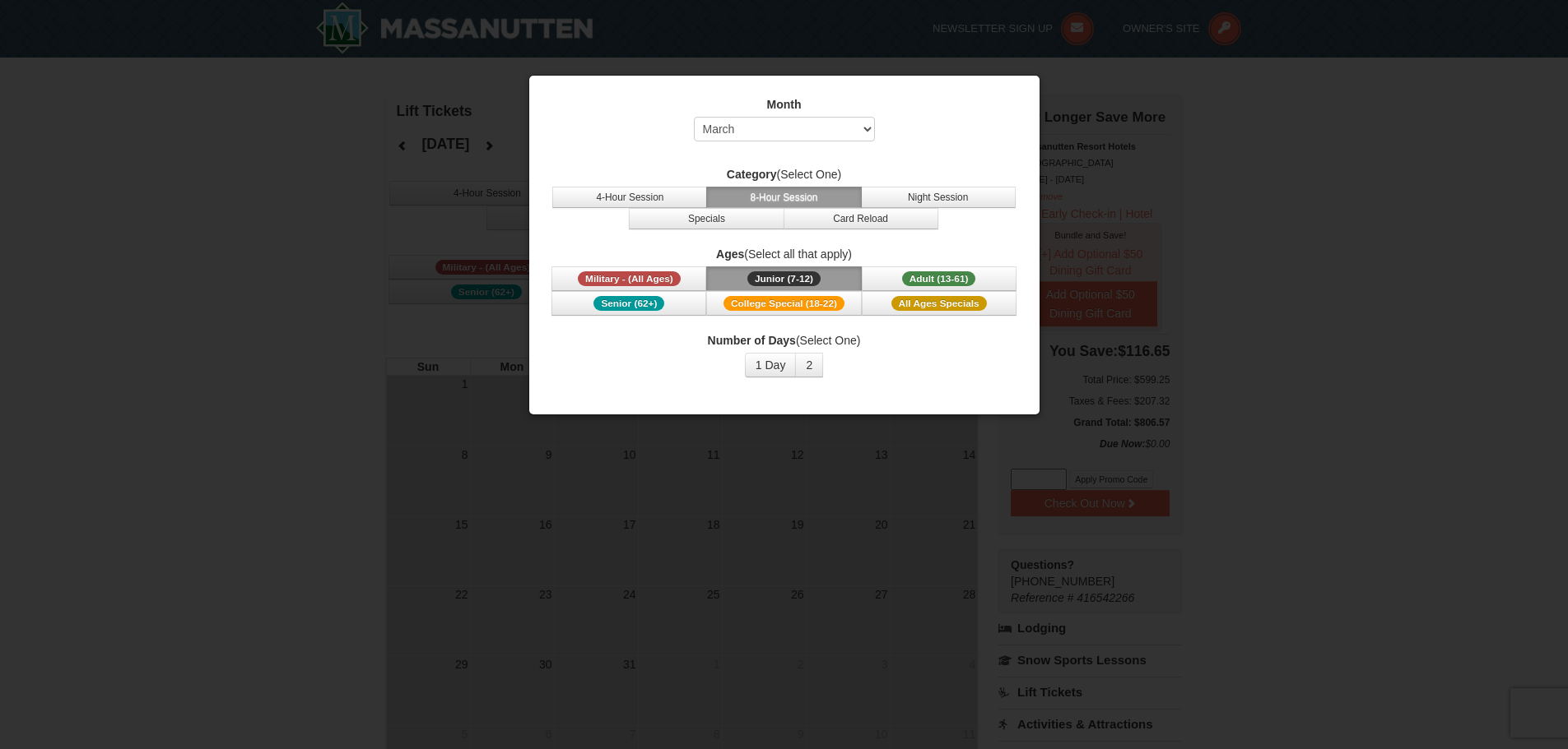
click at [768, 111] on strong "Month" at bounding box center [784, 104] width 35 height 13
click at [759, 125] on select "Select October November December January February March April May June July Aug…" at bounding box center [784, 129] width 181 height 25
click at [694, 117] on select "Select October November December January February March April May June July Aug…" at bounding box center [784, 129] width 181 height 25
click at [760, 133] on select "Select October November December January February March April May June July Aug…" at bounding box center [784, 129] width 181 height 25
click at [694, 117] on select "Select October November December January February March April May June July Aug…" at bounding box center [784, 129] width 181 height 25
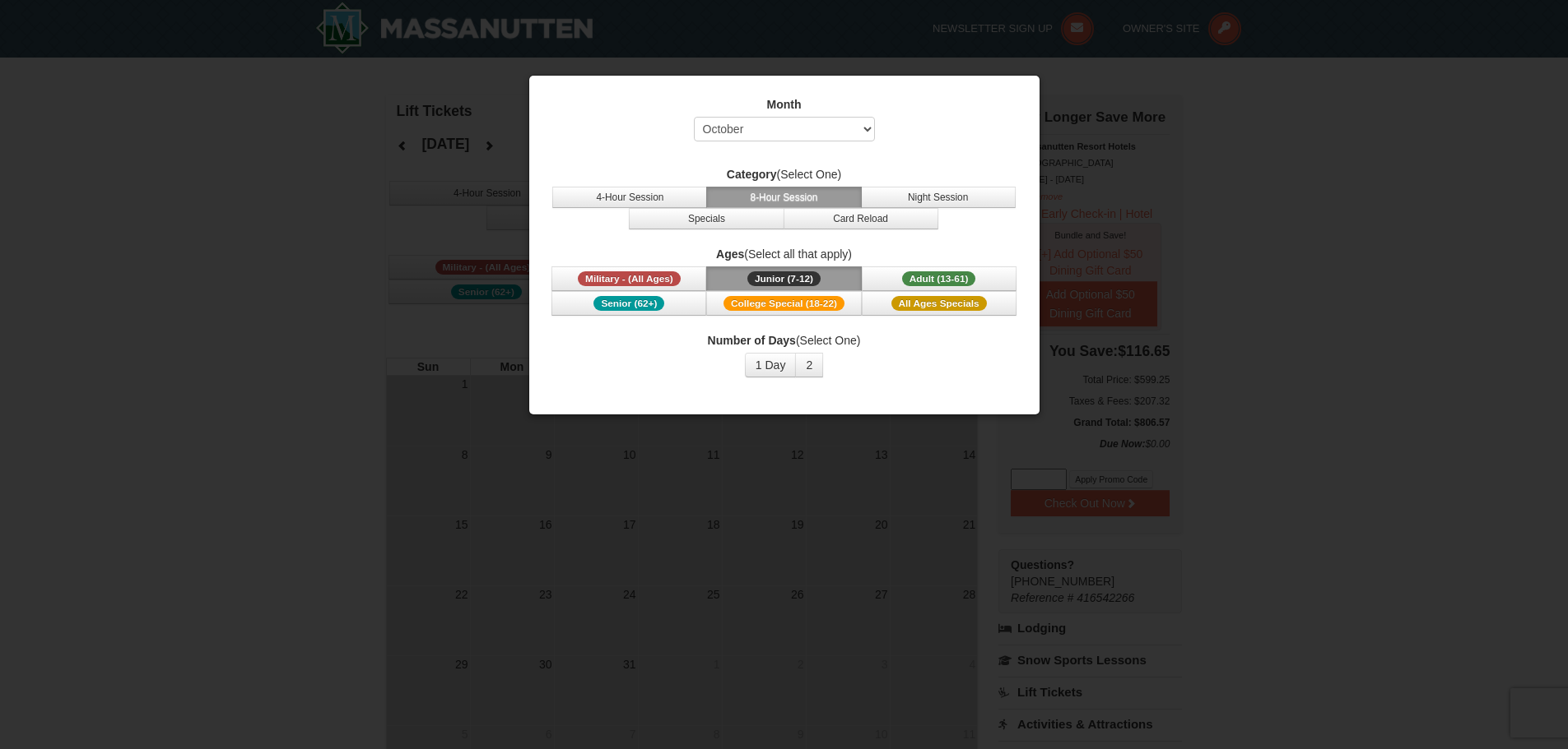
click at [793, 269] on button "Junior (7-12) (7 - 12)" at bounding box center [783, 278] width 154 height 25
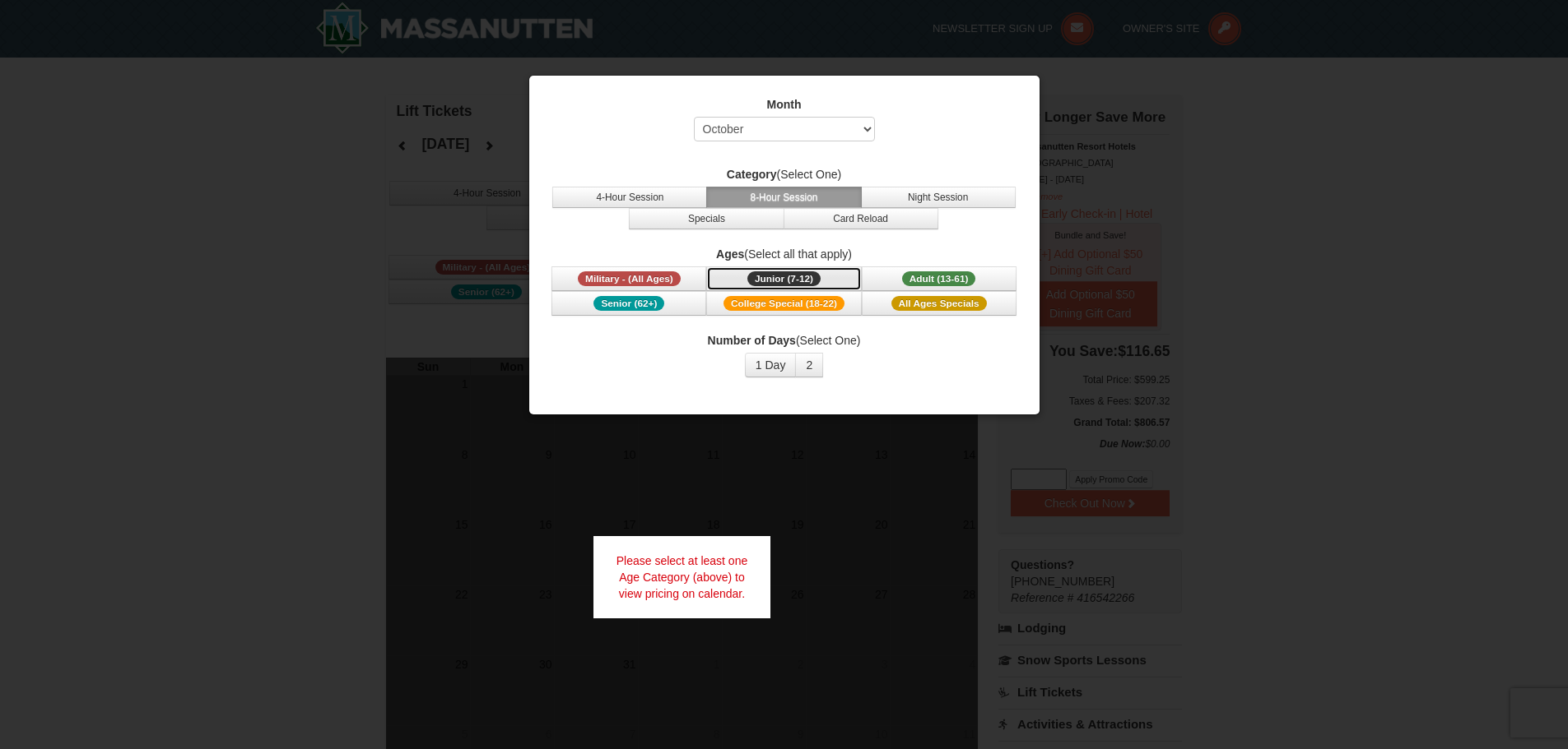
drag, startPoint x: 798, startPoint y: 275, endPoint x: 813, endPoint y: 279, distance: 15.5
click at [800, 277] on span "Junior (7-12)" at bounding box center [784, 278] width 73 height 15
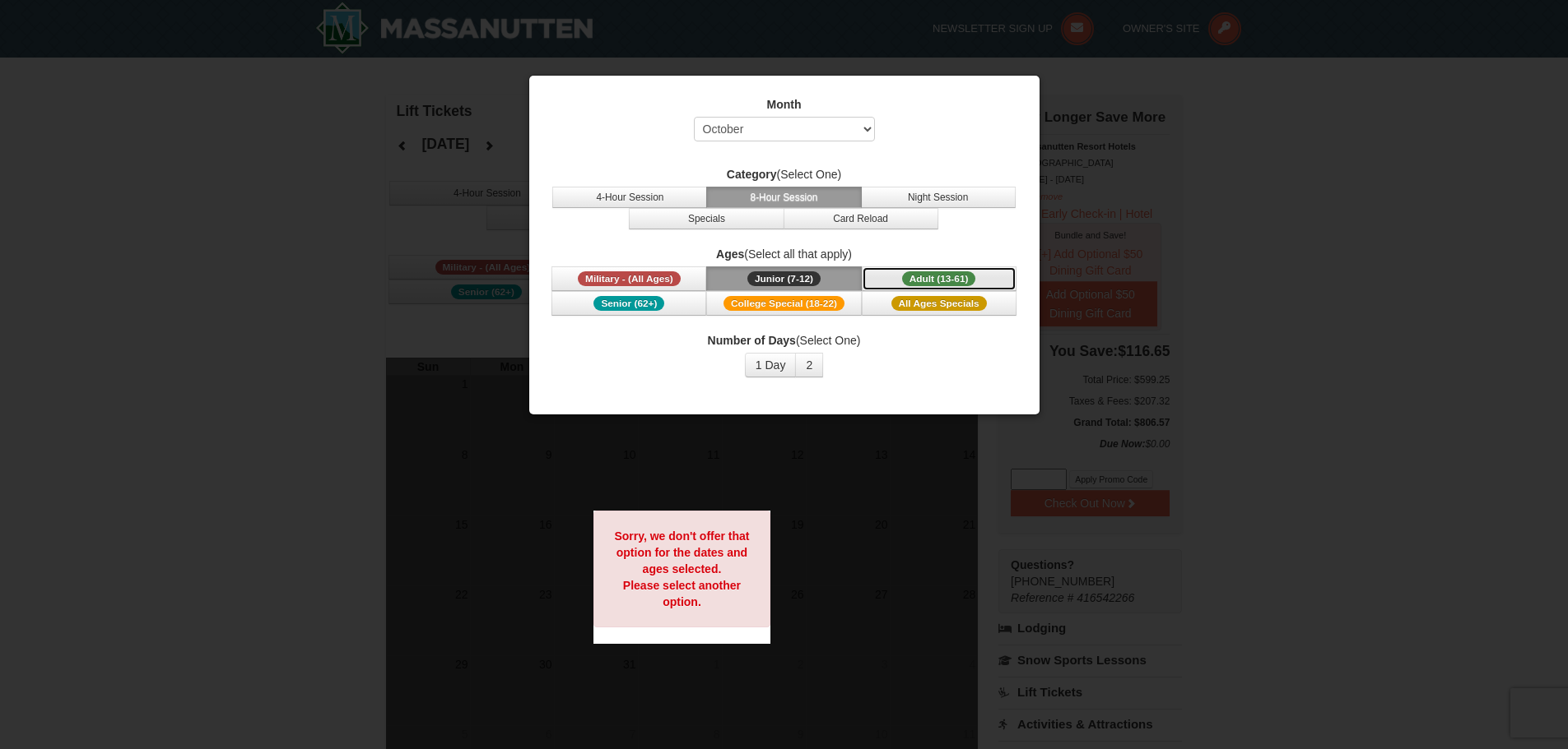
drag, startPoint x: 893, startPoint y: 279, endPoint x: 906, endPoint y: 280, distance: 13.0
click at [895, 279] on button "Adult (13-61) (13 - 61)" at bounding box center [939, 278] width 154 height 25
click at [952, 304] on span "All Ages Specials" at bounding box center [939, 303] width 96 height 15
click at [819, 303] on span "College Special (18-22)" at bounding box center [784, 303] width 121 height 15
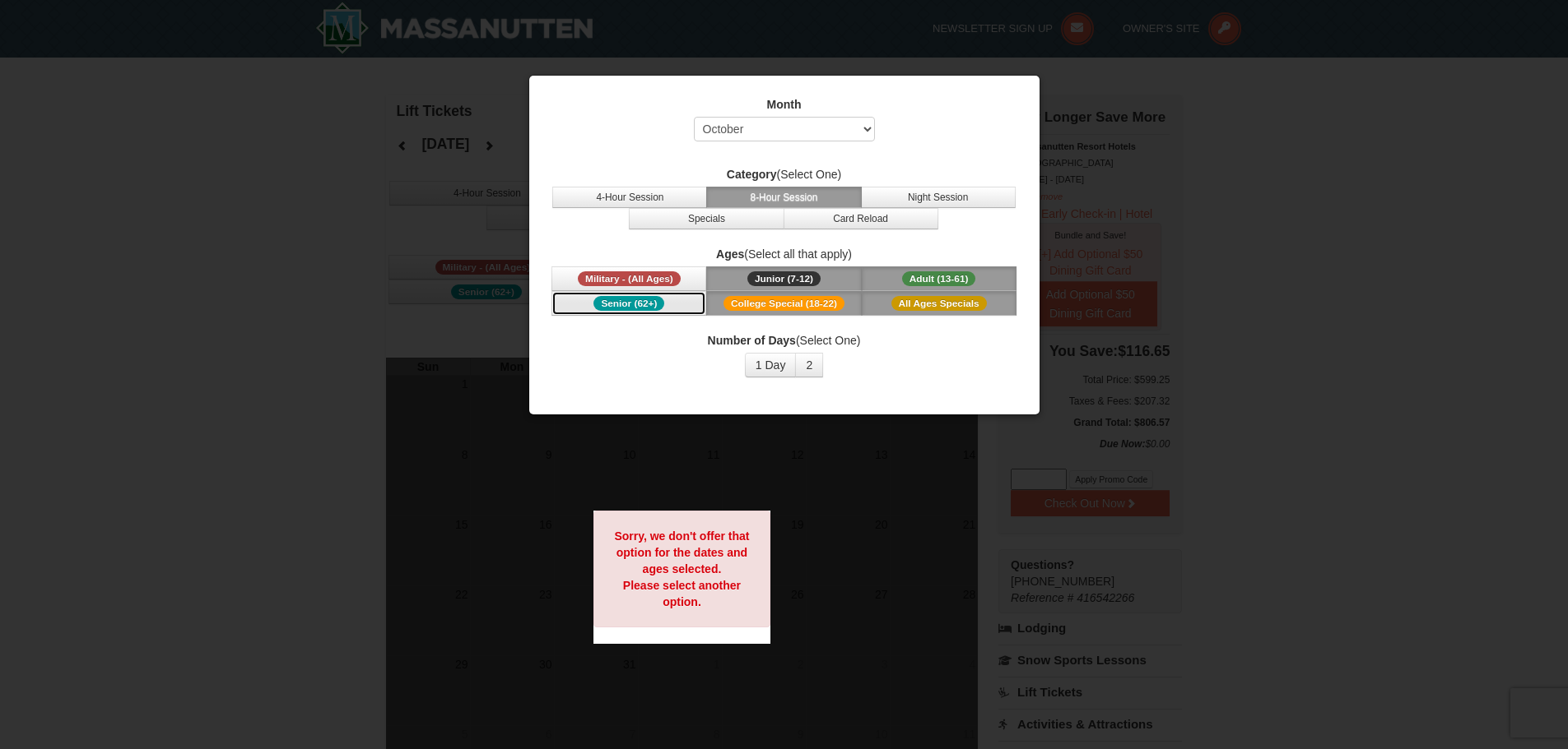
click at [691, 297] on button "Senior (62+)" at bounding box center [628, 303] width 154 height 25
click at [814, 127] on select "Select October November December January February March April May June July Aug…" at bounding box center [784, 129] width 181 height 25
select select "3"
click at [694, 117] on select "Select October November December January February March April May June July Aug…" at bounding box center [784, 129] width 181 height 25
drag, startPoint x: 941, startPoint y: 293, endPoint x: 953, endPoint y: 302, distance: 15.0
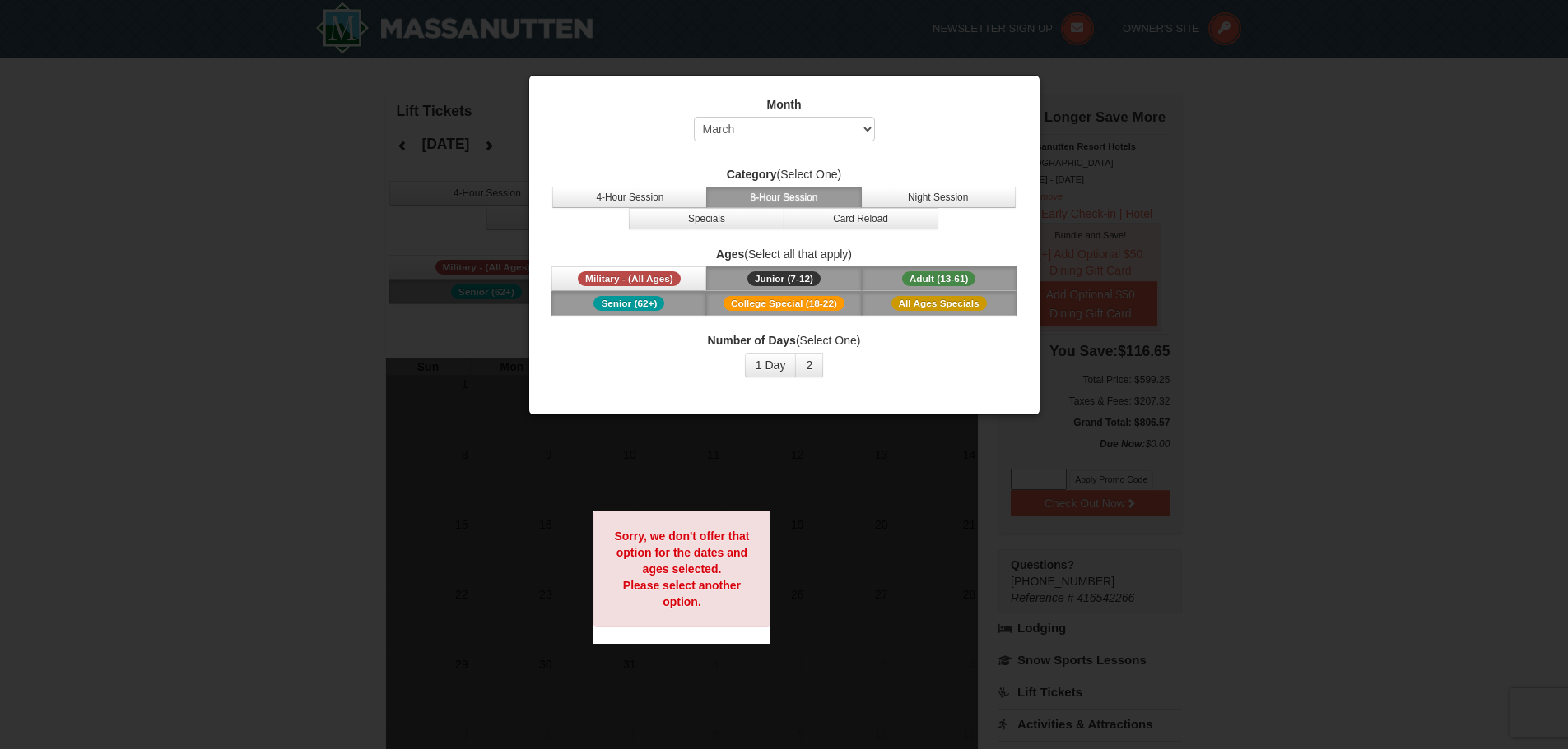
click at [946, 299] on button "All Ages Specials" at bounding box center [939, 303] width 154 height 25
click at [946, 277] on span "Adult (13-61)" at bounding box center [939, 278] width 74 height 15
click at [510, 371] on div at bounding box center [784, 374] width 1568 height 749
click at [787, 363] on button "1 Day" at bounding box center [771, 365] width 52 height 25
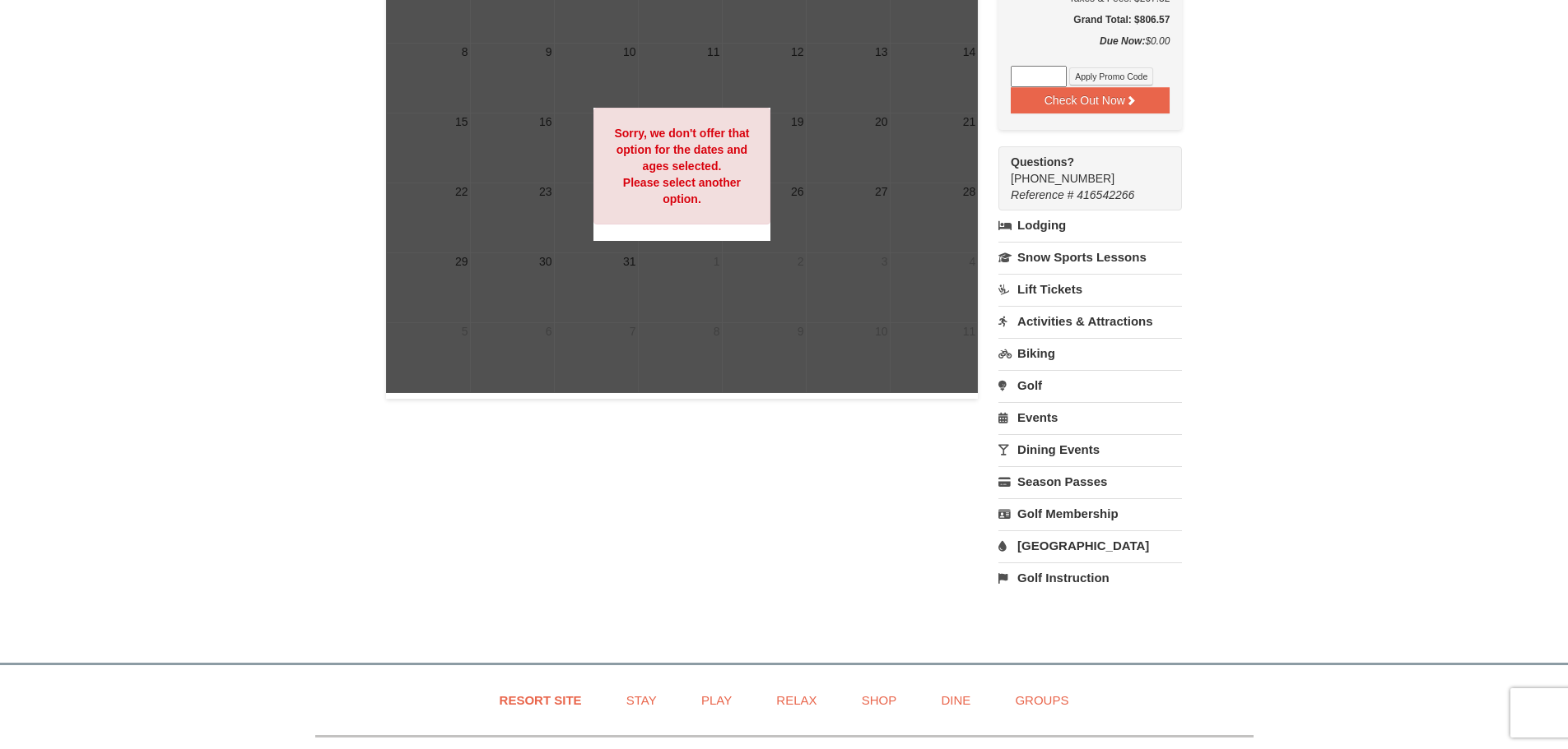
scroll to position [411, 0]
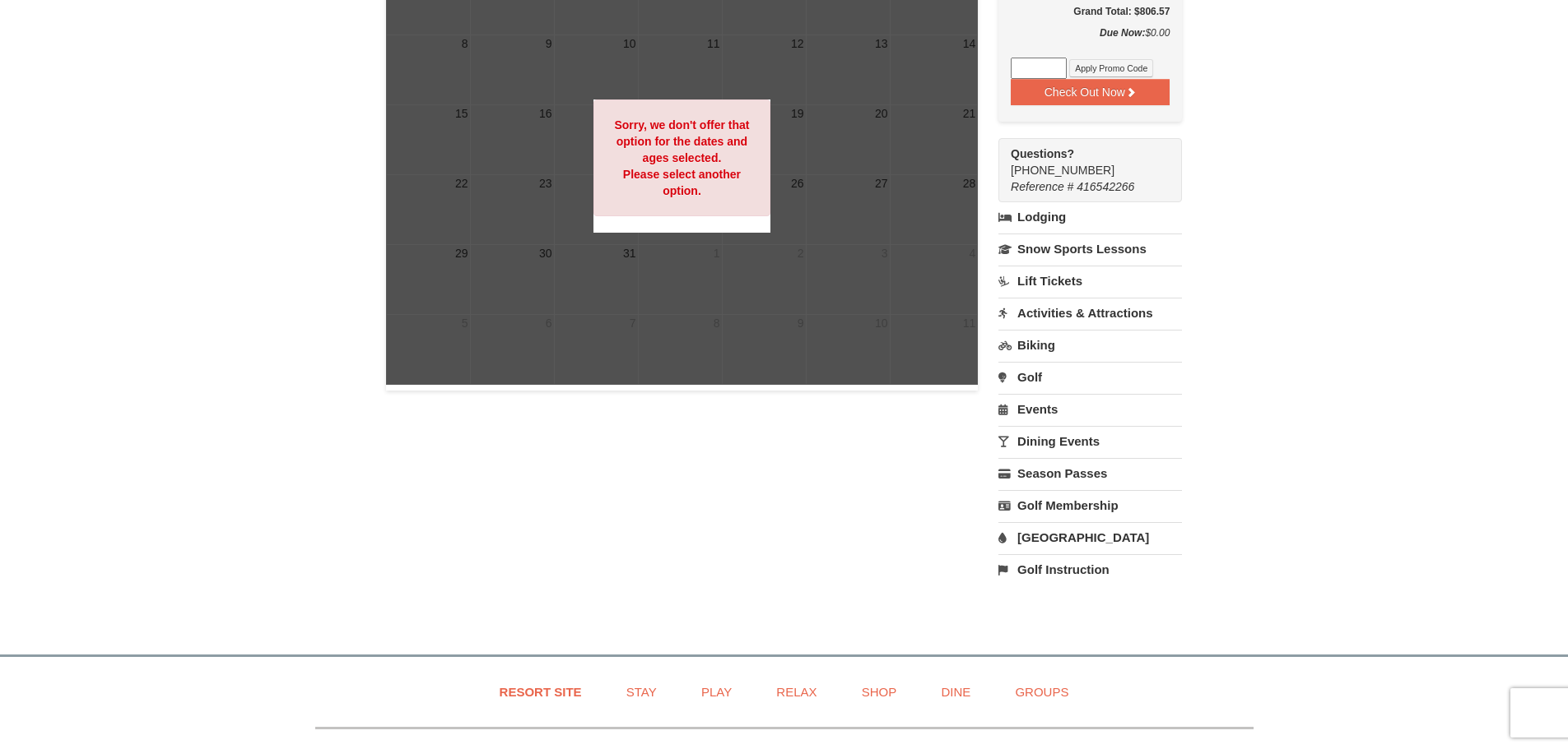
click at [1051, 287] on link "Lift Tickets" at bounding box center [1090, 281] width 184 height 31
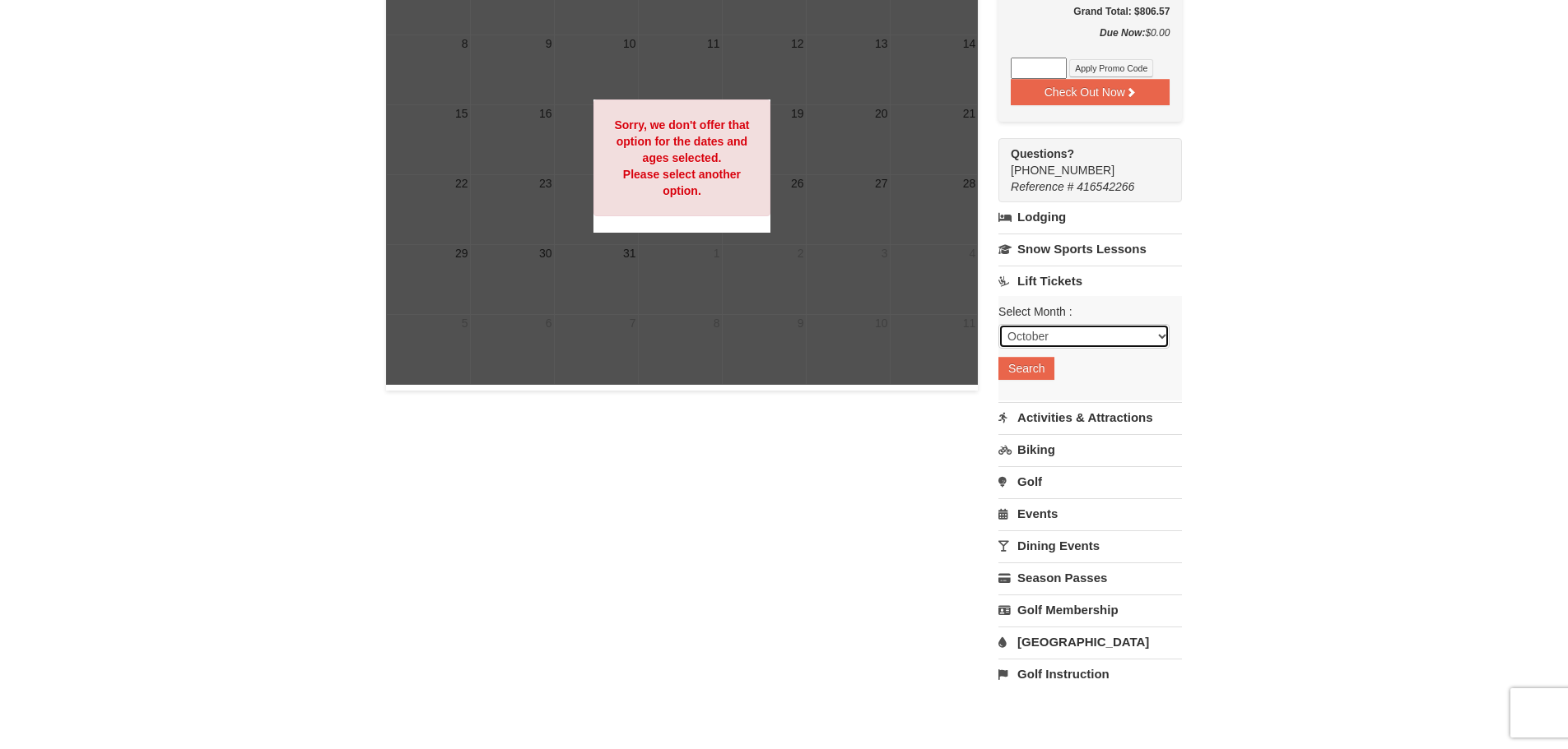
click at [1149, 342] on select "October November December January February March April May June July August Sep…" at bounding box center [1084, 336] width 172 height 25
select select "3"
click at [999, 326] on select "October November December January February March April May June July August Sep…" at bounding box center [1084, 336] width 172 height 25
click at [1039, 364] on button "Search" at bounding box center [1027, 369] width 56 height 23
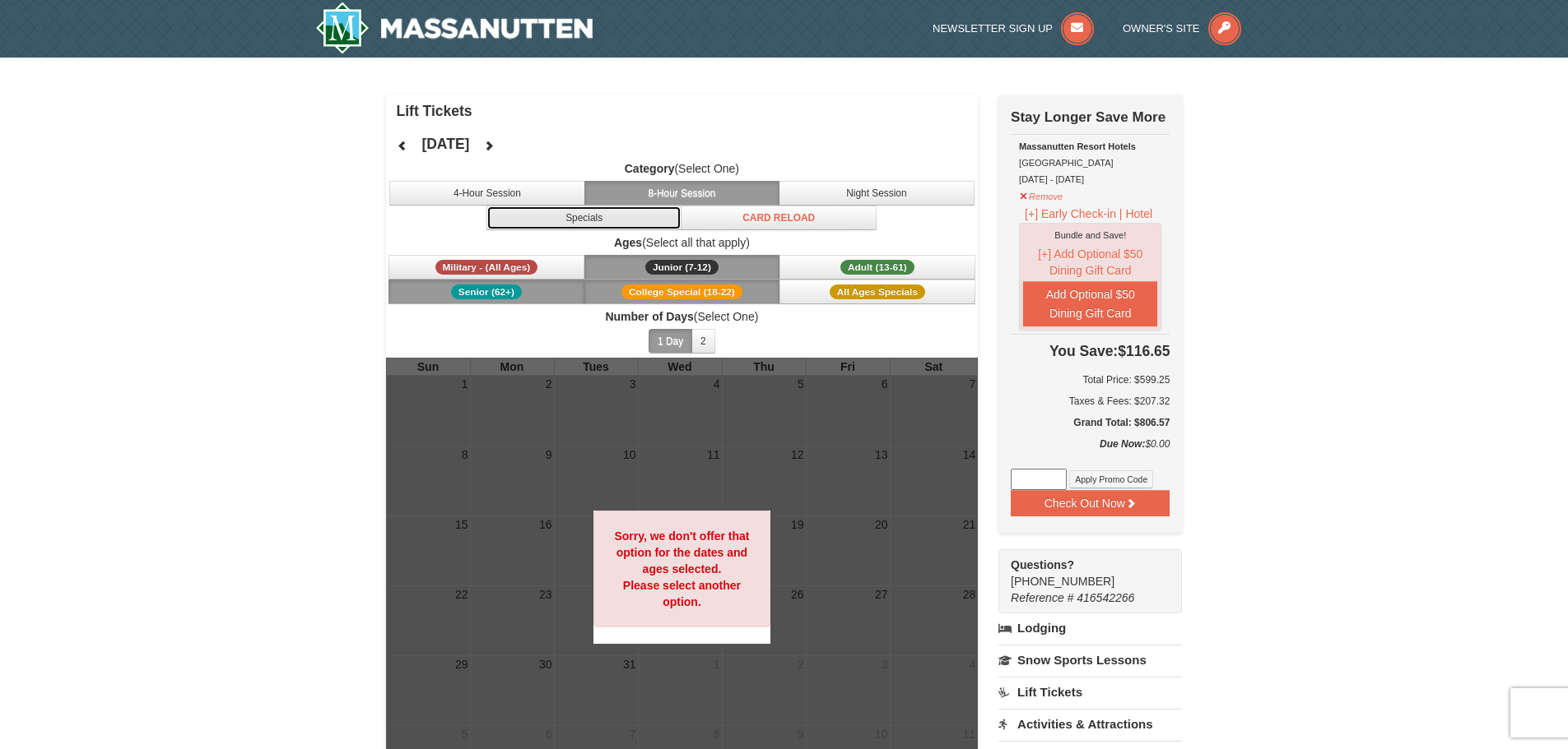
click at [588, 216] on button "Specials" at bounding box center [585, 218] width 196 height 25
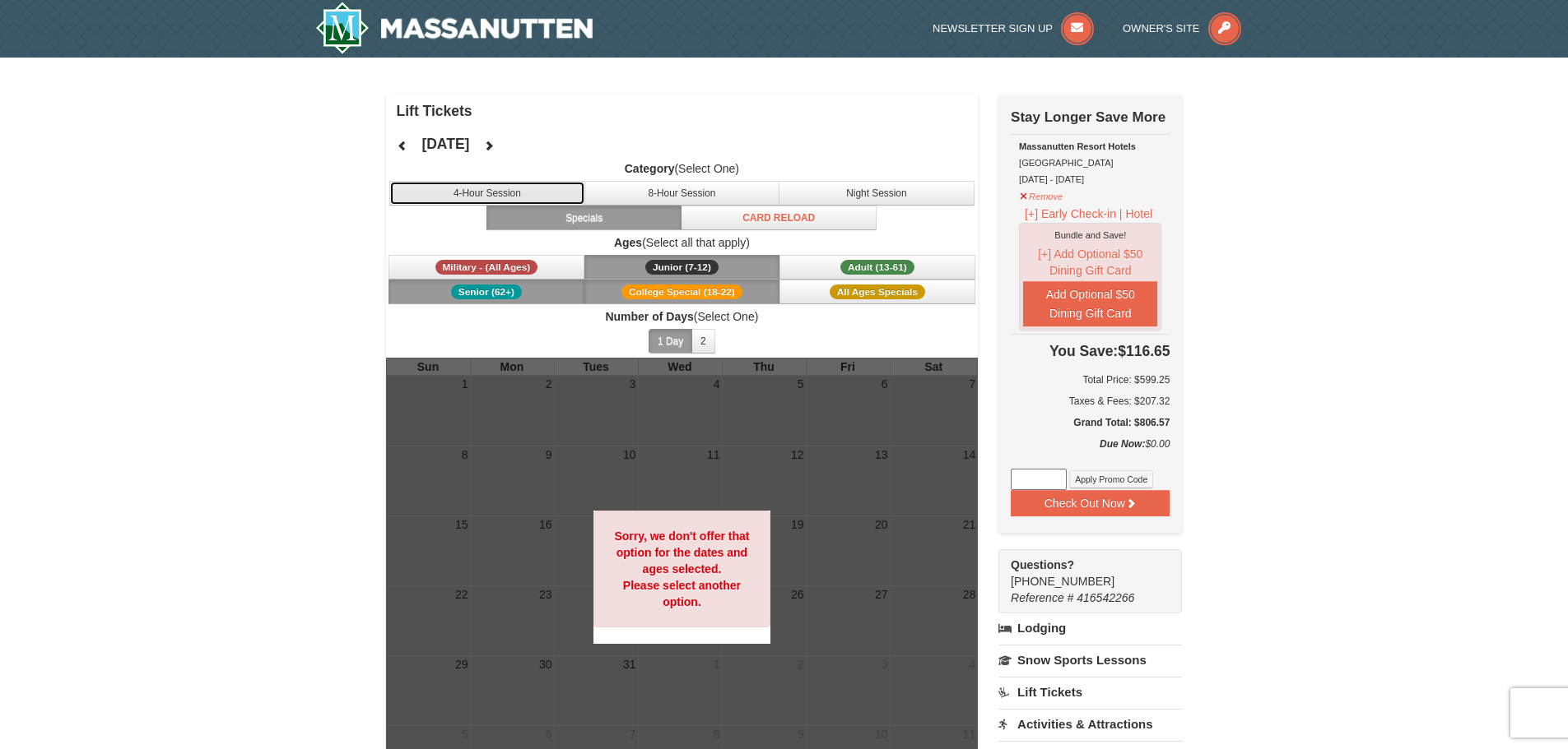
click at [487, 198] on button "4-Hour Session" at bounding box center [487, 193] width 196 height 25
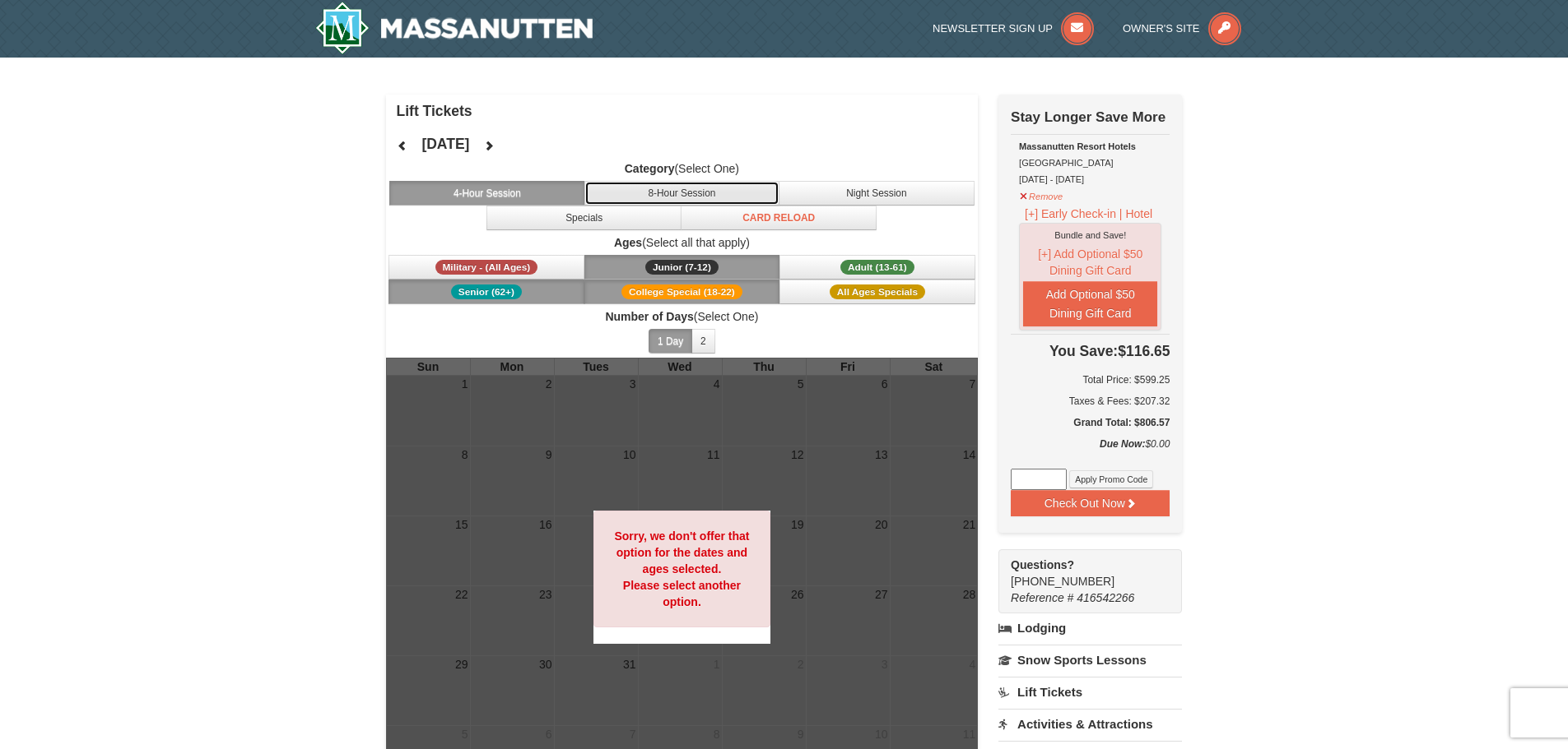
click at [679, 200] on button "8-Hour Session" at bounding box center [683, 193] width 196 height 25
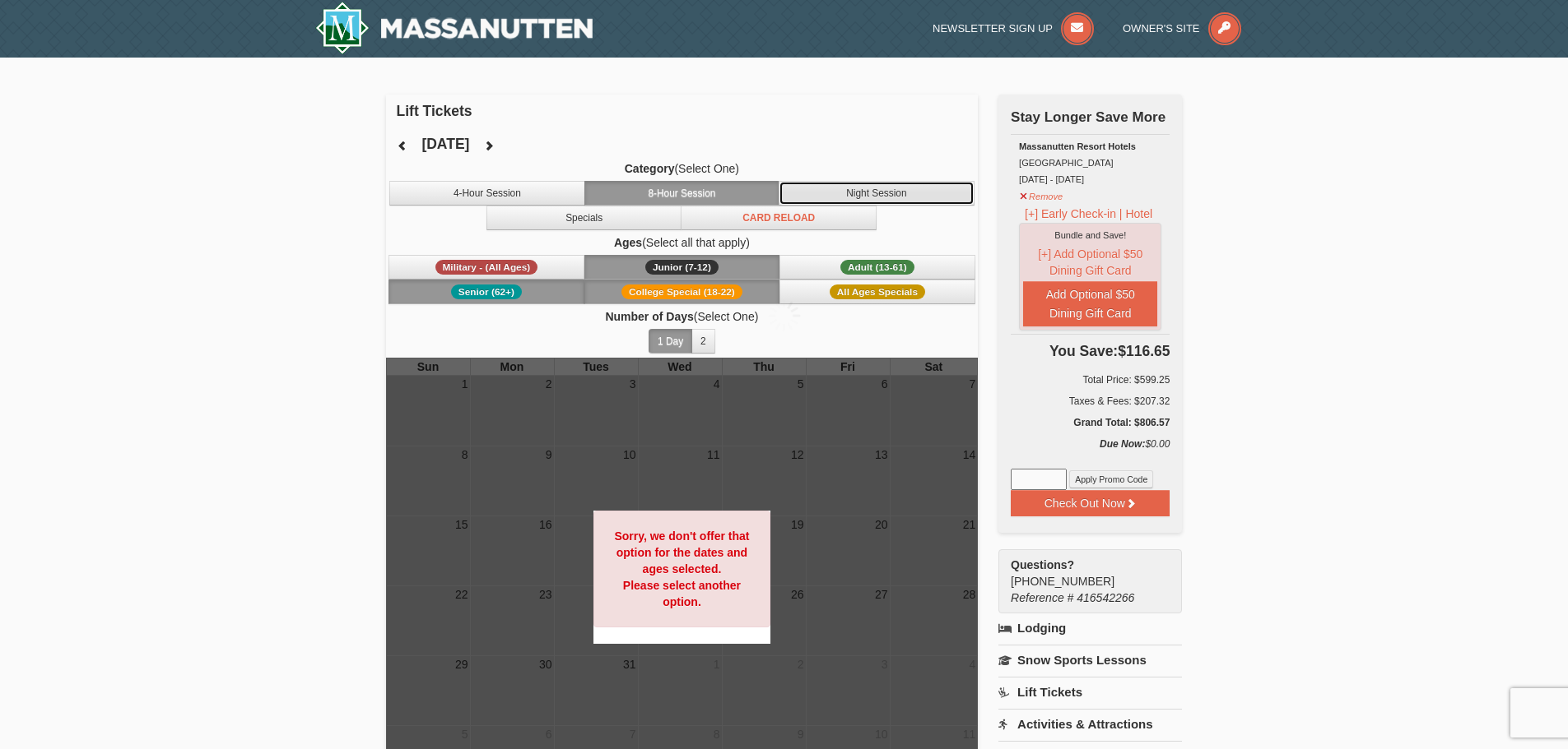
click at [909, 192] on button "Night Session" at bounding box center [877, 193] width 196 height 25
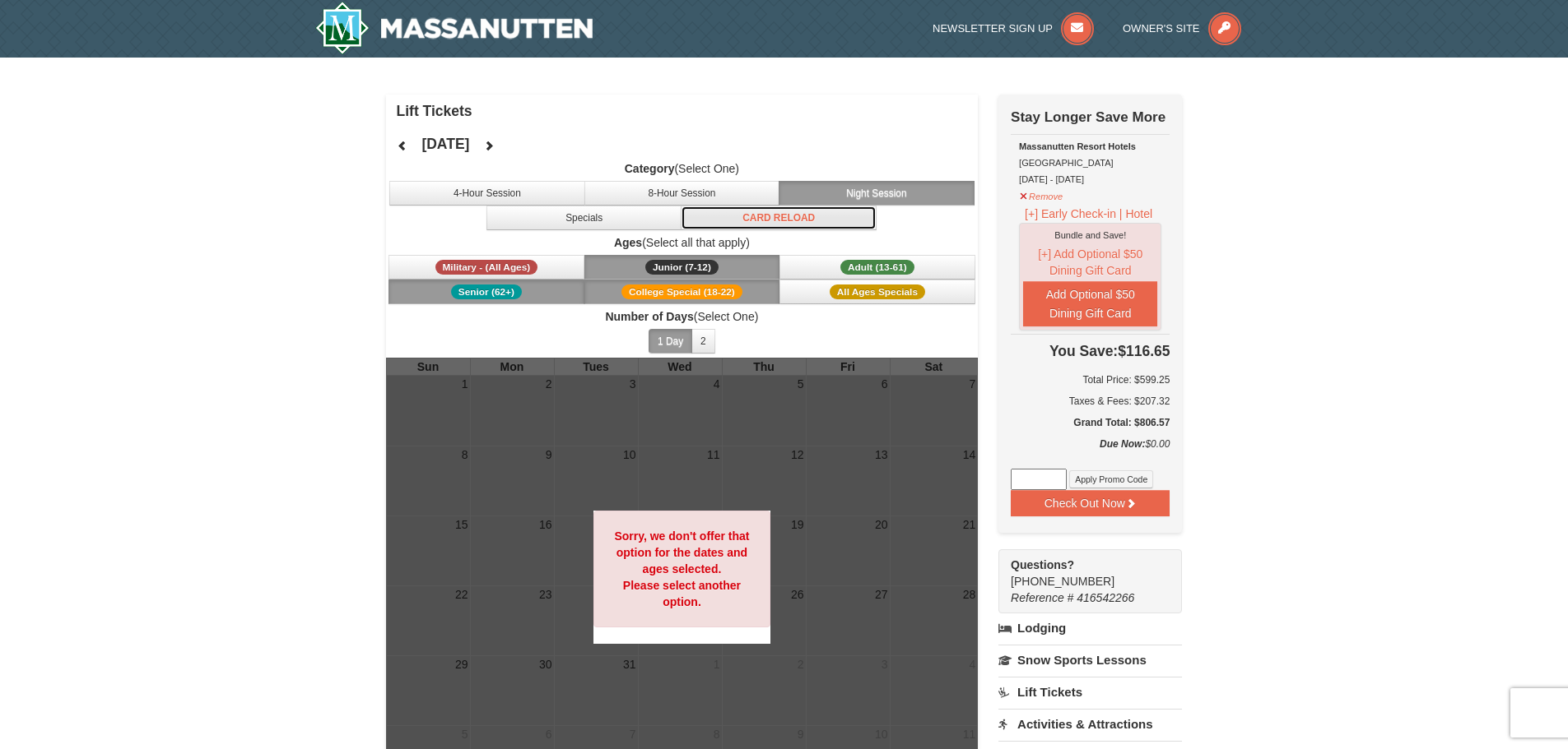
click at [757, 216] on button "Card Reload" at bounding box center [778, 218] width 196 height 25
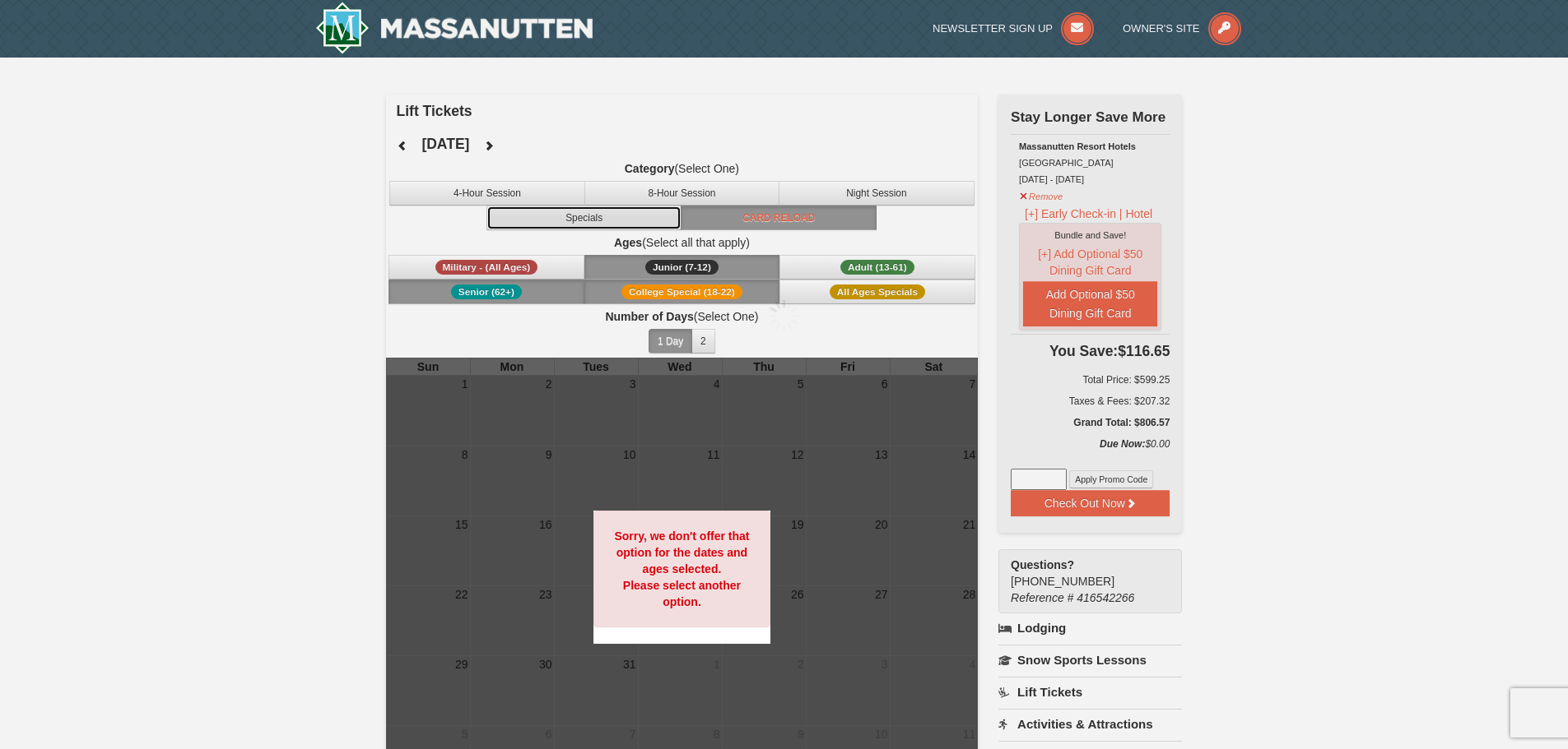
click at [615, 217] on button "Specials" at bounding box center [585, 218] width 196 height 25
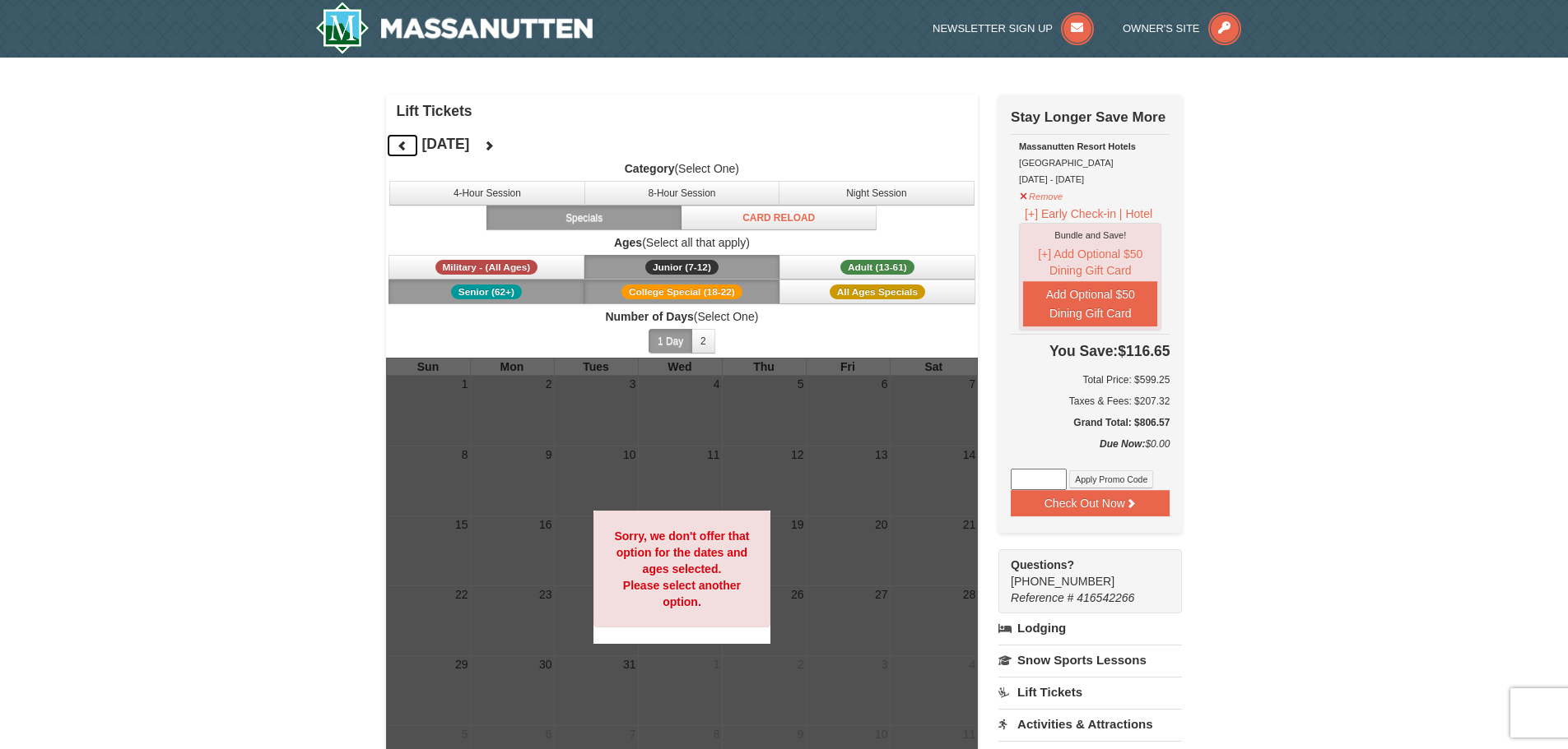
click at [401, 138] on button at bounding box center [402, 145] width 33 height 25
click at [399, 150] on icon at bounding box center [403, 146] width 12 height 12
